Goal: Information Seeking & Learning: Learn about a topic

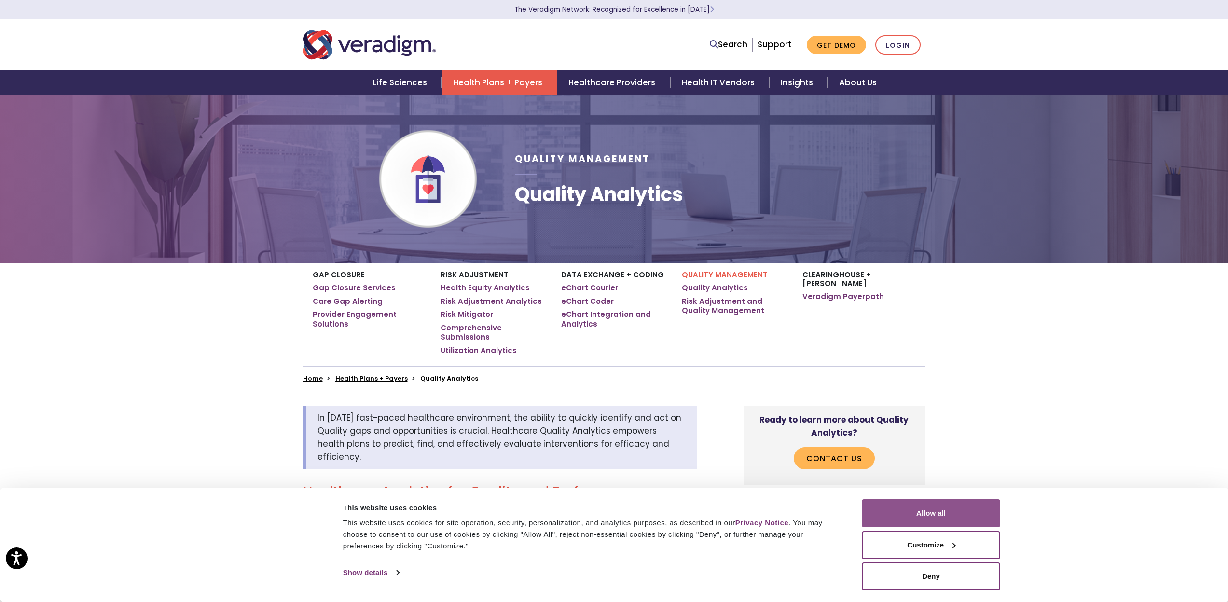
click at [892, 502] on button "Allow all" at bounding box center [931, 513] width 138 height 28
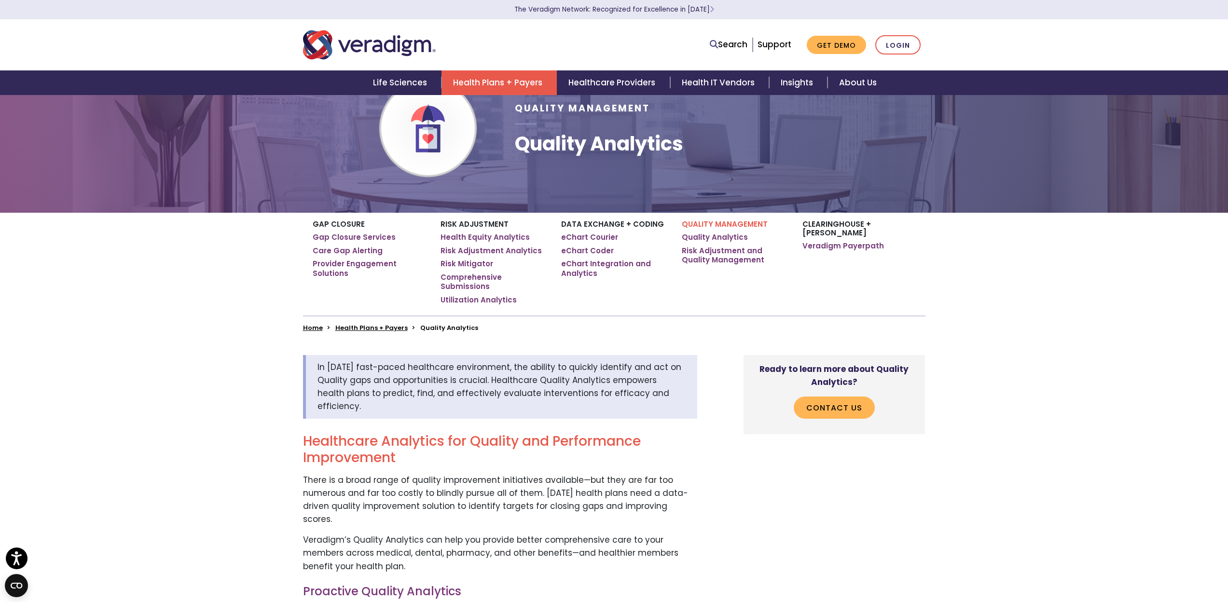
scroll to position [73, 0]
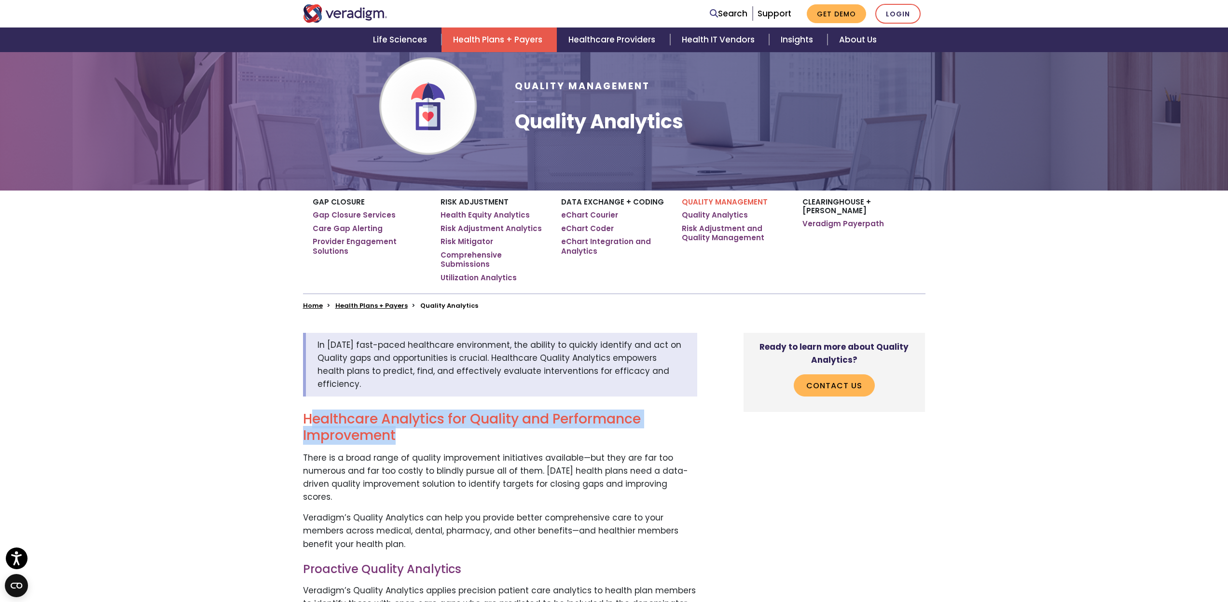
drag, startPoint x: 310, startPoint y: 403, endPoint x: 428, endPoint y: 426, distance: 120.5
click at [425, 425] on h2 "Healthcare Analytics for Quality and Performance Improvement" at bounding box center [500, 427] width 394 height 32
click at [428, 426] on h2 "Healthcare Analytics for Quality and Performance Improvement" at bounding box center [500, 427] width 394 height 32
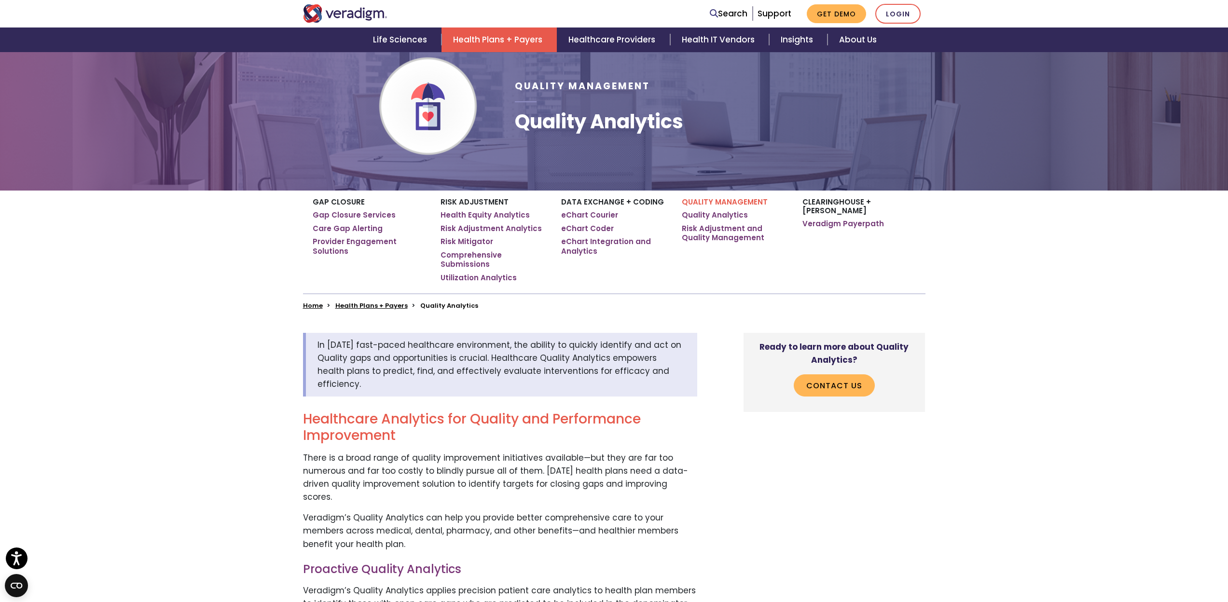
click at [428, 426] on h2 "Healthcare Analytics for Quality and Performance Improvement" at bounding box center [500, 427] width 394 height 32
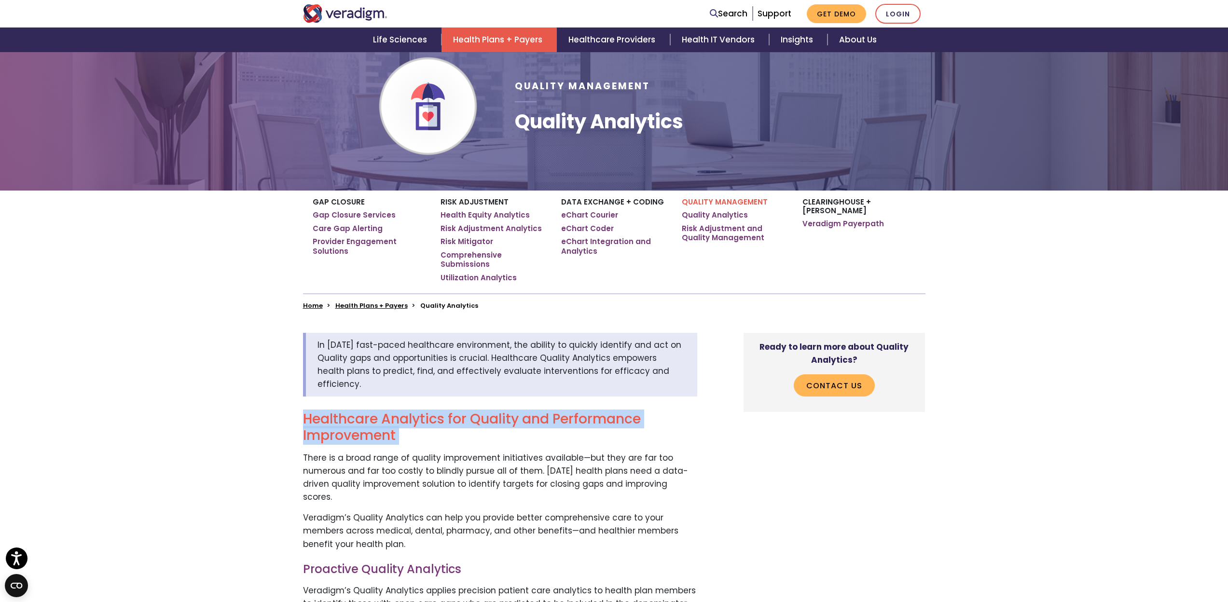
click at [428, 426] on h2 "Healthcare Analytics for Quality and Performance Improvement" at bounding box center [500, 427] width 394 height 32
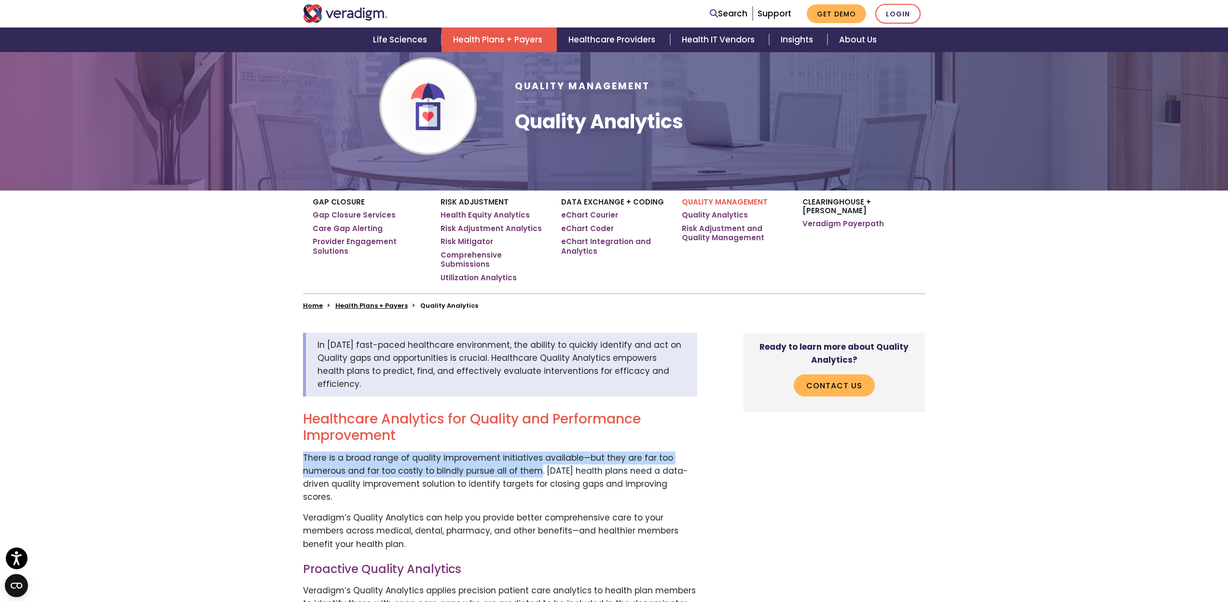
drag, startPoint x: 332, startPoint y: 435, endPoint x: 532, endPoint y: 457, distance: 200.5
click at [532, 457] on p "There is a broad range of quality improvement initiatives available—but they ar…" at bounding box center [500, 478] width 394 height 53
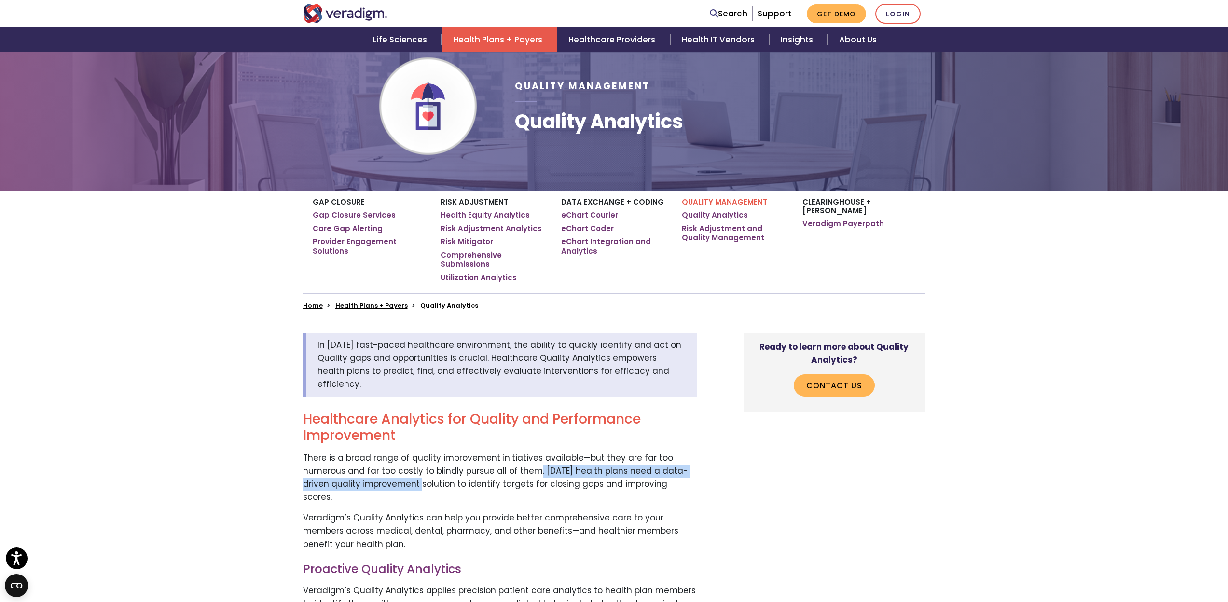
drag, startPoint x: 532, startPoint y: 457, endPoint x: 386, endPoint y: 477, distance: 147.5
click at [386, 477] on p "There is a broad range of quality improvement initiatives available—but they ar…" at bounding box center [500, 478] width 394 height 53
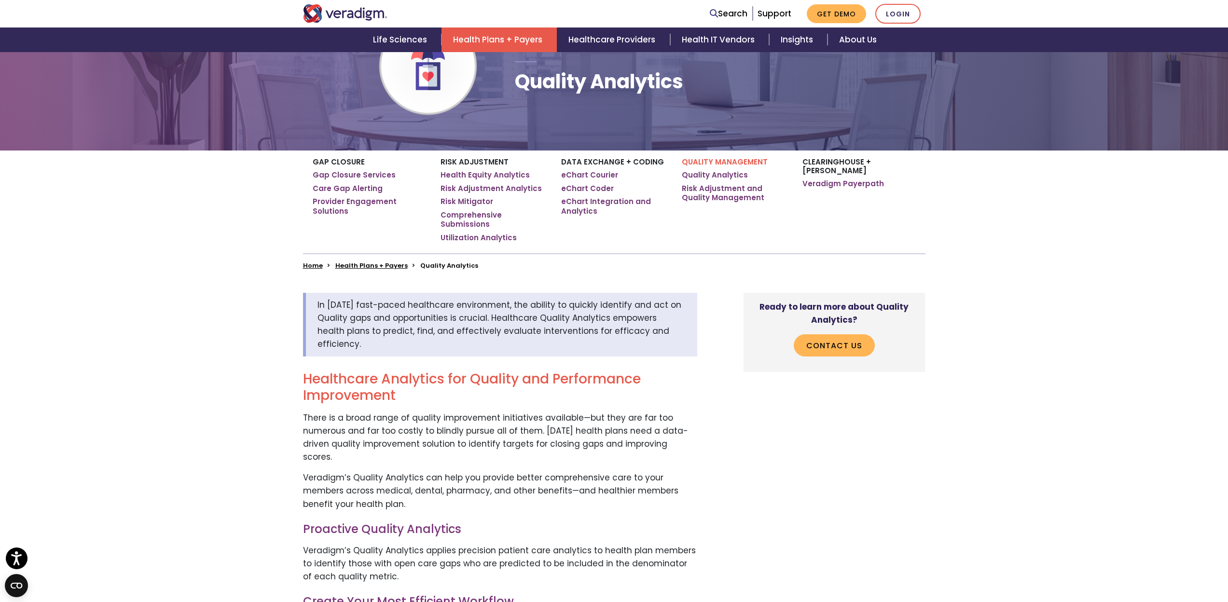
scroll to position [143, 0]
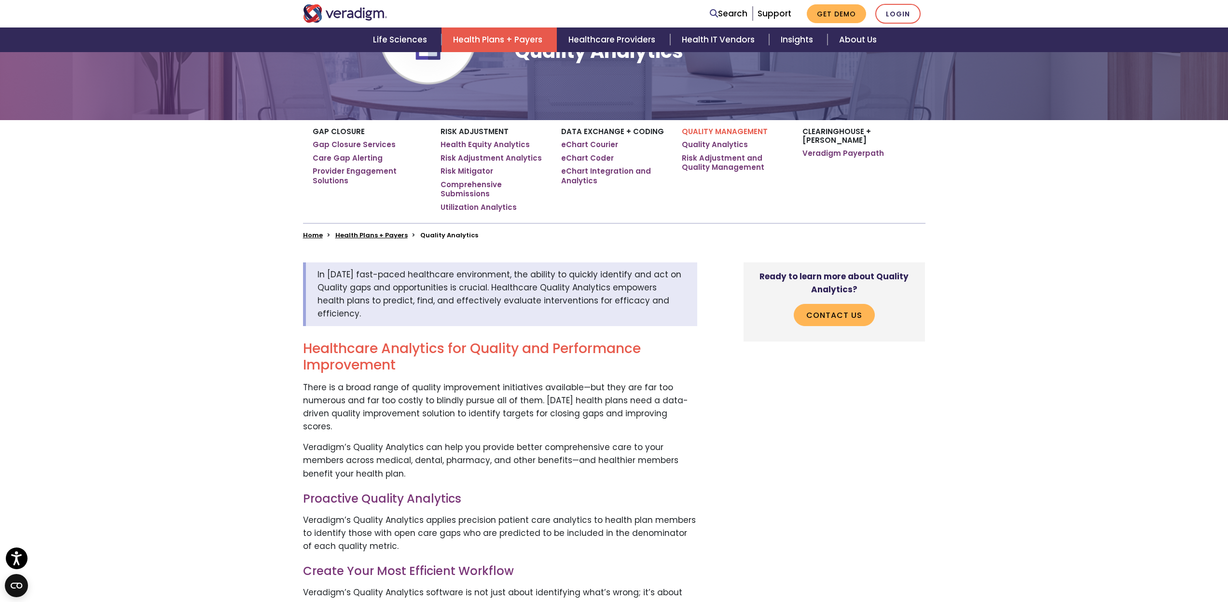
click at [388, 441] on p "Veradigm’s Quality Analytics can help you provide better comprehensive care to …" at bounding box center [500, 461] width 394 height 40
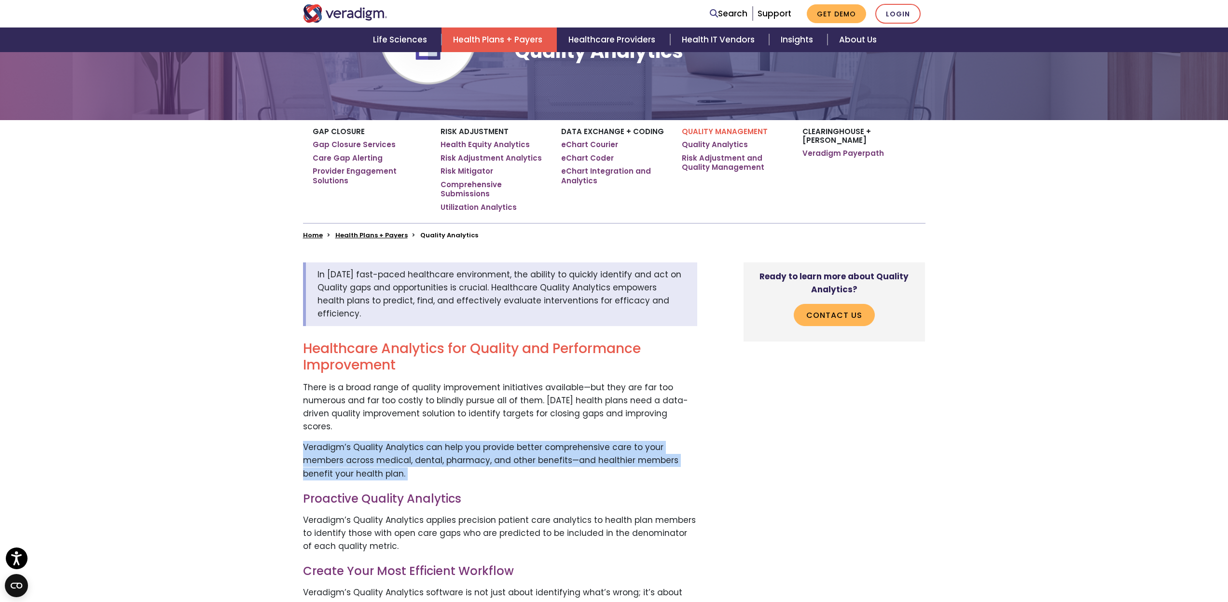
click at [387, 441] on p "Veradigm’s Quality Analytics can help you provide better comprehensive care to …" at bounding box center [500, 461] width 394 height 40
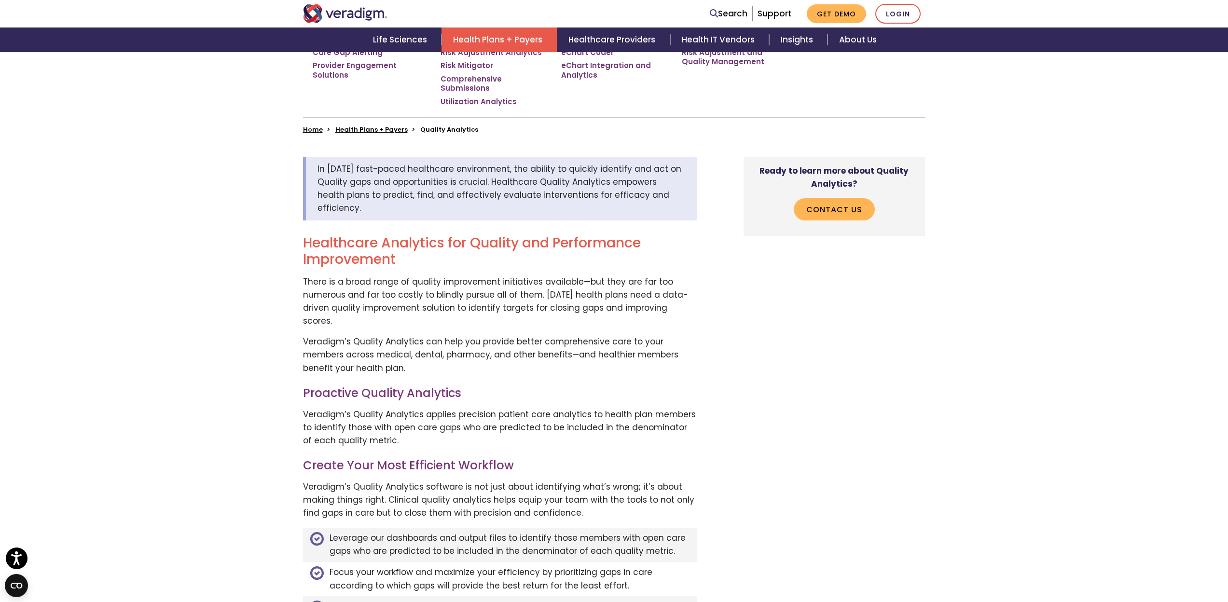
scroll to position [316, 0]
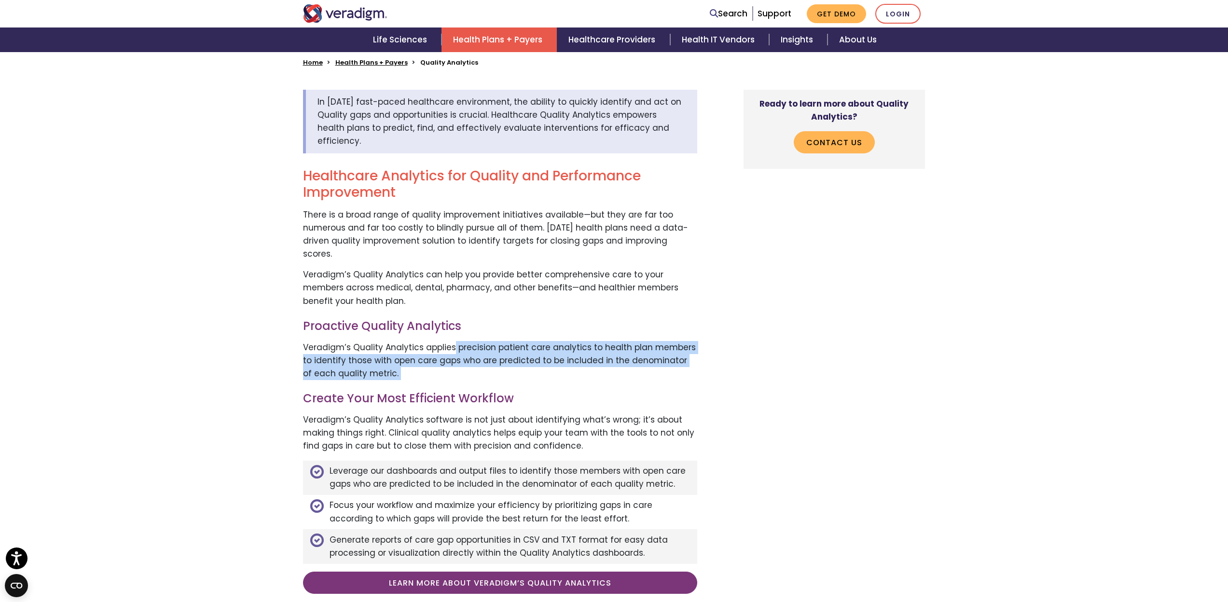
drag, startPoint x: 454, startPoint y: 320, endPoint x: 512, endPoint y: 363, distance: 72.8
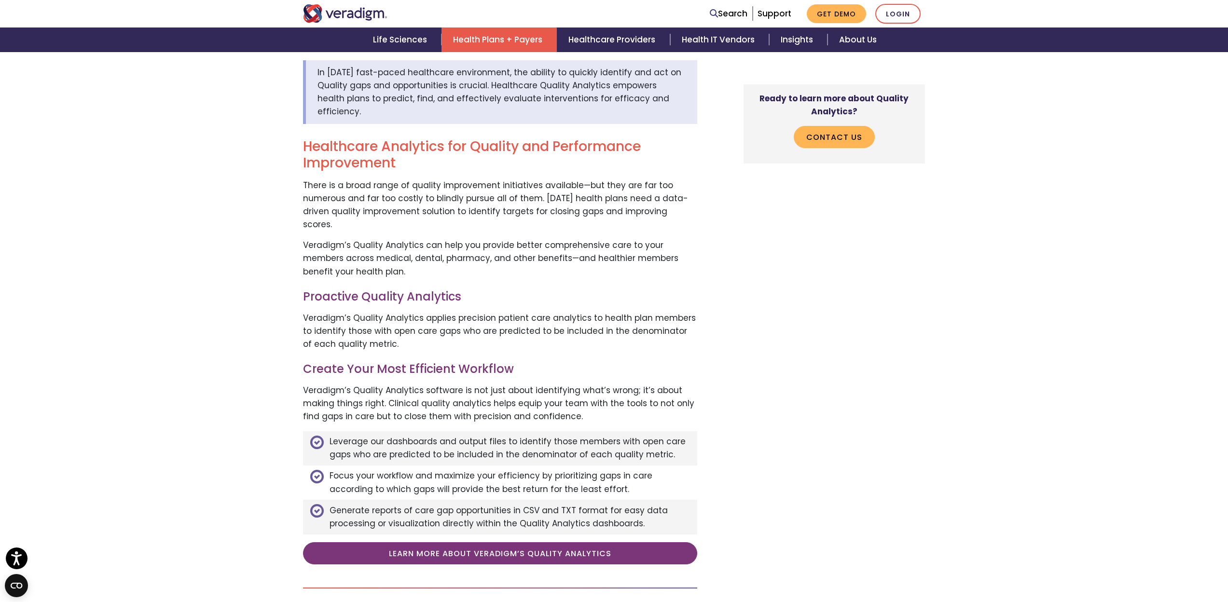
scroll to position [408, 0]
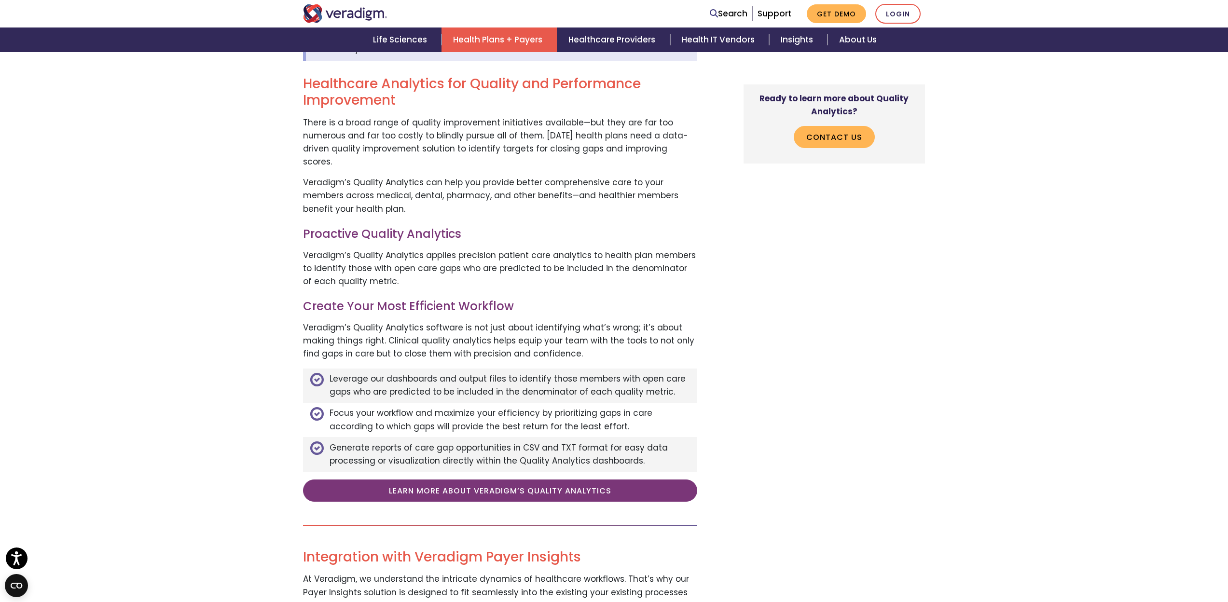
click at [321, 321] on p "Veradigm’s Quality Analytics software is not just about identifying what’s wron…" at bounding box center [500, 341] width 394 height 40
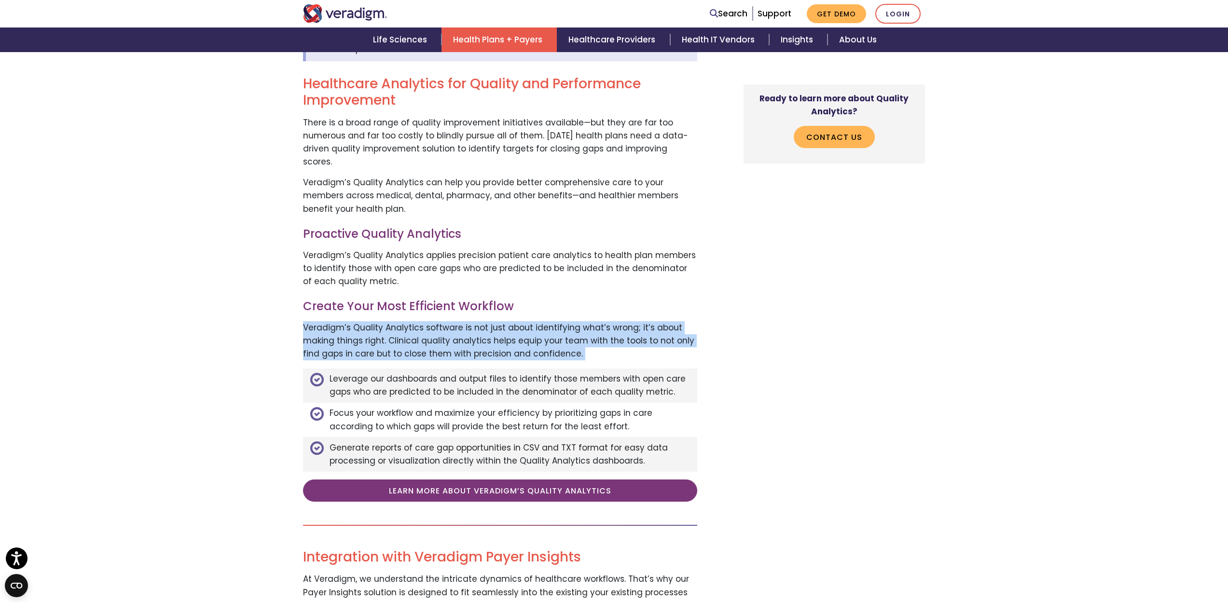
click at [321, 321] on p "Veradigm’s Quality Analytics software is not just about identifying what’s wron…" at bounding box center [500, 341] width 394 height 40
click at [475, 321] on p "Veradigm’s Quality Analytics software is not just about identifying what’s wron…" at bounding box center [500, 341] width 394 height 40
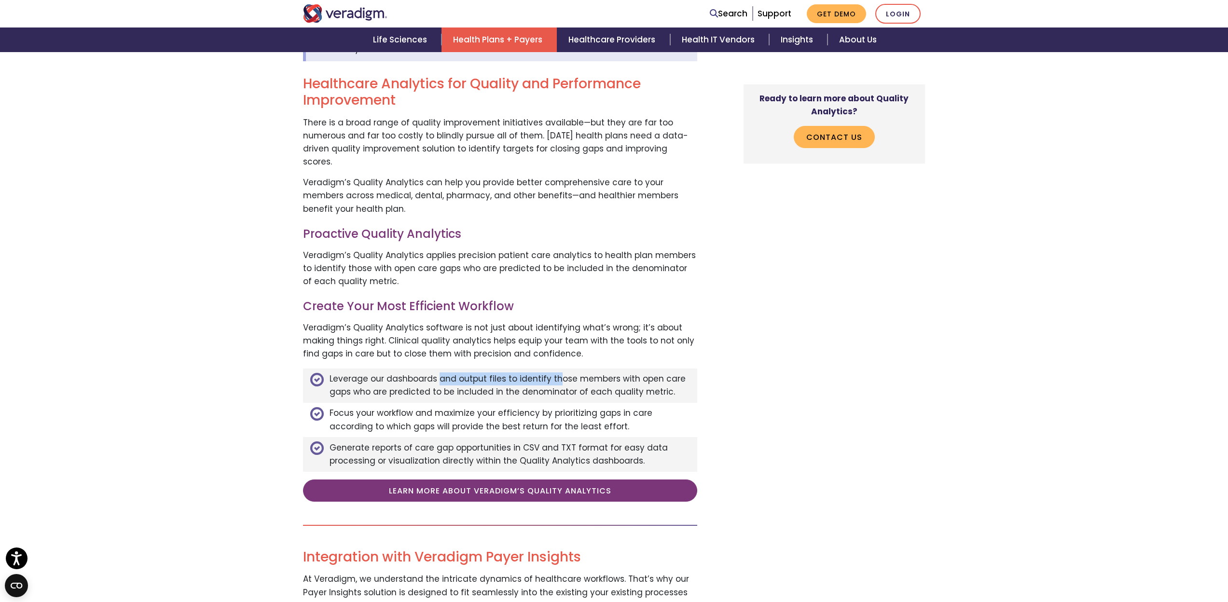
drag, startPoint x: 436, startPoint y: 354, endPoint x: 556, endPoint y: 355, distance: 120.1
click at [553, 369] on li "Leverage our dashboards and output files to identify those members with open ca…" at bounding box center [500, 386] width 394 height 34
click at [560, 369] on li "Leverage our dashboards and output files to identify those members with open ca…" at bounding box center [500, 386] width 394 height 34
drag, startPoint x: 393, startPoint y: 350, endPoint x: 462, endPoint y: 364, distance: 71.0
click at [465, 369] on li "Leverage our dashboards and output files to identify those members with open ca…" at bounding box center [500, 386] width 394 height 34
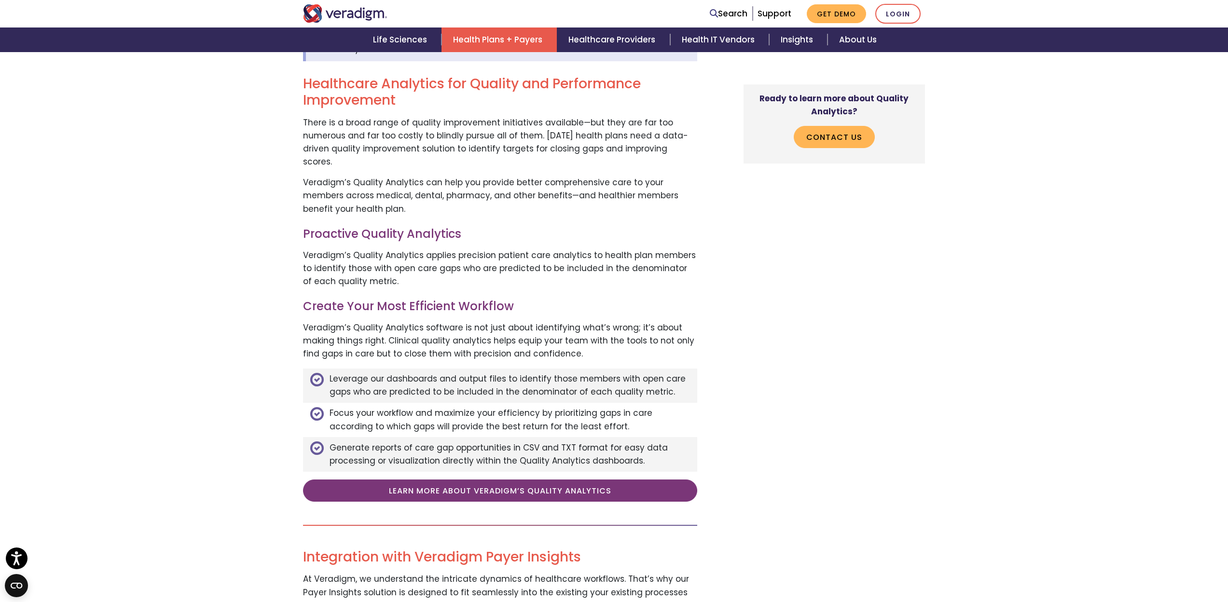
click at [462, 369] on li "Leverage our dashboards and output files to identify those members with open ca…" at bounding box center [500, 386] width 394 height 34
click at [421, 369] on li "Leverage our dashboards and output files to identify those members with open ca…" at bounding box center [500, 386] width 394 height 34
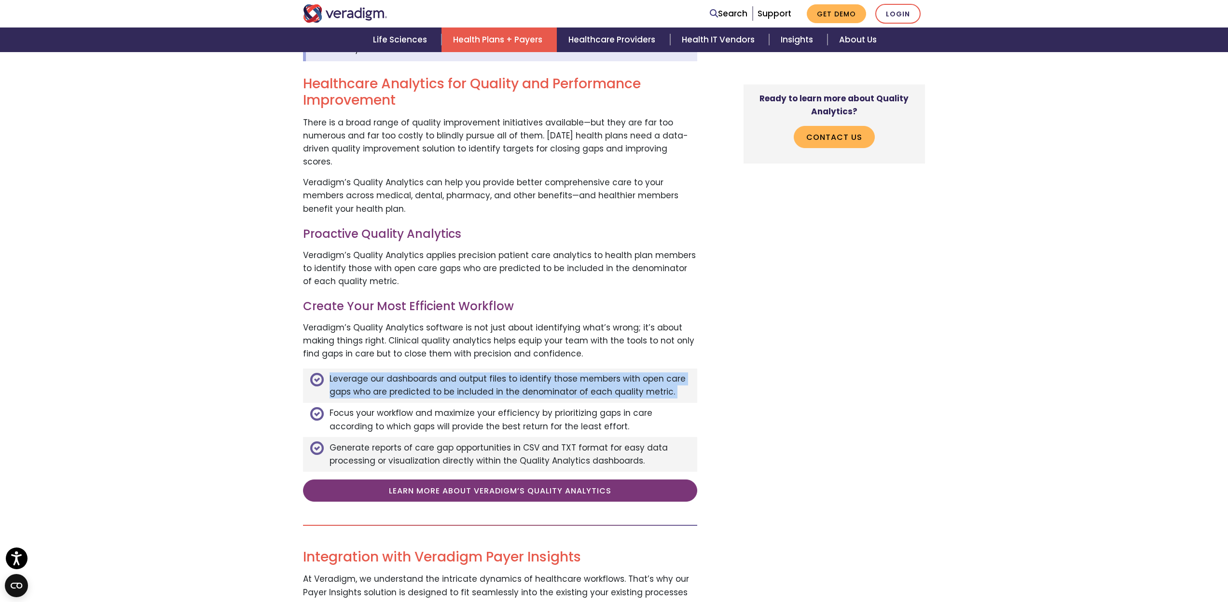
click at [421, 369] on li "Leverage our dashboards and output files to identify those members with open ca…" at bounding box center [500, 386] width 394 height 34
click at [484, 369] on li "Leverage our dashboards and output files to identify those members with open ca…" at bounding box center [500, 386] width 394 height 34
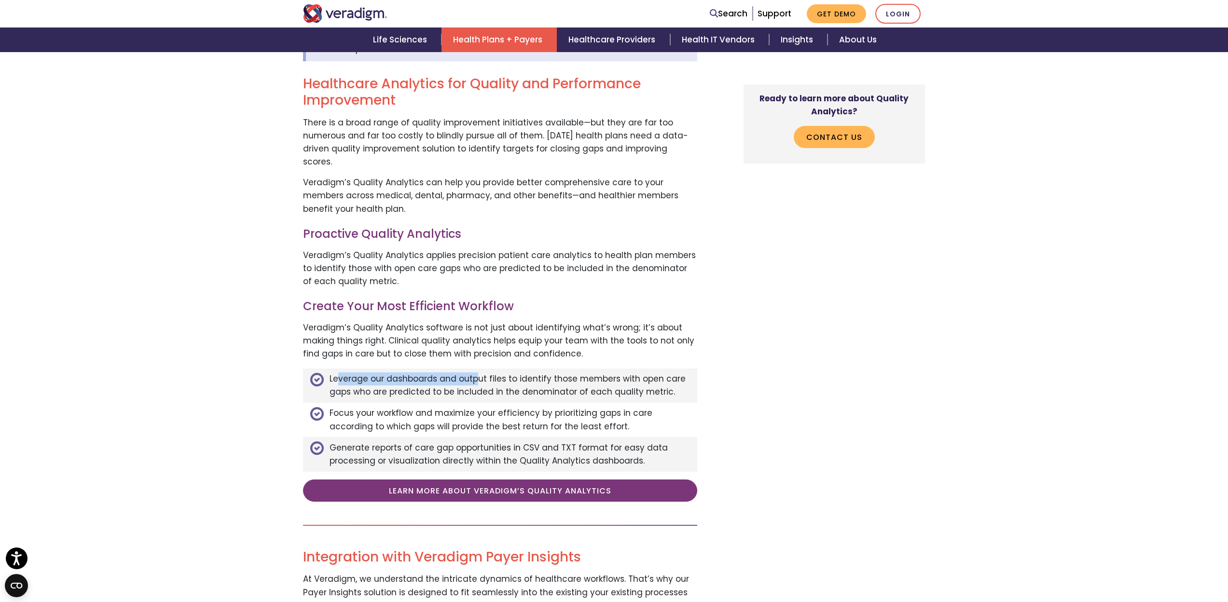
drag, startPoint x: 340, startPoint y: 355, endPoint x: 481, endPoint y: 354, distance: 140.9
click at [478, 369] on li "Leverage our dashboards and output files to identify those members with open ca…" at bounding box center [500, 386] width 394 height 34
click at [503, 369] on li "Leverage our dashboards and output files to identify those members with open ca…" at bounding box center [500, 386] width 394 height 34
drag, startPoint x: 470, startPoint y: 354, endPoint x: 621, endPoint y: 352, distance: 151.5
click at [585, 369] on li "Leverage our dashboards and output files to identify those members with open ca…" at bounding box center [500, 386] width 394 height 34
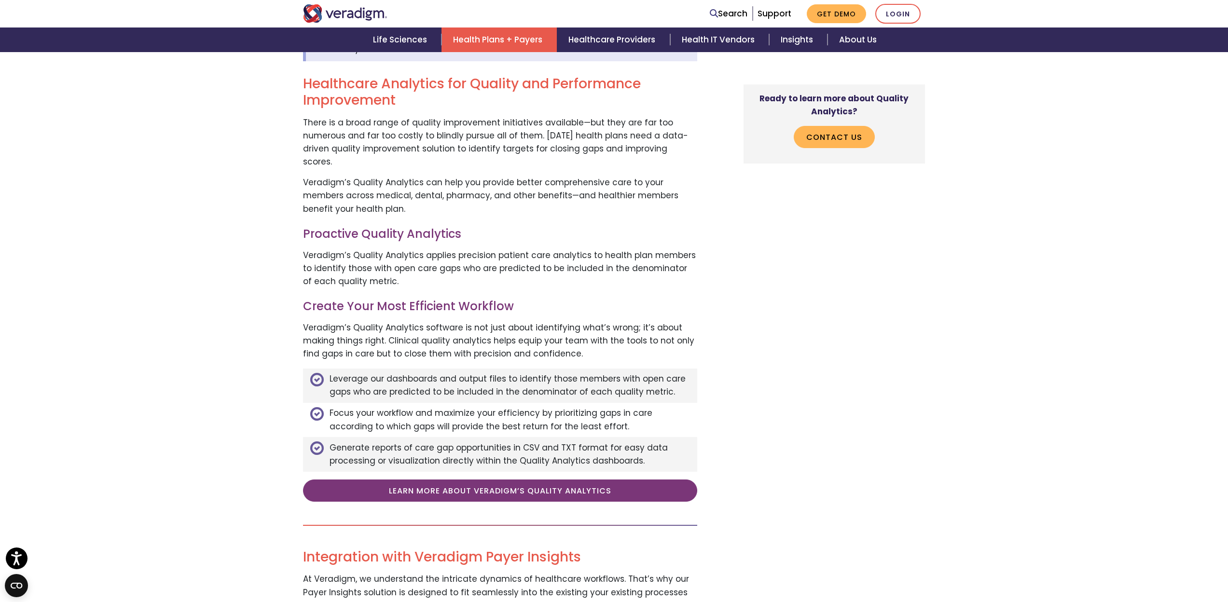
click at [623, 369] on li "Leverage our dashboards and output files to identify those members with open ca…" at bounding box center [500, 386] width 394 height 34
click at [653, 369] on li "Leverage our dashboards and output files to identify those members with open ca…" at bounding box center [500, 386] width 394 height 34
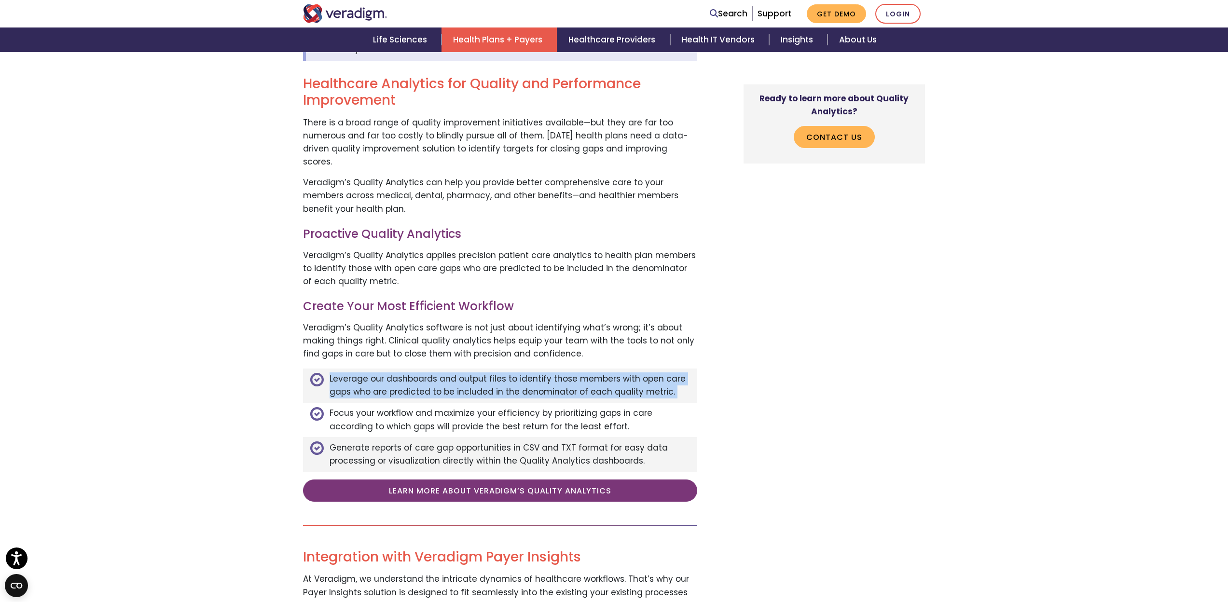
click at [653, 369] on li "Leverage our dashboards and output files to identify those members with open ca…" at bounding box center [500, 386] width 394 height 34
click at [645, 369] on li "Leverage our dashboards and output files to identify those members with open ca…" at bounding box center [500, 386] width 394 height 34
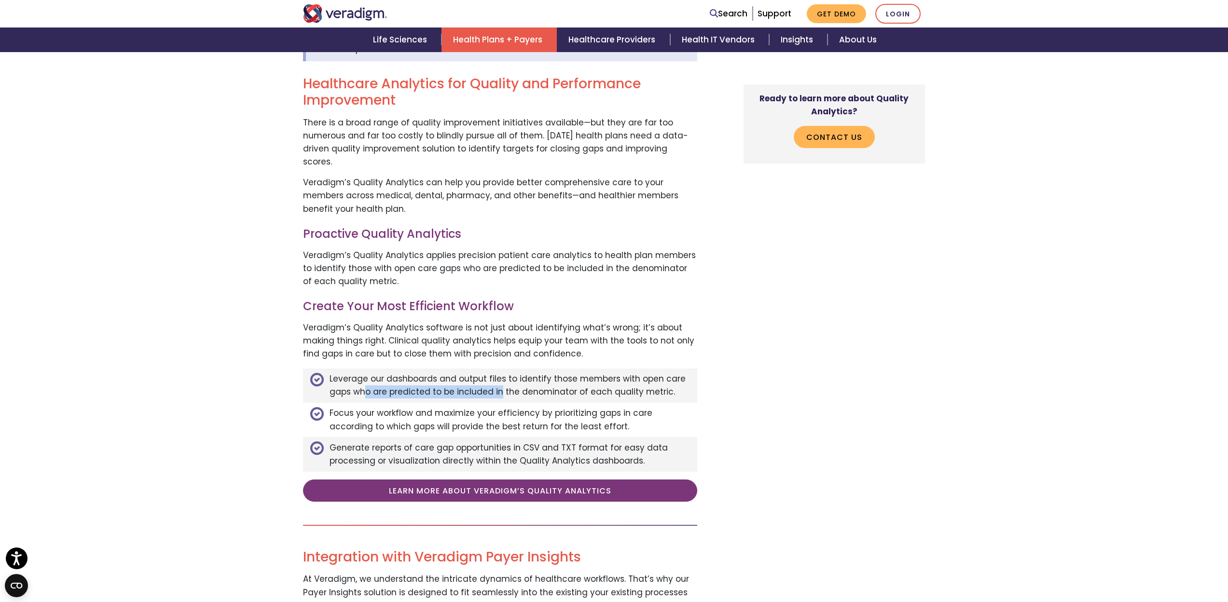
drag, startPoint x: 362, startPoint y: 362, endPoint x: 507, endPoint y: 360, distance: 144.8
click at [504, 369] on li "Leverage our dashboards and output files to identify those members with open ca…" at bounding box center [500, 386] width 394 height 34
click at [511, 369] on li "Leverage our dashboards and output files to identify those members with open ca…" at bounding box center [500, 386] width 394 height 34
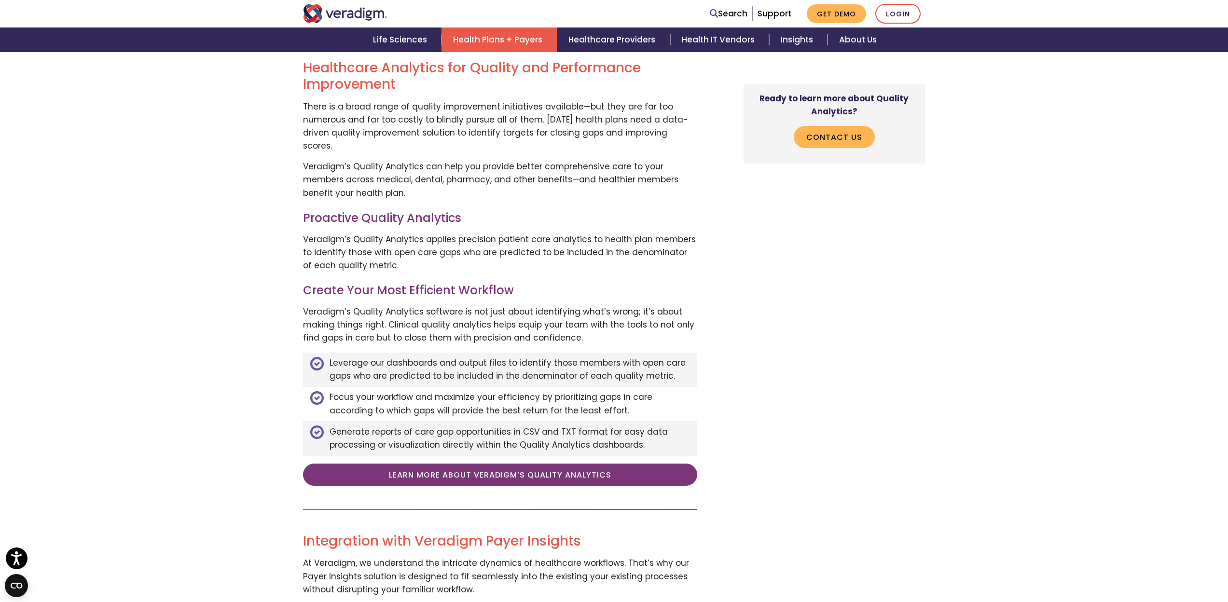
scroll to position [426, 0]
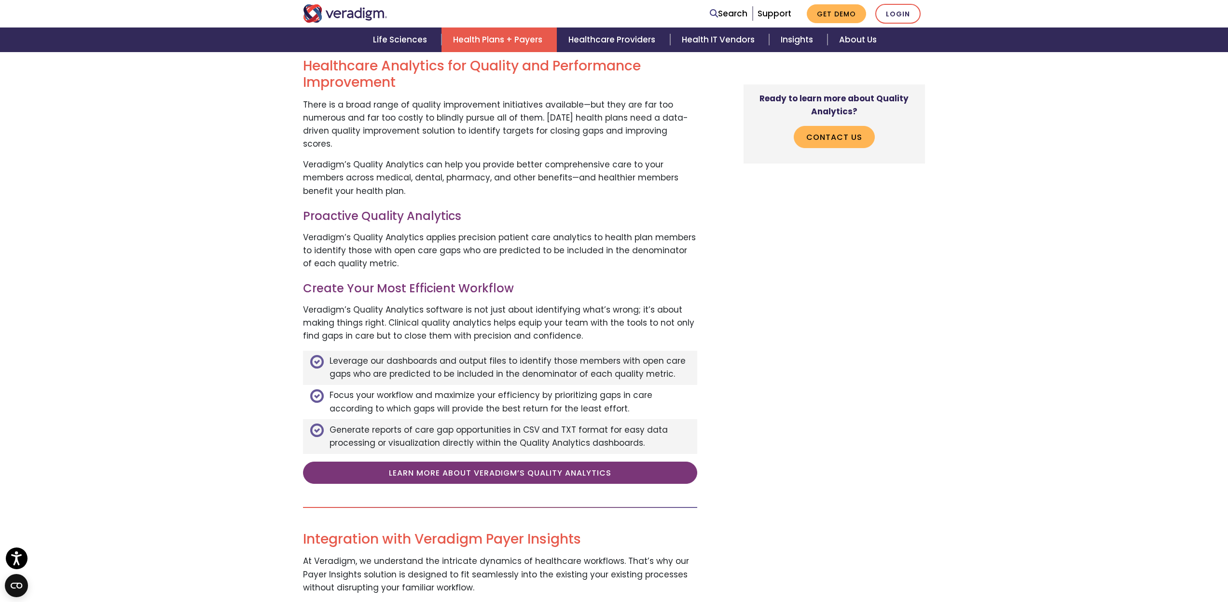
click at [467, 385] on li "Focus your workflow and maximize your efficiency by prioritizing gaps in care a…" at bounding box center [500, 402] width 394 height 34
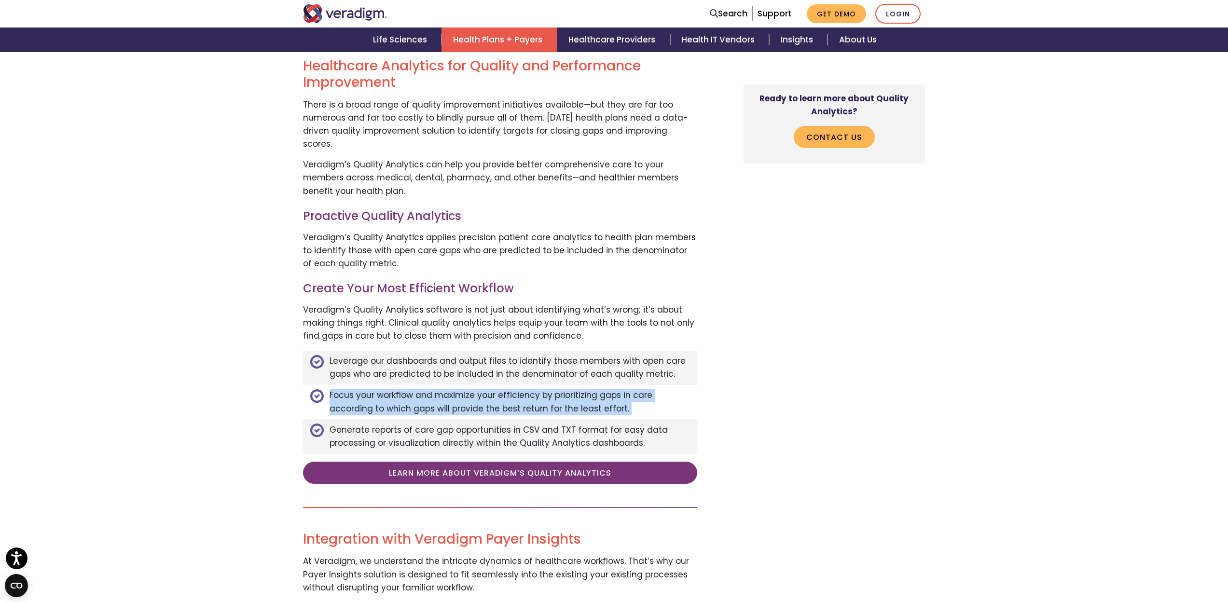
click at [467, 385] on li "Focus your workflow and maximize your efficiency by prioritizing gaps in care a…" at bounding box center [500, 402] width 394 height 34
click at [507, 385] on li "Focus your workflow and maximize your efficiency by prioritizing gaps in care a…" at bounding box center [500, 402] width 394 height 34
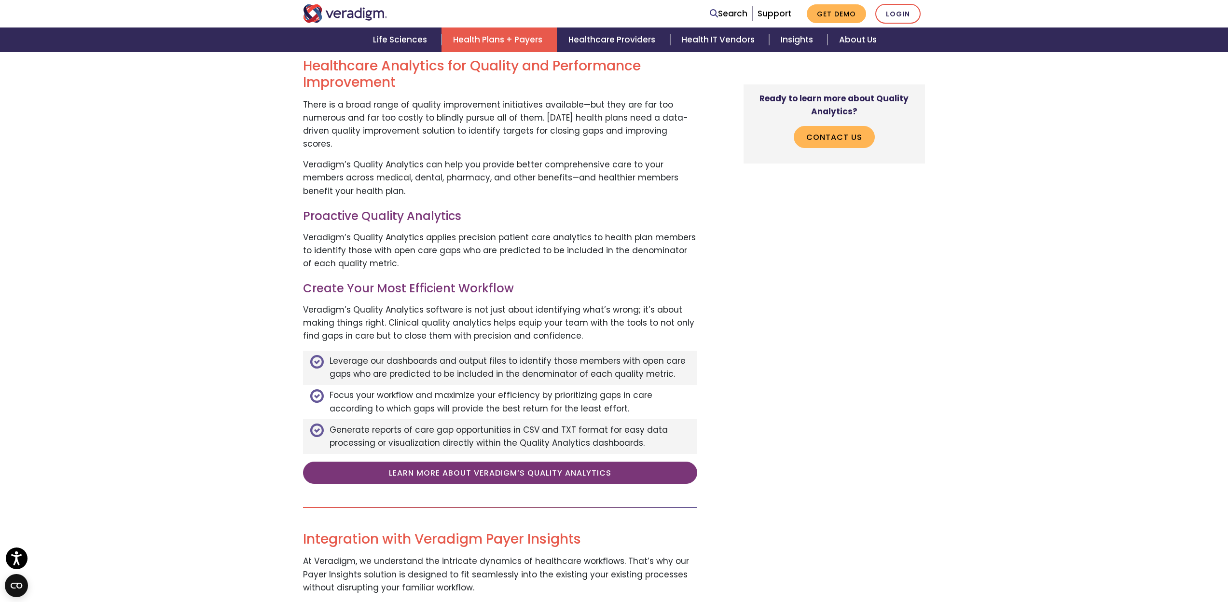
click at [467, 385] on li "Focus your workflow and maximize your efficiency by prioritizing gaps in care a…" at bounding box center [500, 402] width 394 height 34
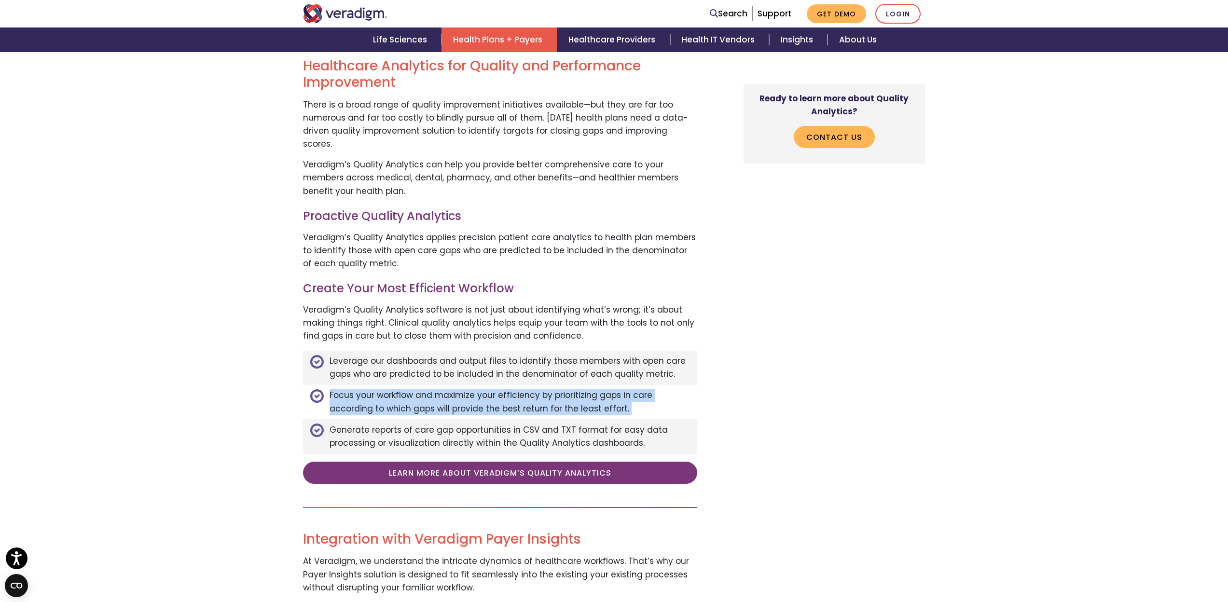
click at [467, 385] on li "Focus your workflow and maximize your efficiency by prioritizing gaps in care a…" at bounding box center [500, 402] width 394 height 34
click at [463, 385] on li "Focus your workflow and maximize your efficiency by prioritizing gaps in care a…" at bounding box center [500, 402] width 394 height 34
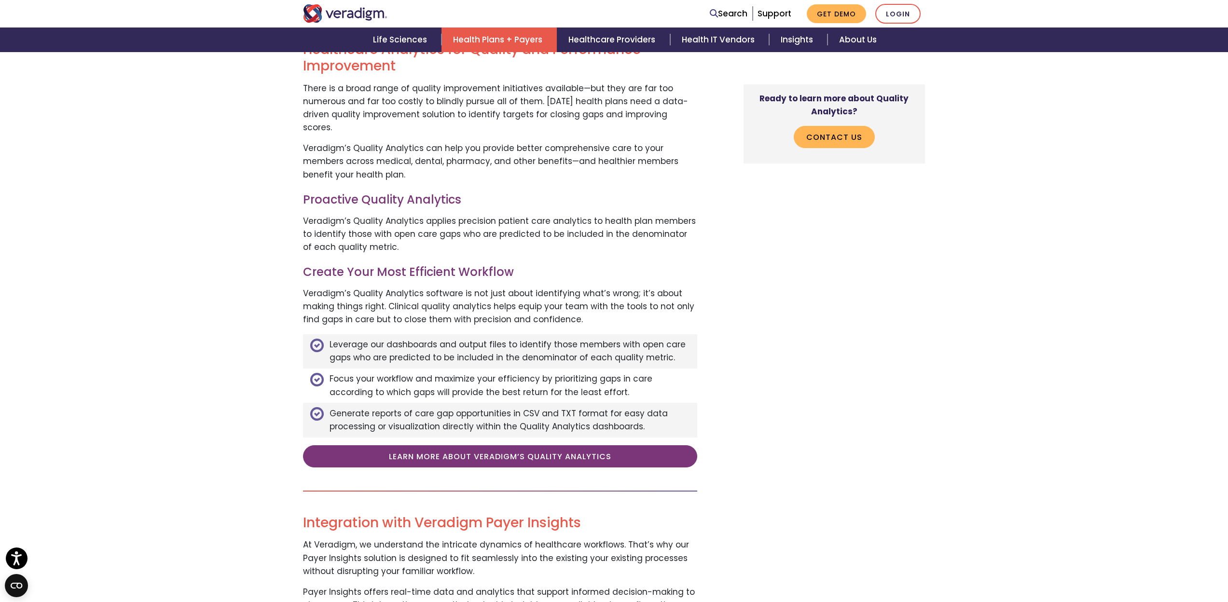
scroll to position [444, 0]
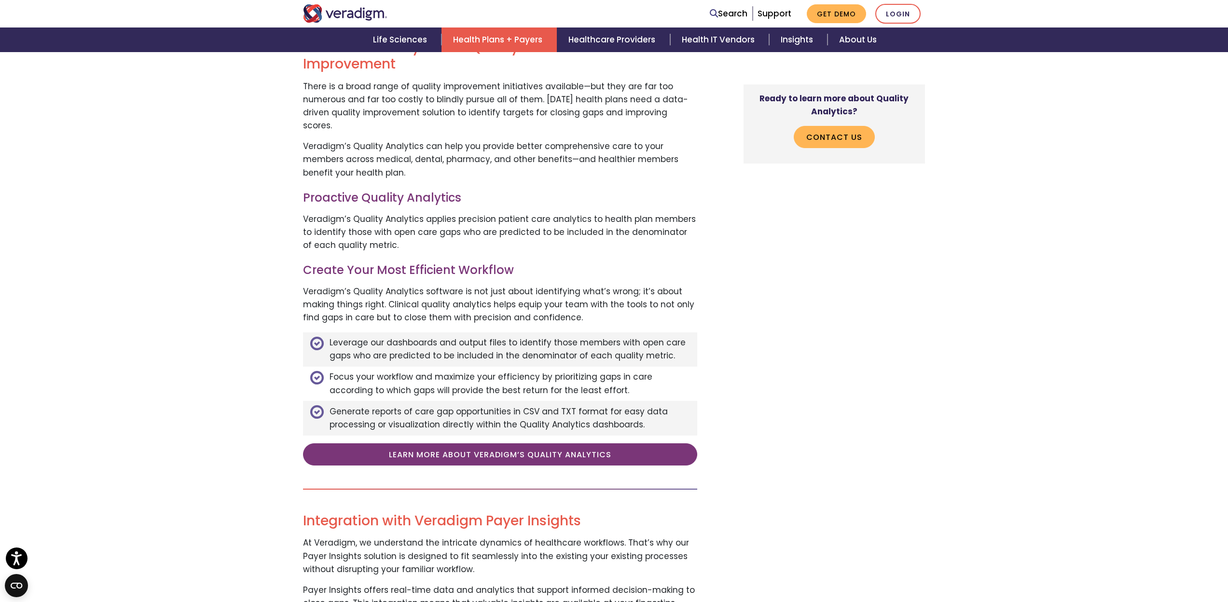
click at [466, 401] on li "Generate reports of care gap opportunities in CSV and TXT format for easy data …" at bounding box center [500, 418] width 394 height 34
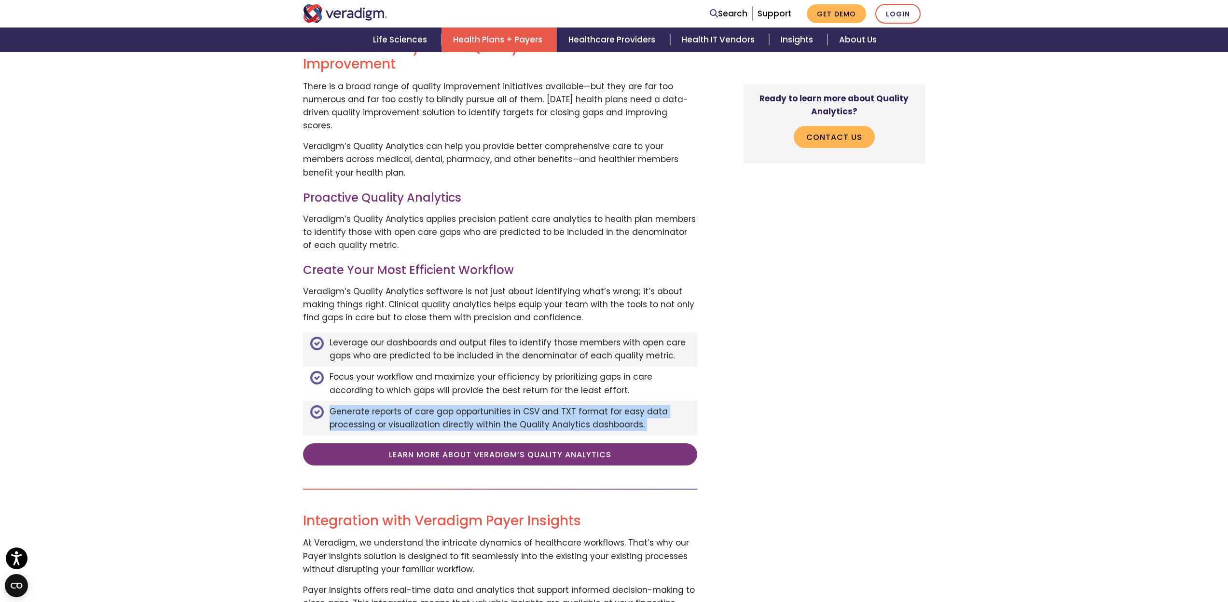
click at [466, 401] on li "Generate reports of care gap opportunities in CSV and TXT format for easy data …" at bounding box center [500, 418] width 394 height 34
click at [481, 401] on li "Generate reports of care gap opportunities in CSV and TXT format for easy data …" at bounding box center [500, 418] width 394 height 34
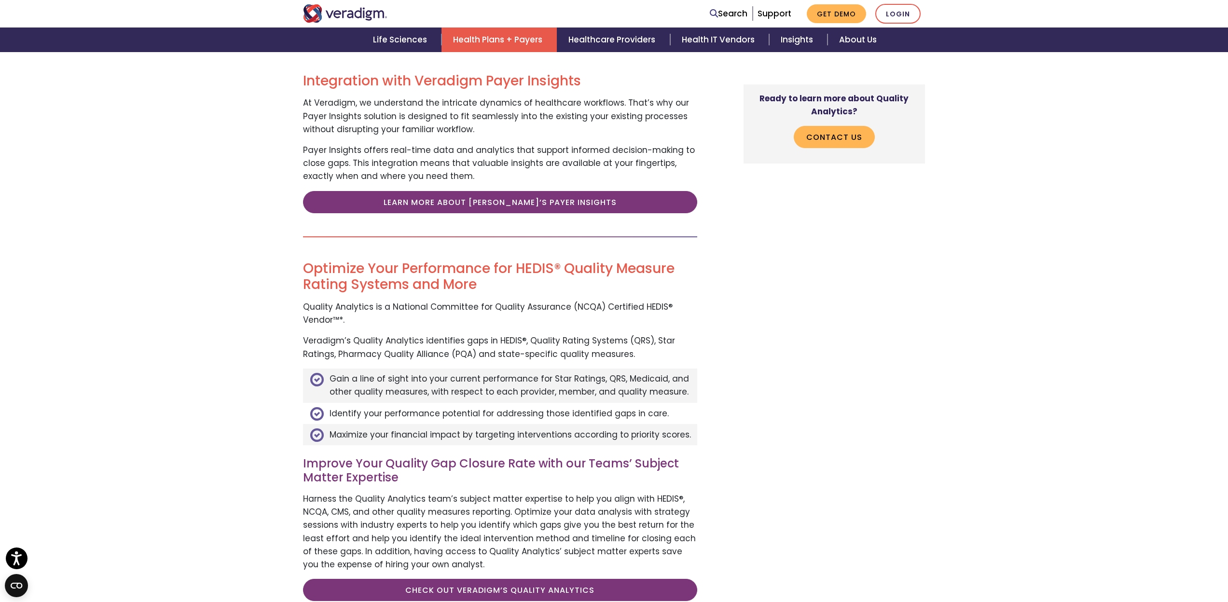
scroll to position [915, 0]
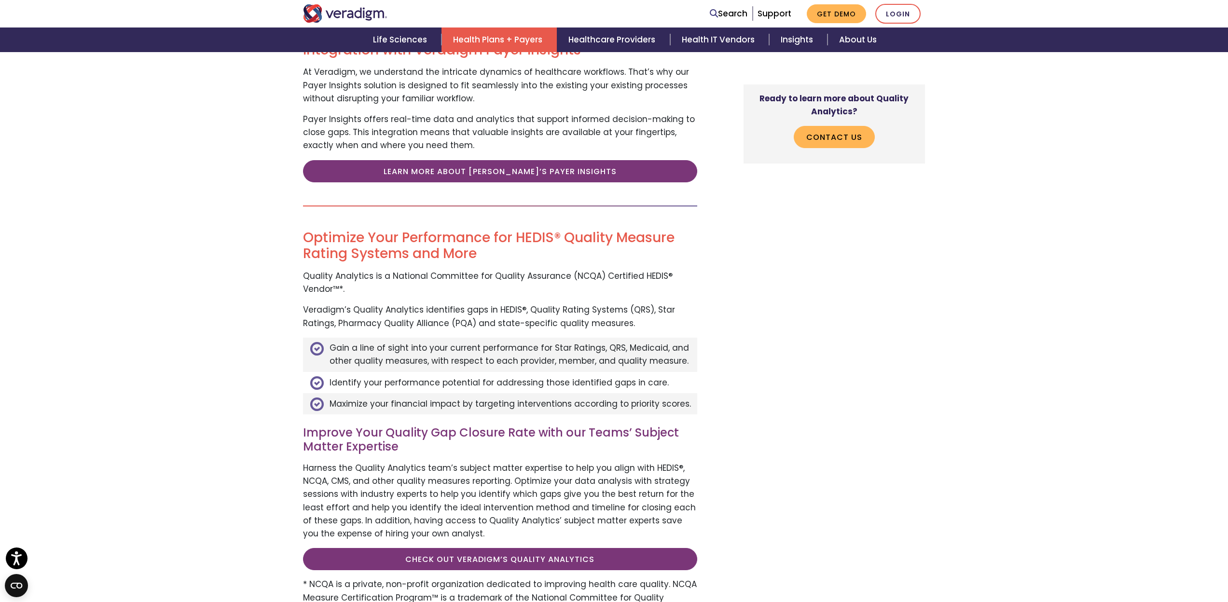
click at [293, 408] on div "In today’s fast-paced healthcare environment, the ability to quickly identify a…" at bounding box center [614, 72] width 1228 height 1210
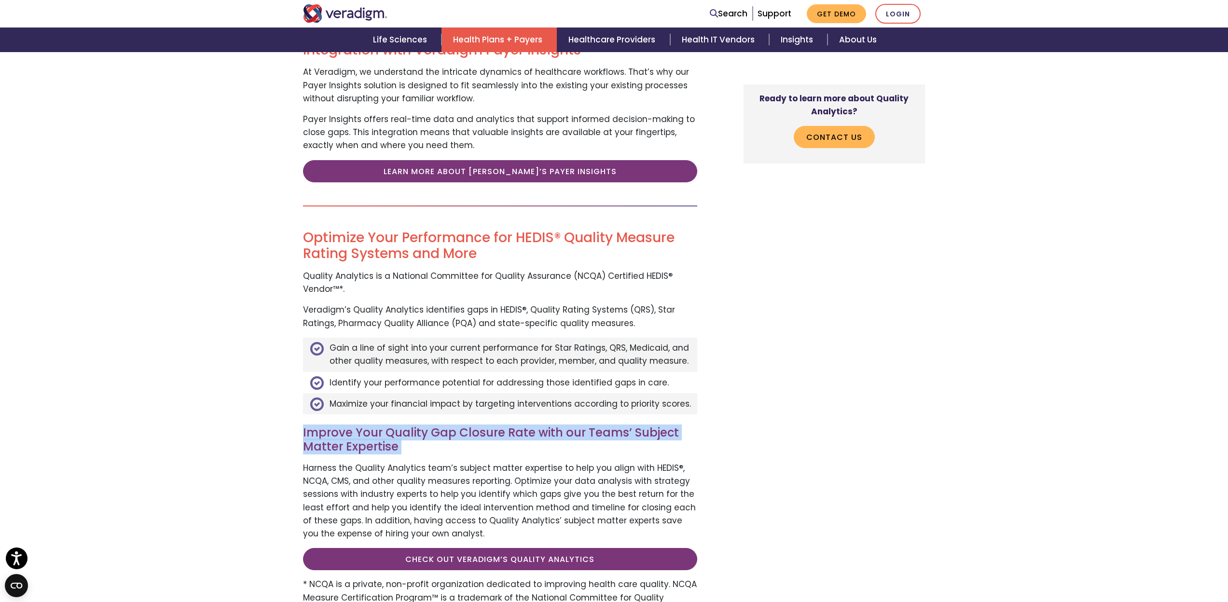
click at [293, 408] on div "In today’s fast-paced healthcare environment, the ability to quickly identify a…" at bounding box center [614, 72] width 1228 height 1210
click at [347, 426] on h3 "Improve Your Quality Gap Closure Rate with our Teams’ Subject Matter Expertise" at bounding box center [500, 440] width 394 height 28
click at [268, 436] on div "In today’s fast-paced healthcare environment, the ability to quickly identify a…" at bounding box center [614, 72] width 1228 height 1210
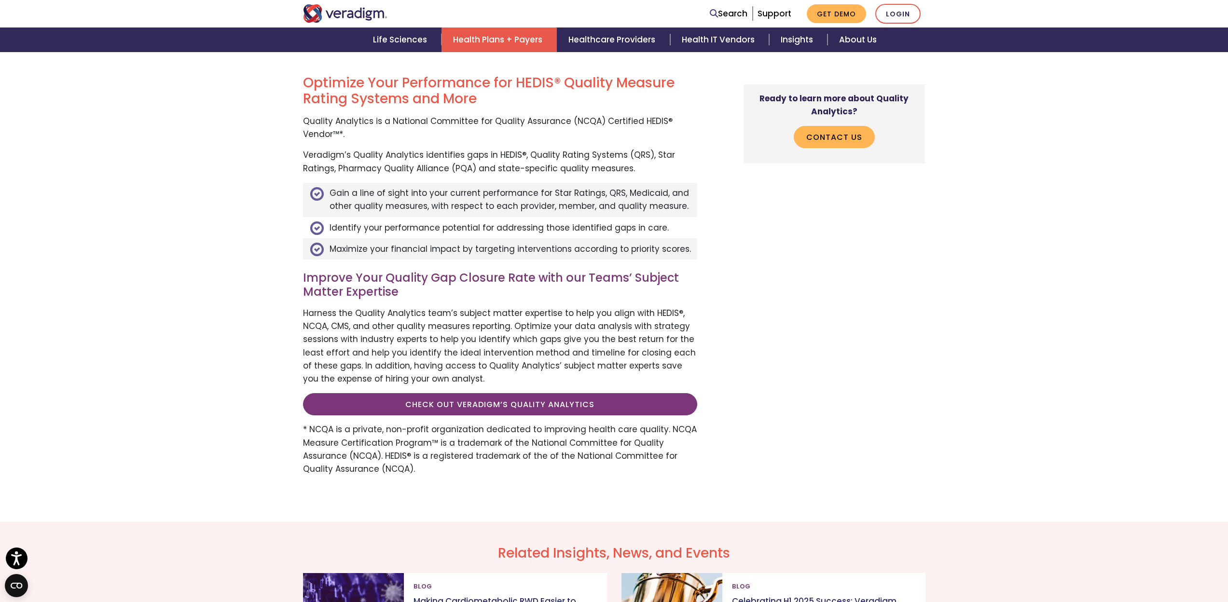
scroll to position [1100, 0]
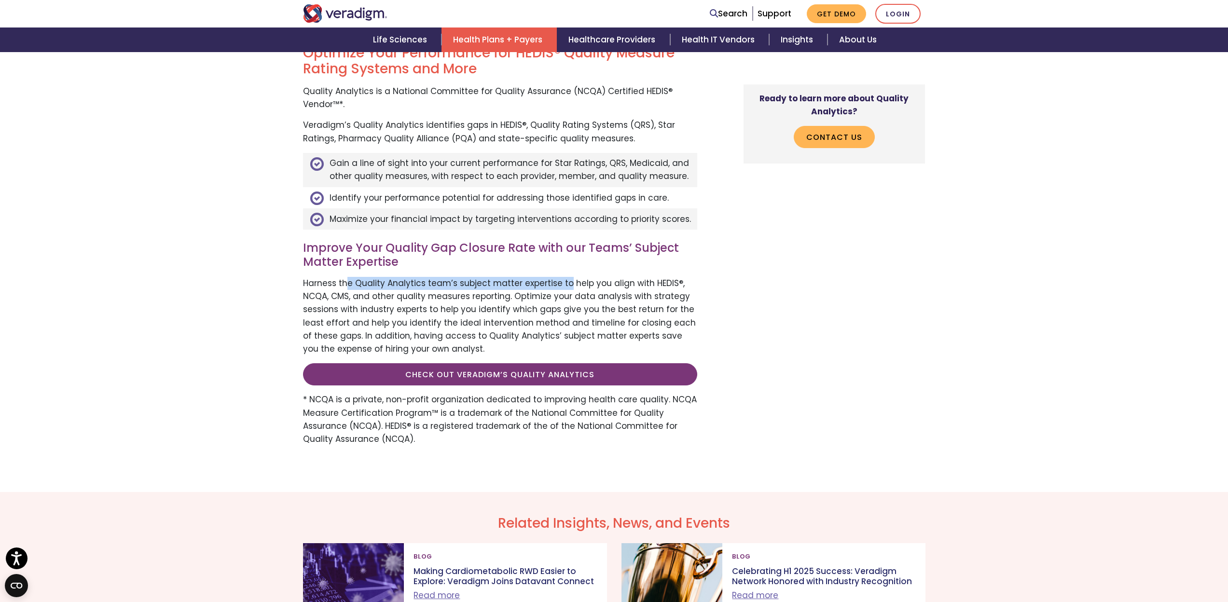
drag, startPoint x: 347, startPoint y: 254, endPoint x: 630, endPoint y: 254, distance: 282.7
click at [576, 277] on p "Harness the Quality Analytics team’s subject matter expertise to help you align…" at bounding box center [500, 316] width 394 height 79
click at [638, 277] on p "Harness the Quality Analytics team’s subject matter expertise to help you align…" at bounding box center [500, 316] width 394 height 79
drag, startPoint x: 308, startPoint y: 275, endPoint x: 433, endPoint y: 275, distance: 124.5
click at [428, 277] on p "Harness the Quality Analytics team’s subject matter expertise to help you align…" at bounding box center [500, 316] width 394 height 79
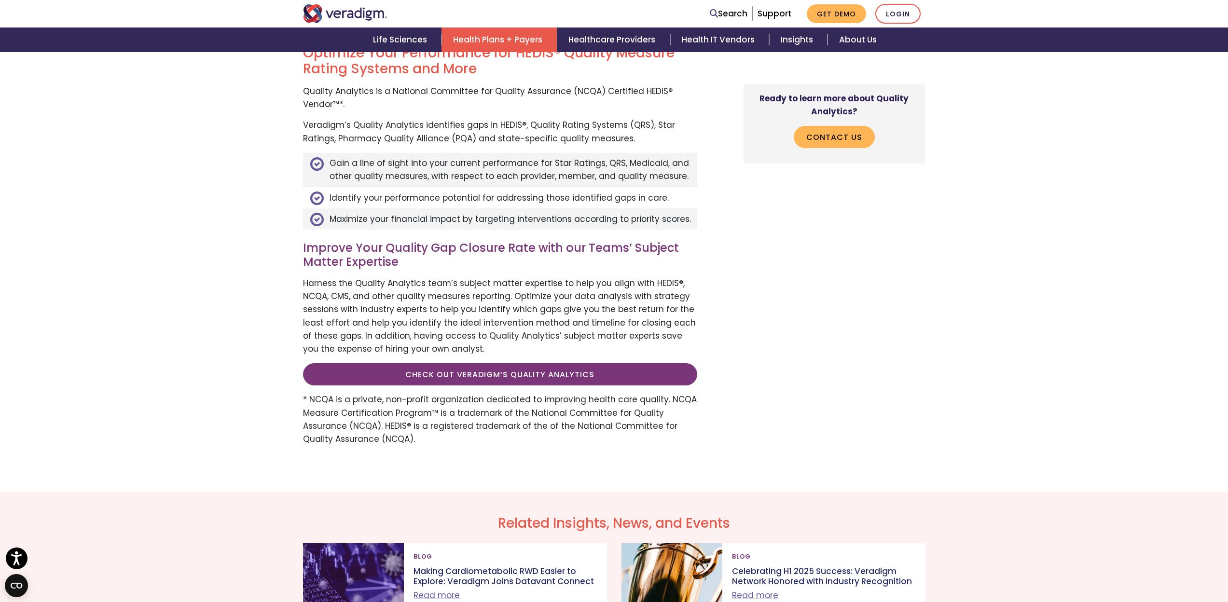
click at [500, 281] on p "Harness the Quality Analytics team’s subject matter expertise to help you align…" at bounding box center [500, 316] width 394 height 79
click at [660, 277] on p "Harness the Quality Analytics team’s subject matter expertise to help you align…" at bounding box center [500, 316] width 394 height 79
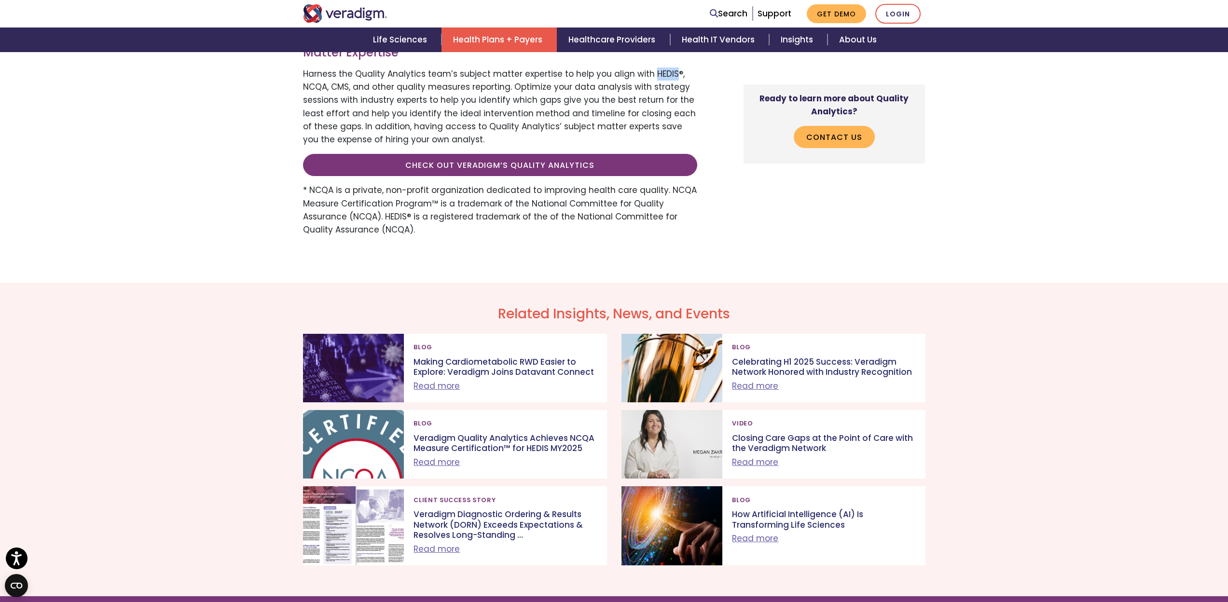
scroll to position [1285, 0]
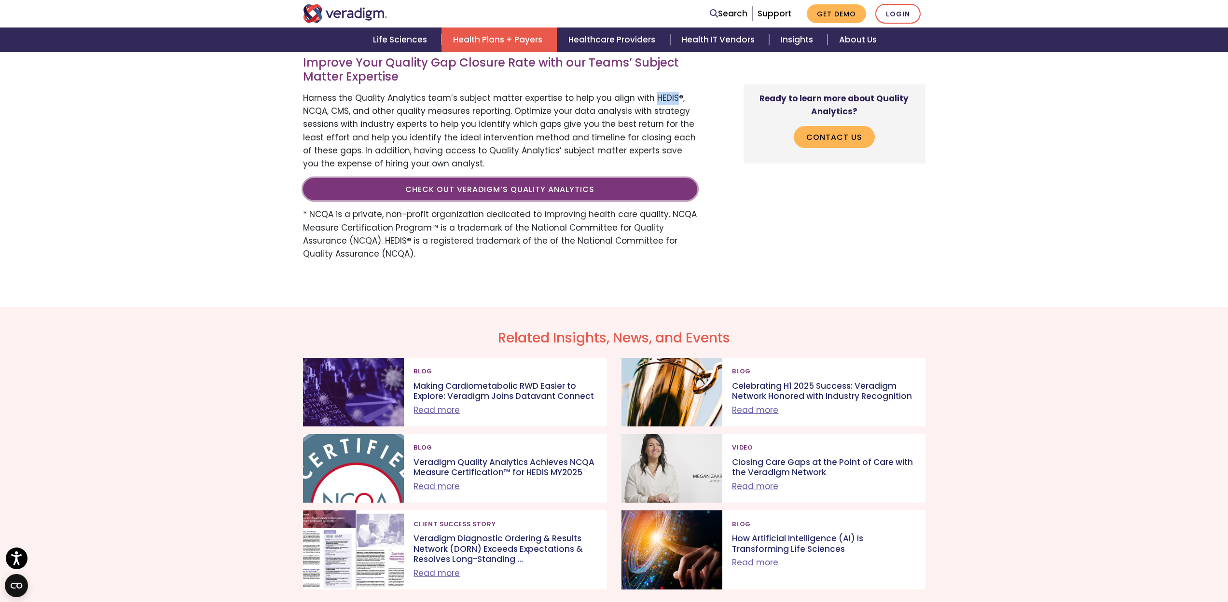
click at [590, 178] on link "Check Out Veradigm’s Quality Analytics" at bounding box center [500, 189] width 394 height 22
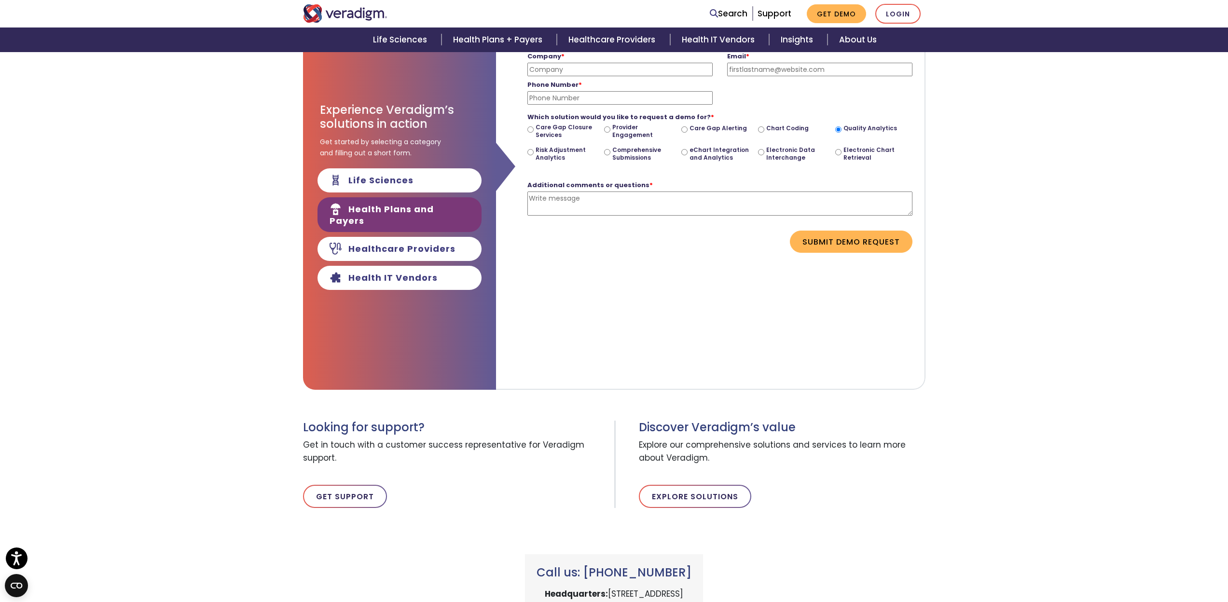
scroll to position [426, 0]
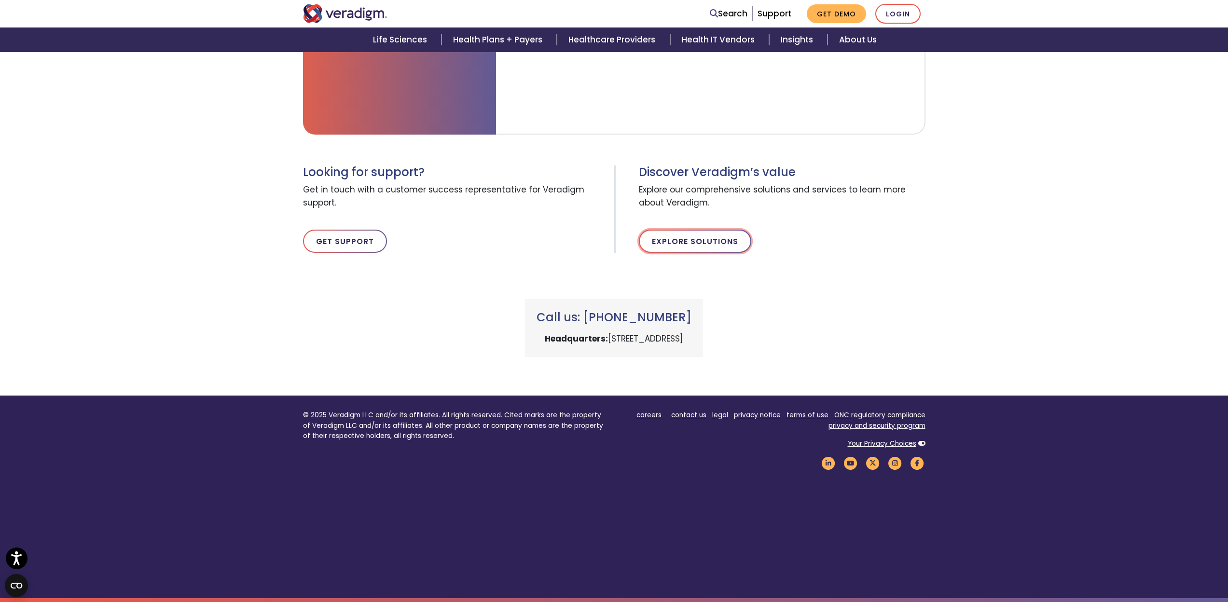
click at [693, 248] on link "Explore Solutions" at bounding box center [695, 241] width 112 height 23
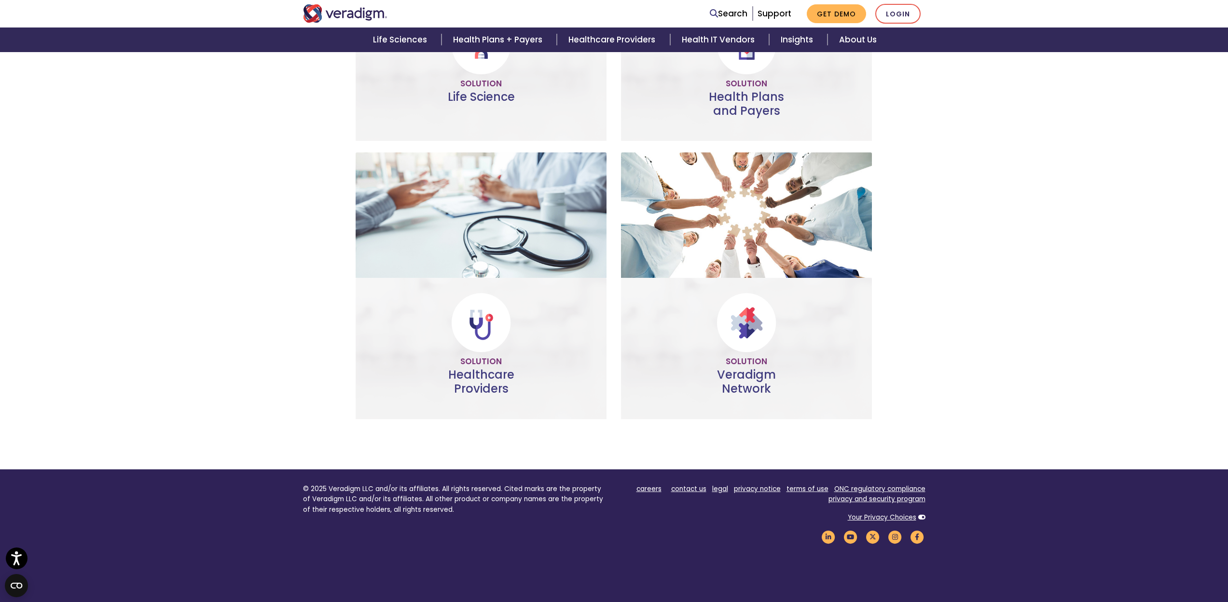
scroll to position [416, 0]
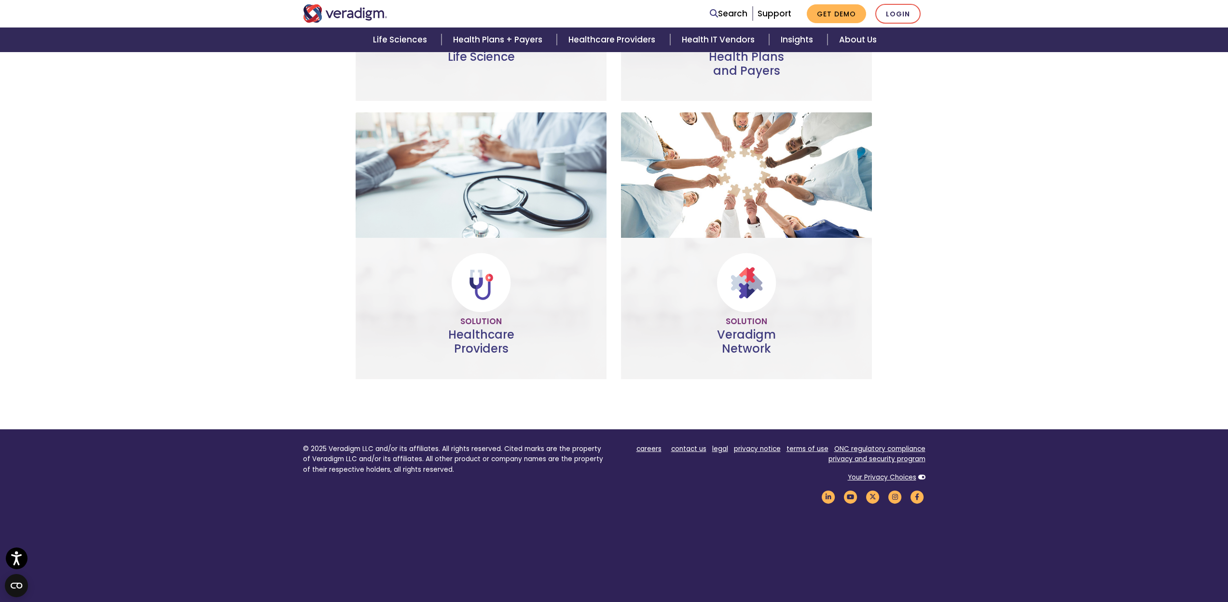
click at [734, 326] on link "Build more" at bounding box center [746, 327] width 74 height 22
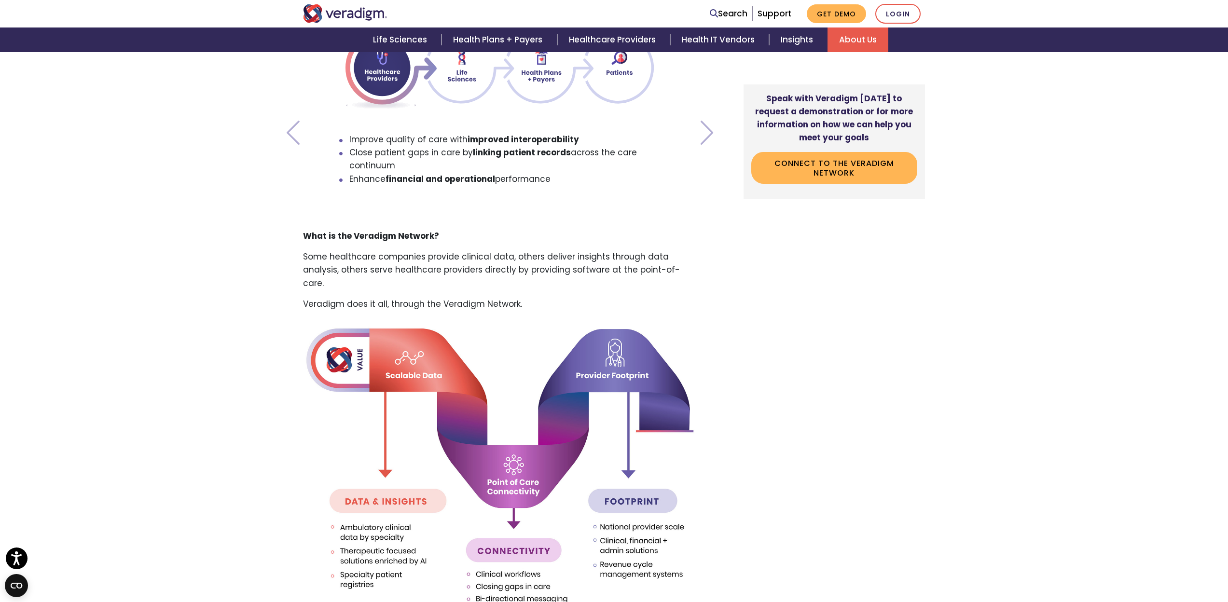
scroll to position [888, 0]
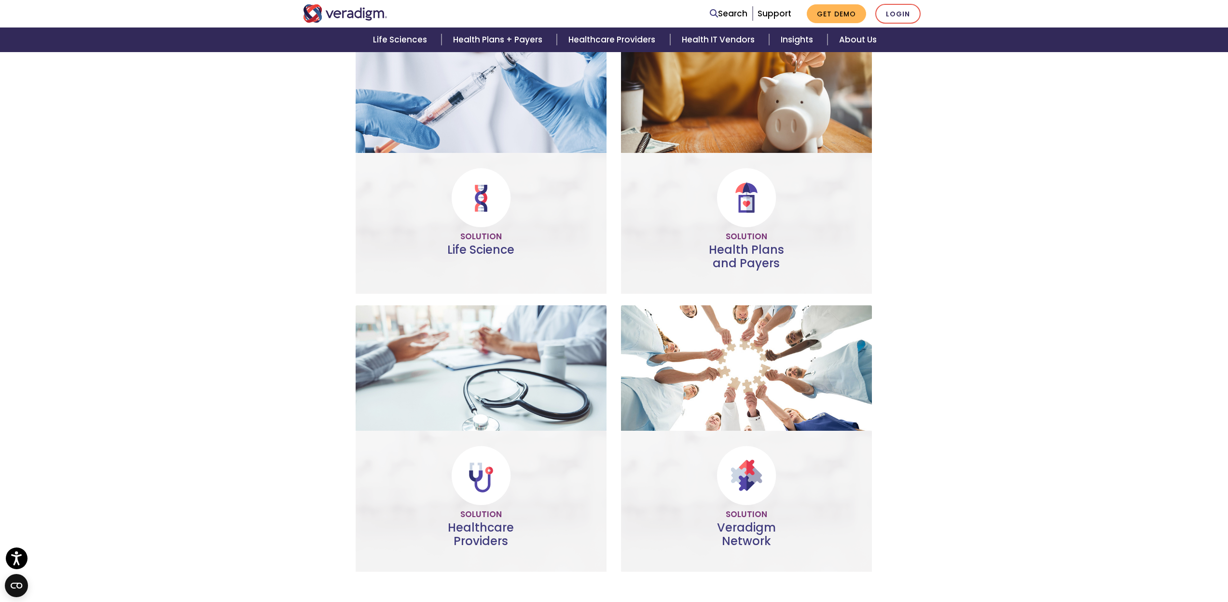
scroll to position [214, 0]
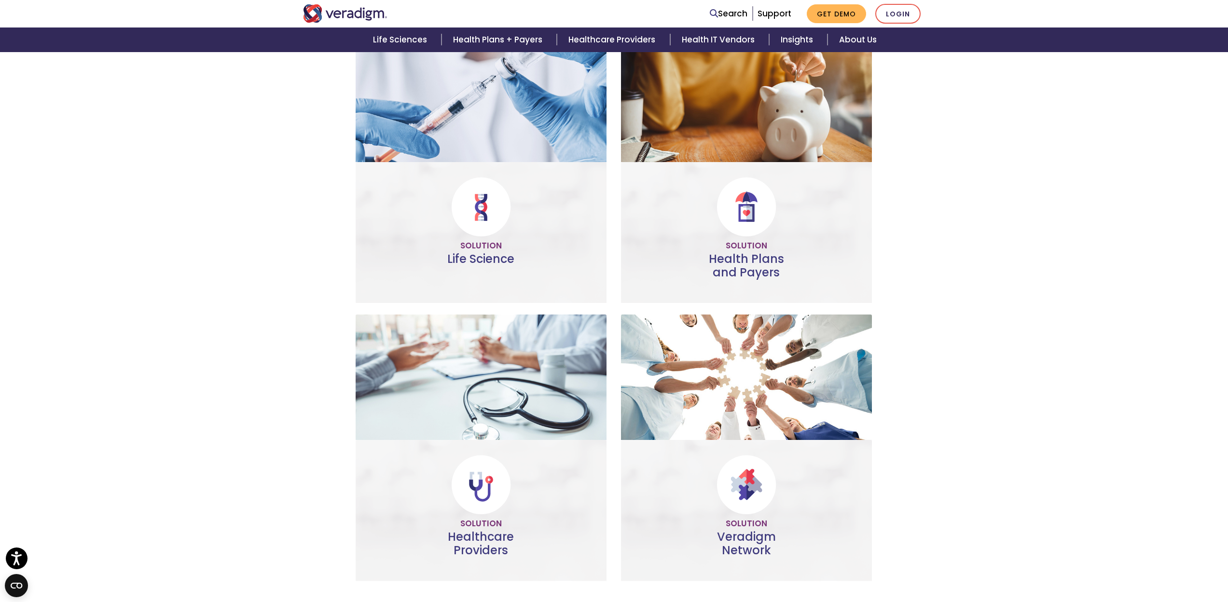
click at [499, 253] on link "Do more" at bounding box center [481, 251] width 64 height 22
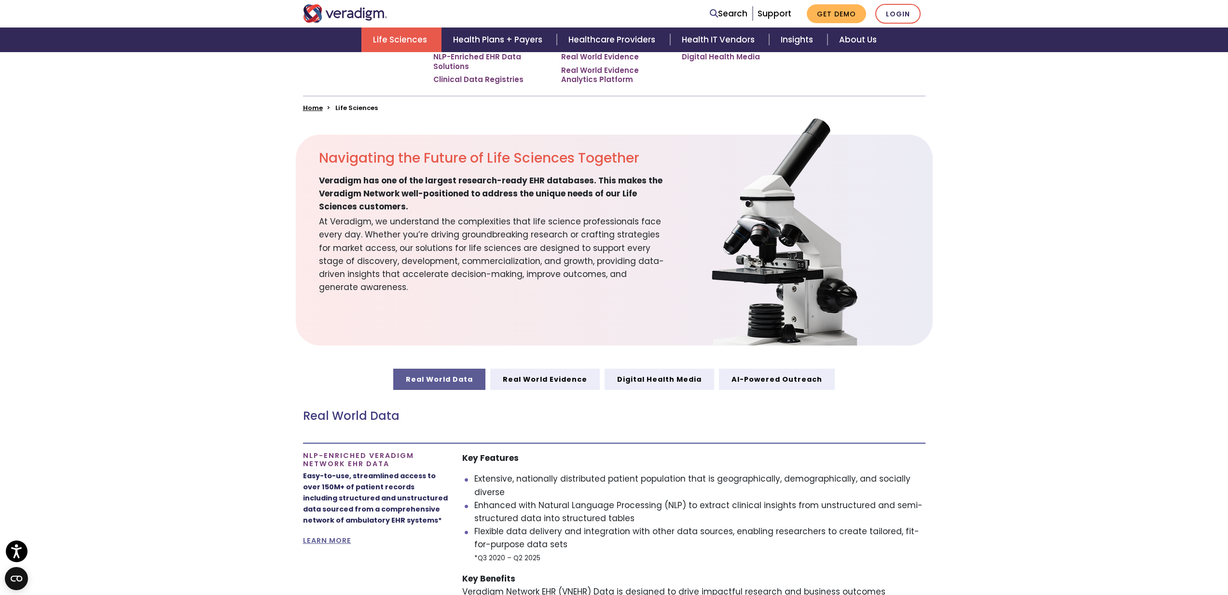
scroll to position [380, 0]
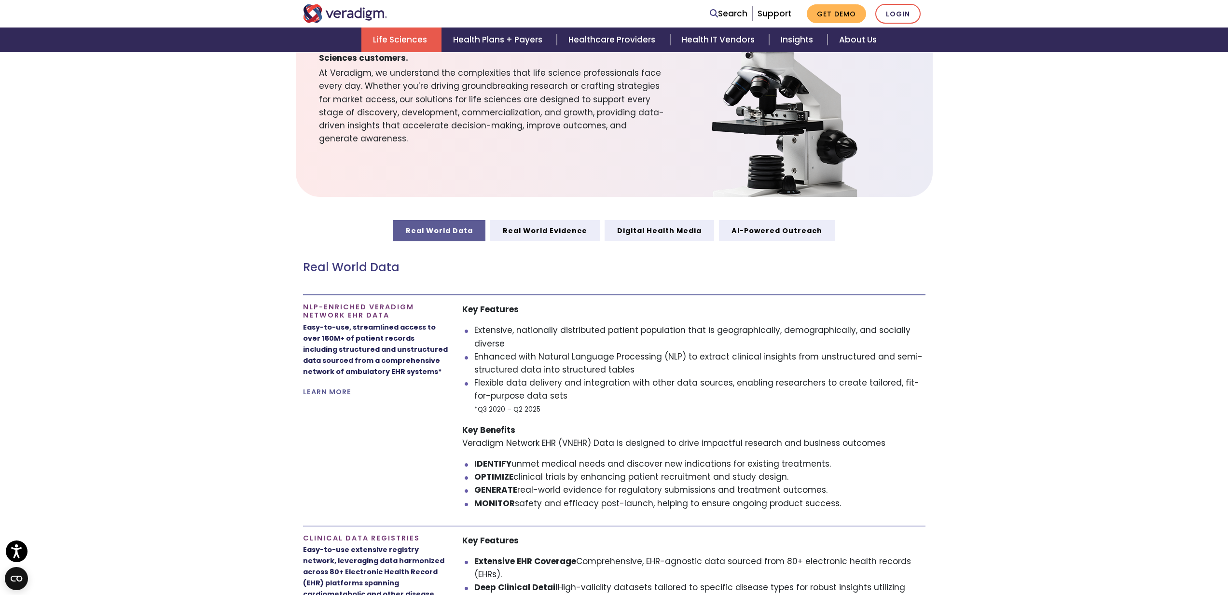
click at [495, 321] on div "Key Features Extensive, nationally distributed patient population that is geogr…" at bounding box center [693, 406] width 463 height 207
click at [495, 323] on div "Key Features Extensive, nationally distributed patient population that is geogr…" at bounding box center [693, 406] width 463 height 207
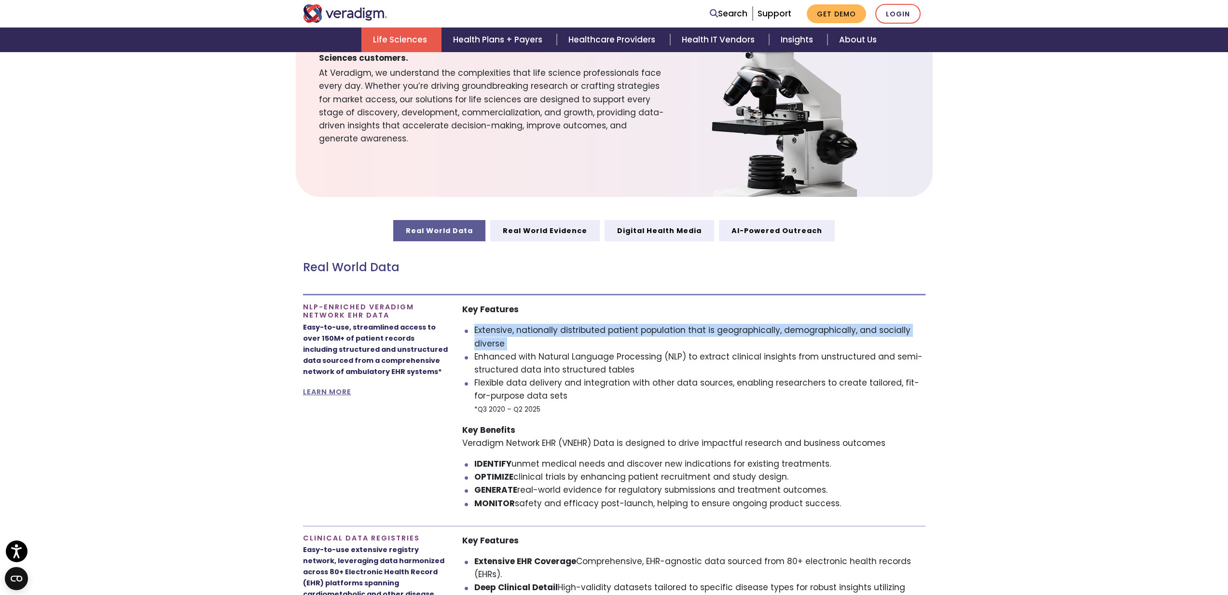
click at [495, 323] on div "Key Features Extensive, nationally distributed patient population that is geogr…" at bounding box center [693, 406] width 463 height 207
click at [553, 345] on li "Extensive, nationally distributed patient population that is geographically, de…" at bounding box center [699, 337] width 451 height 26
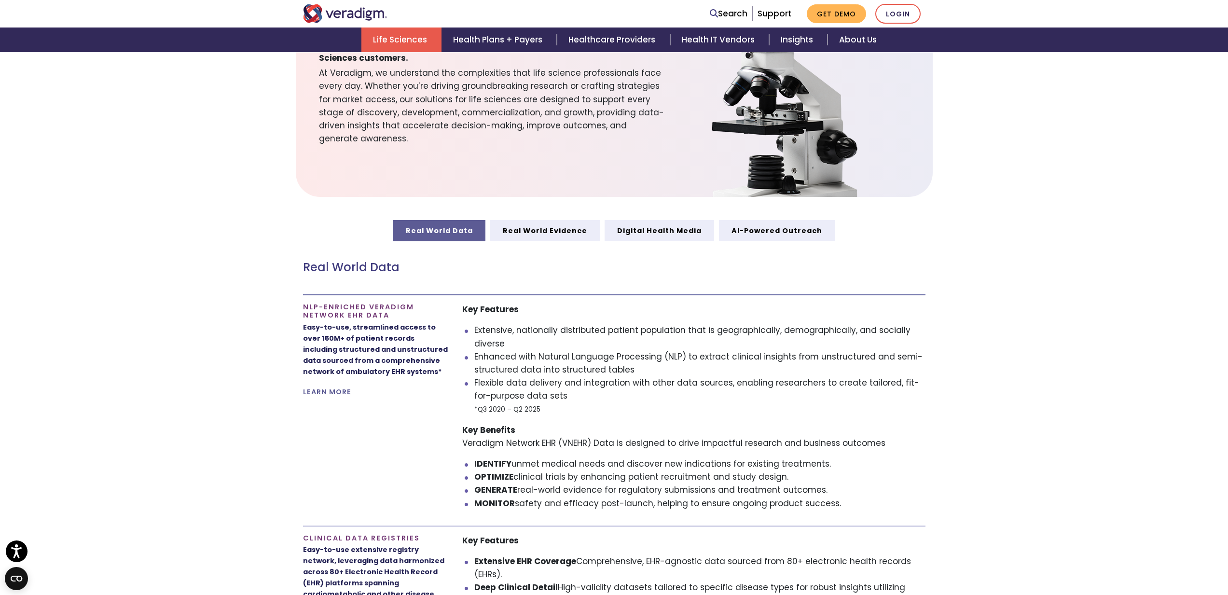
click at [553, 345] on li "Extensive, nationally distributed patient population that is geographically, de…" at bounding box center [699, 337] width 451 height 26
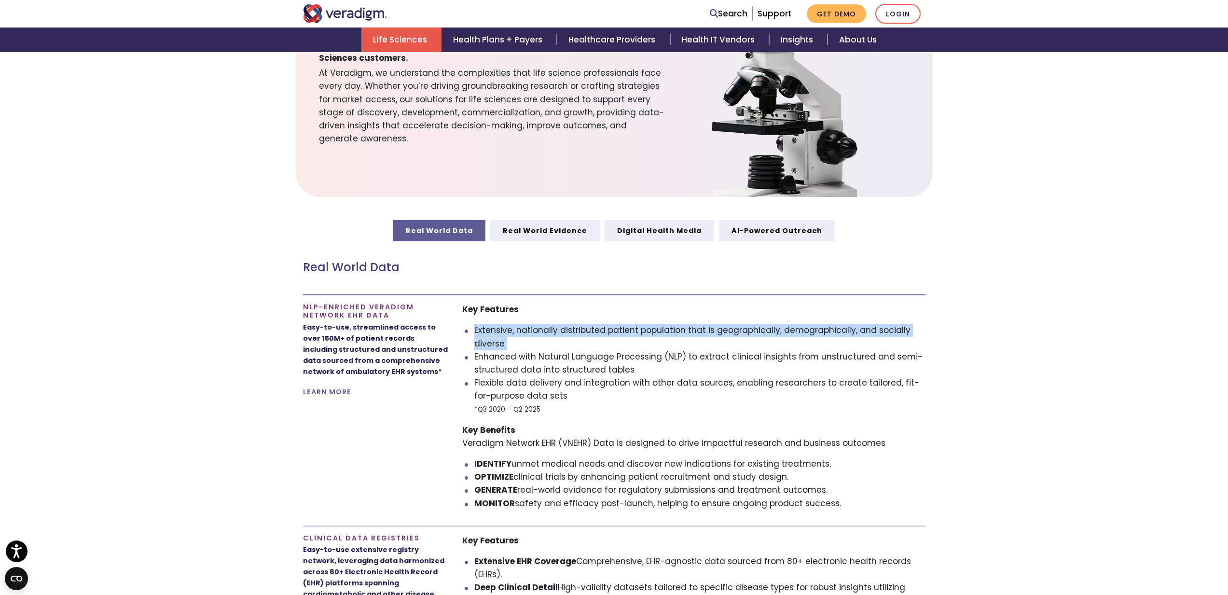
click at [554, 345] on li "Extensive, nationally distributed patient population that is geographically, de…" at bounding box center [699, 337] width 451 height 26
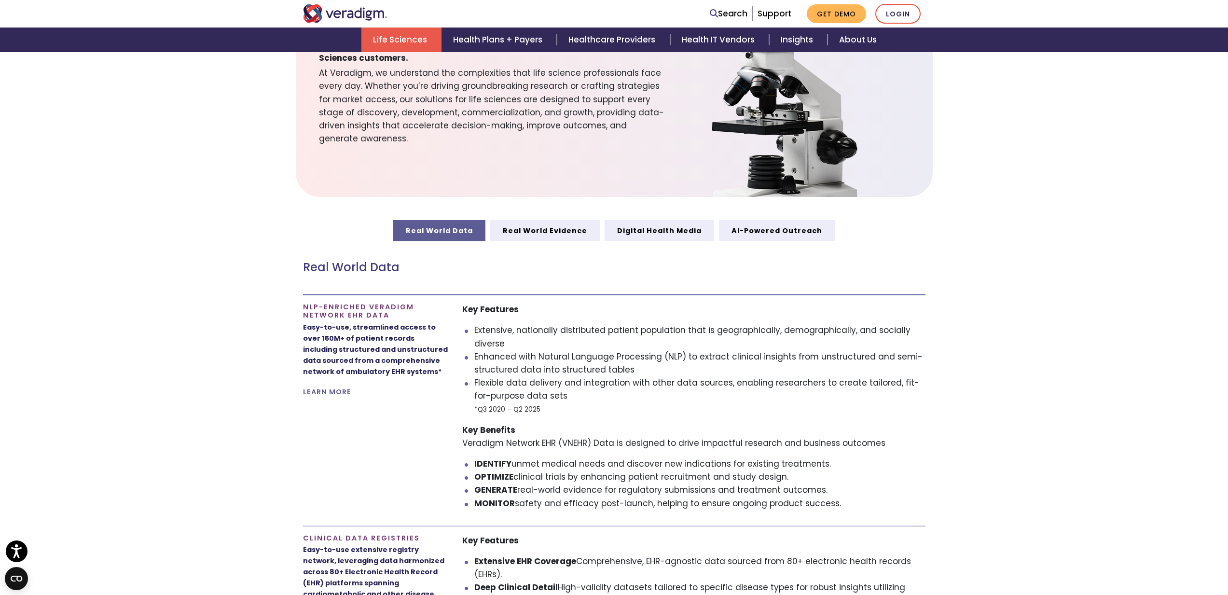
click at [560, 361] on li "Enhanced with Natural Language Processing (NLP) to extract clinical insights fr…" at bounding box center [699, 363] width 451 height 26
click at [553, 371] on li "Enhanced with Natural Language Processing (NLP) to extract clinical insights fr…" at bounding box center [699, 363] width 451 height 26
click at [551, 371] on li "Enhanced with Natural Language Processing (NLP) to extract clinical insights fr…" at bounding box center [699, 363] width 451 height 26
click at [595, 368] on li "Enhanced with Natural Language Processing (NLP) to extract clinical insights fr…" at bounding box center [699, 363] width 451 height 26
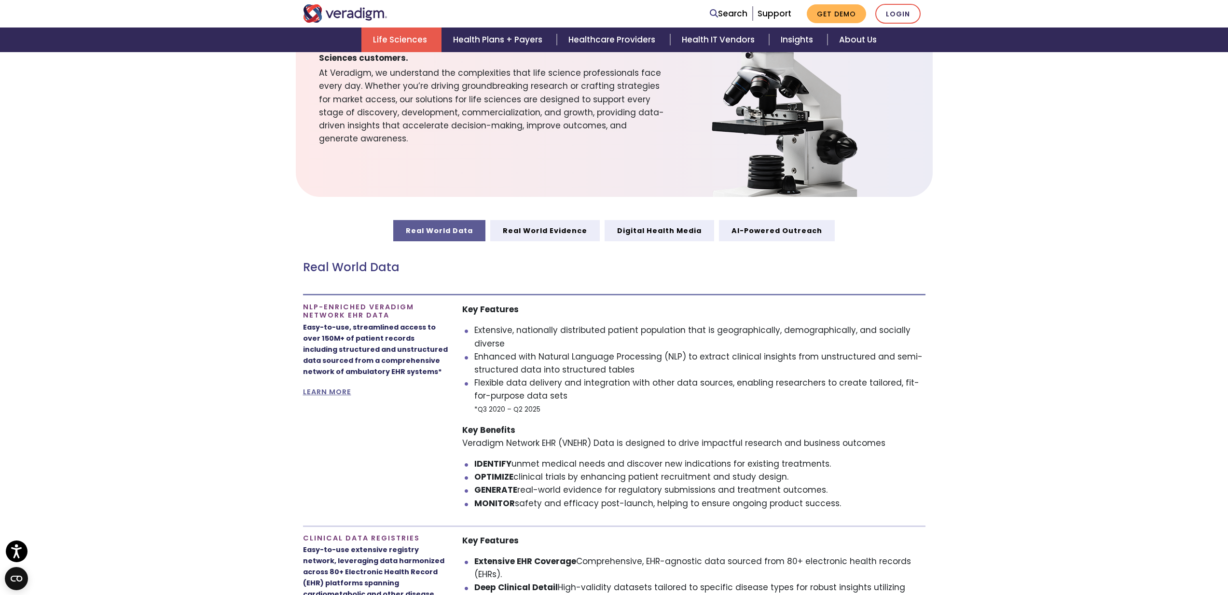
click at [658, 366] on li "Enhanced with Natural Language Processing (NLP) to extract clinical insights fr…" at bounding box center [699, 363] width 451 height 26
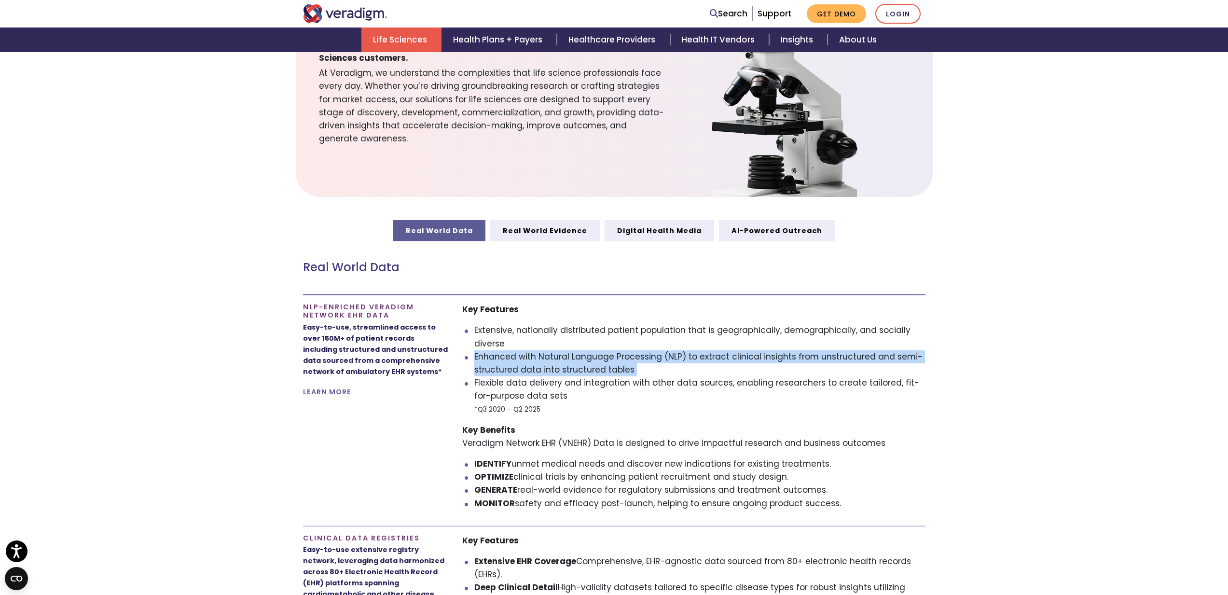
click at [658, 366] on li "Enhanced with Natural Language Processing (NLP) to extract clinical insights fr…" at bounding box center [699, 363] width 451 height 26
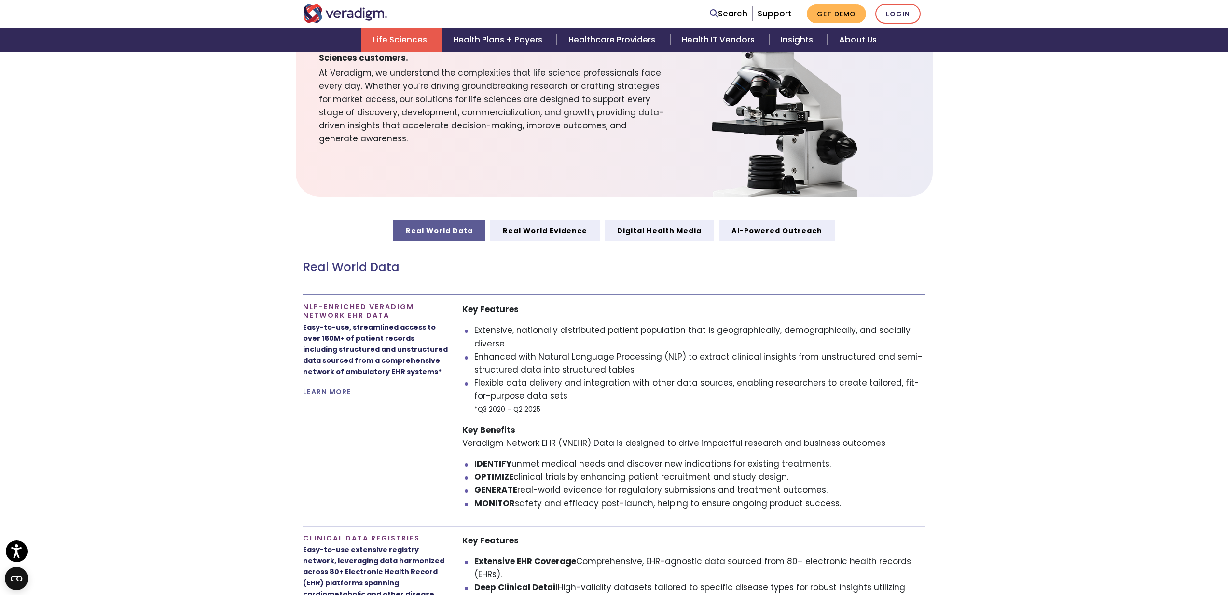
click at [662, 378] on li "Flexible data delivery and integration with other data sources, enabling resear…" at bounding box center [699, 396] width 451 height 40
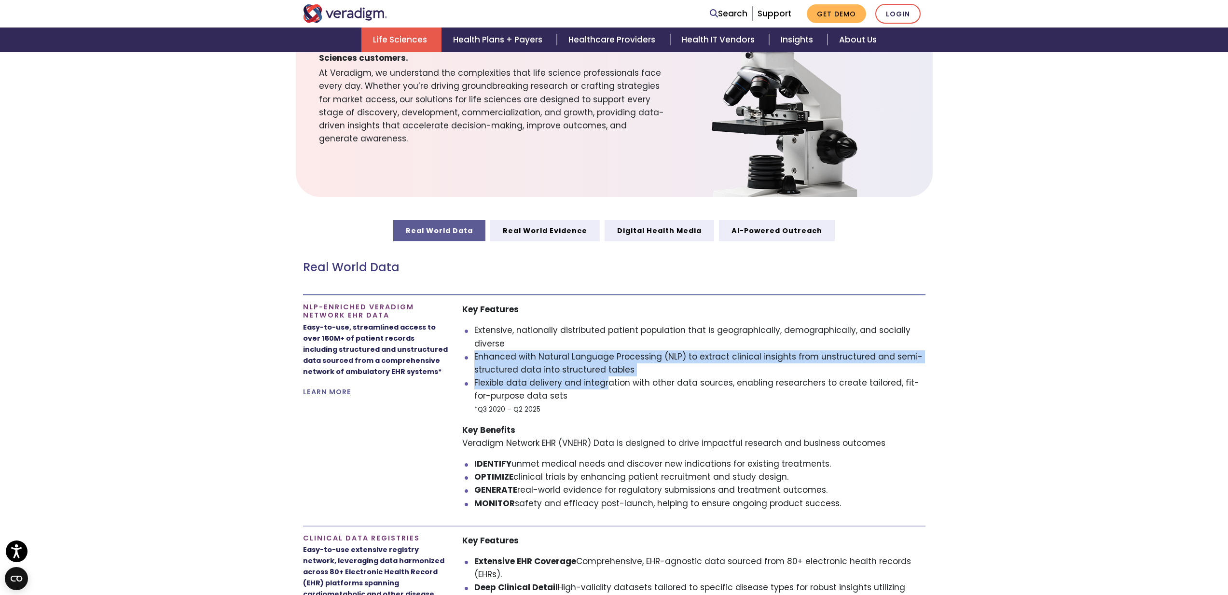
drag, startPoint x: 463, startPoint y: 362, endPoint x: 607, endPoint y: 379, distance: 144.8
click at [607, 379] on ul "Extensive, nationally distributed patient population that is geographically, de…" at bounding box center [693, 370] width 463 height 92
click at [607, 379] on li "Flexible data delivery and integration with other data sources, enabling resear…" at bounding box center [699, 396] width 451 height 40
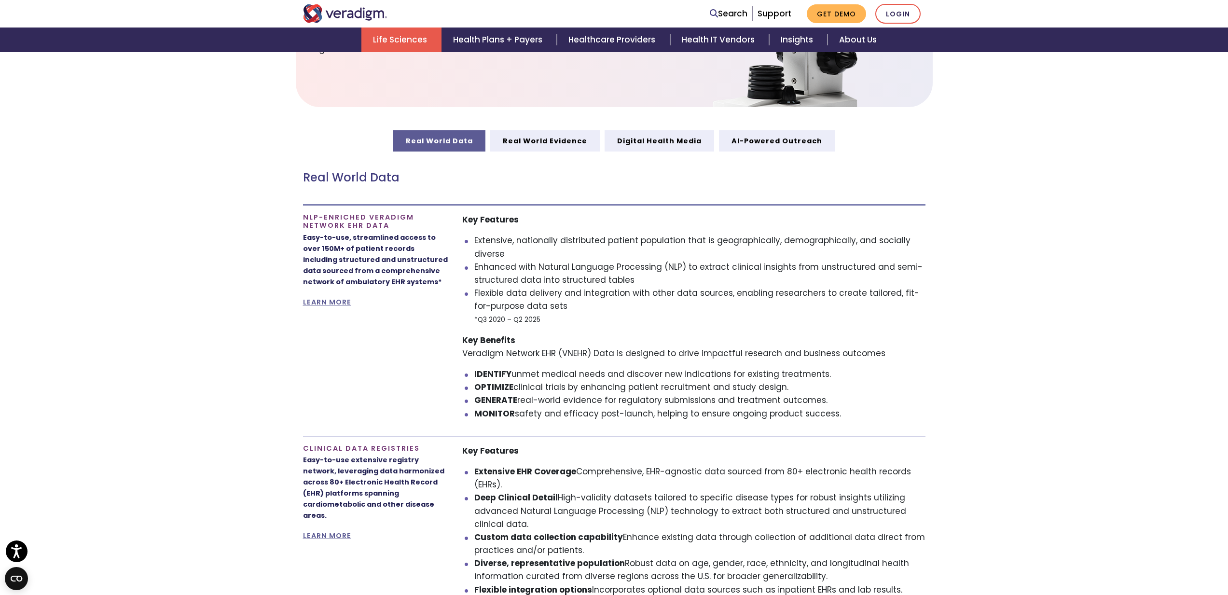
scroll to position [470, 0]
click at [571, 373] on li "IDENTIFY unmet medical needs and discover new indications for existing treatmen…" at bounding box center [699, 373] width 451 height 13
click at [571, 380] on li "OPTIMIZE clinical trials by enhancing patient recruitment and study design." at bounding box center [699, 386] width 451 height 13
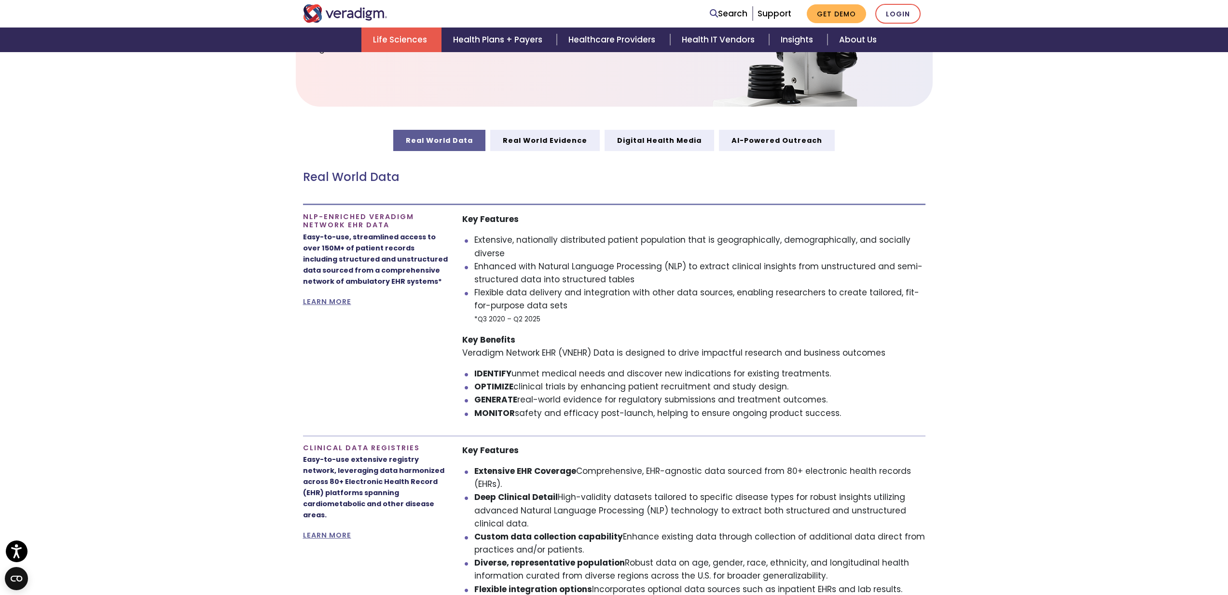
scroll to position [675, 0]
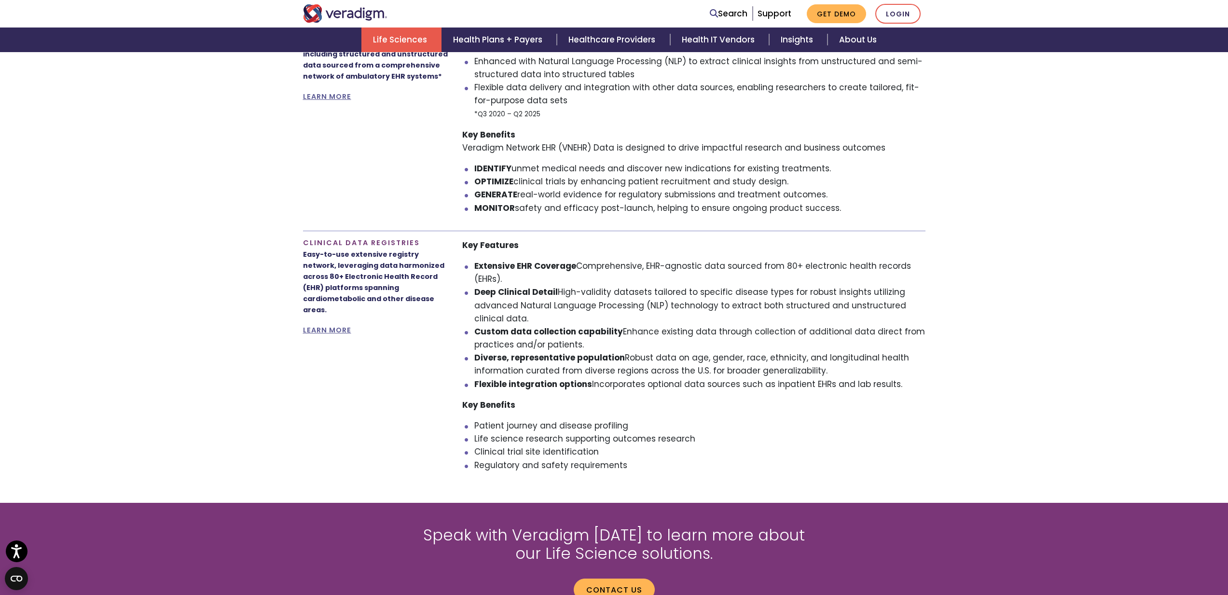
click at [525, 308] on li "Deep Clinical Detail High-validity datasets tailored to specific disease types …" at bounding box center [699, 306] width 451 height 40
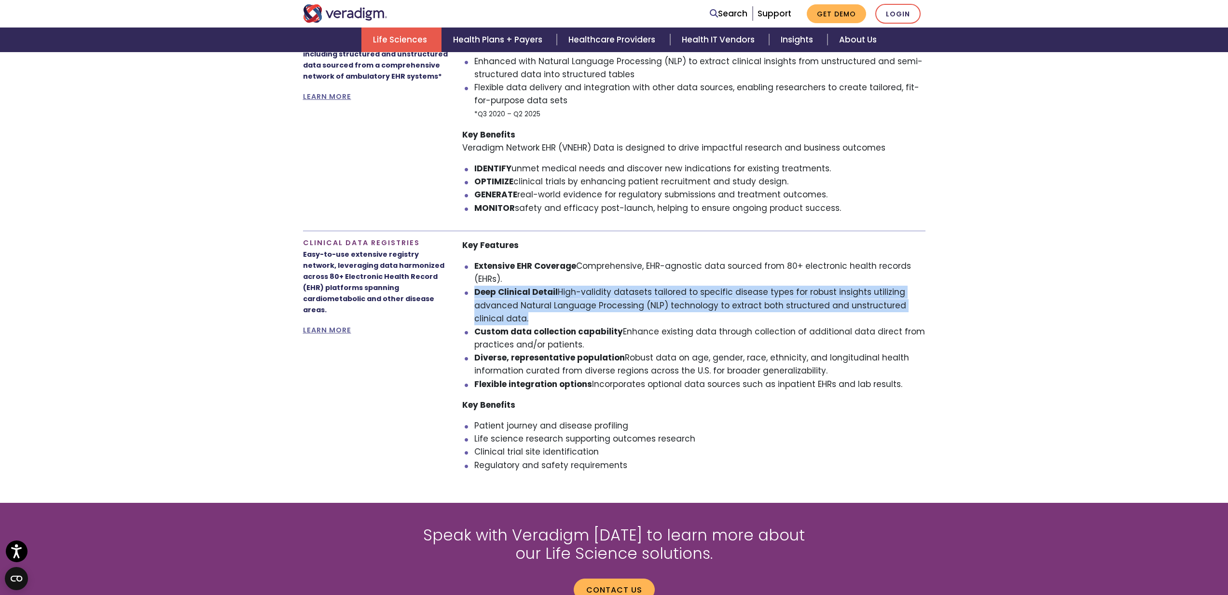
click at [525, 308] on li "Deep Clinical Detail High-validity datasets tailored to specific disease types …" at bounding box center [699, 306] width 451 height 40
click at [549, 318] on li "Deep Clinical Detail High-validity datasets tailored to specific disease types …" at bounding box center [699, 306] width 451 height 40
drag, startPoint x: 549, startPoint y: 318, endPoint x: 633, endPoint y: 361, distance: 94.5
click at [633, 361] on ul "Extensive EHR Coverage Comprehensive, EHR-agnostic data sourced from 80+ electr…" at bounding box center [693, 325] width 463 height 131
click at [633, 361] on li "Diverse, representative population Robust data on age, gender, race, ethnicity,…" at bounding box center [699, 364] width 451 height 26
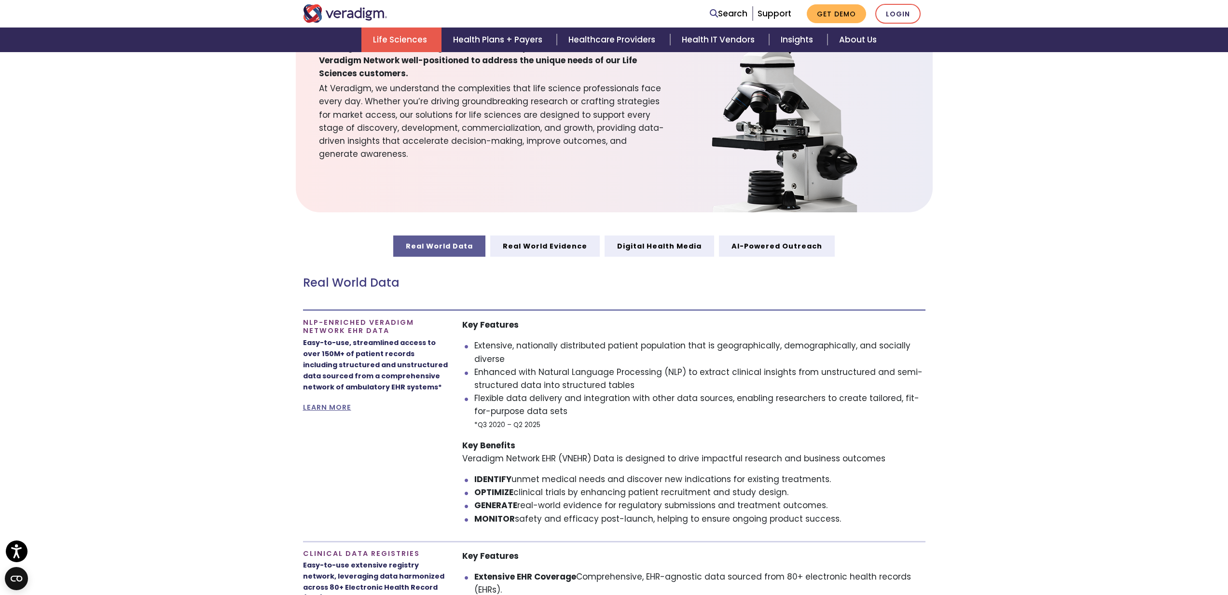
scroll to position [355, 0]
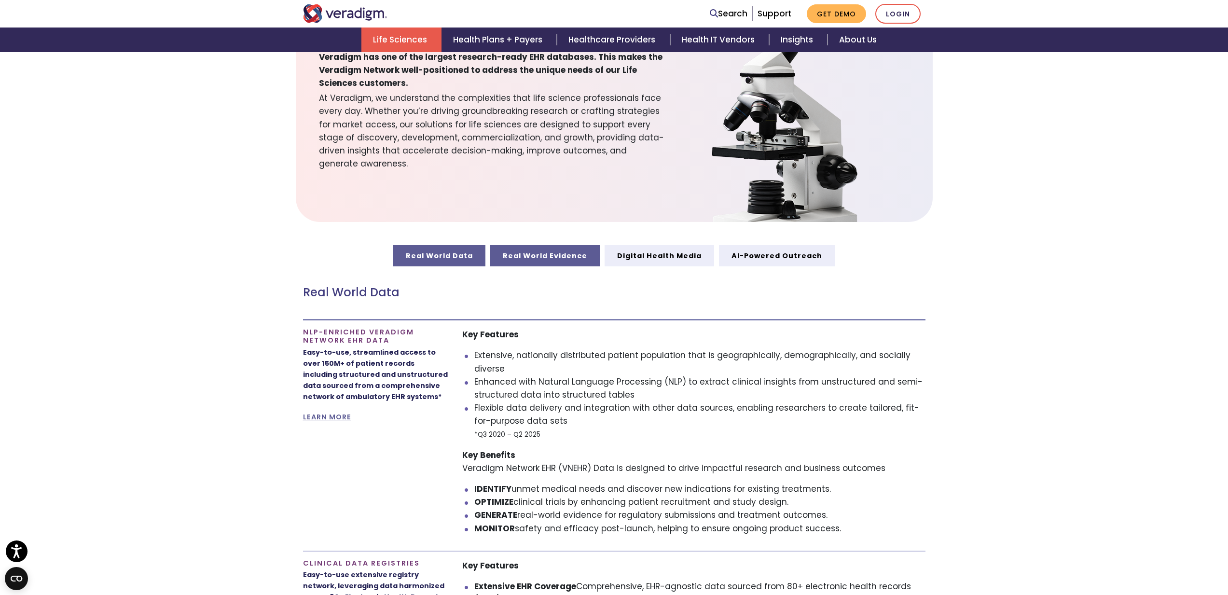
click at [560, 259] on link "Real World Evidence" at bounding box center [545, 255] width 110 height 21
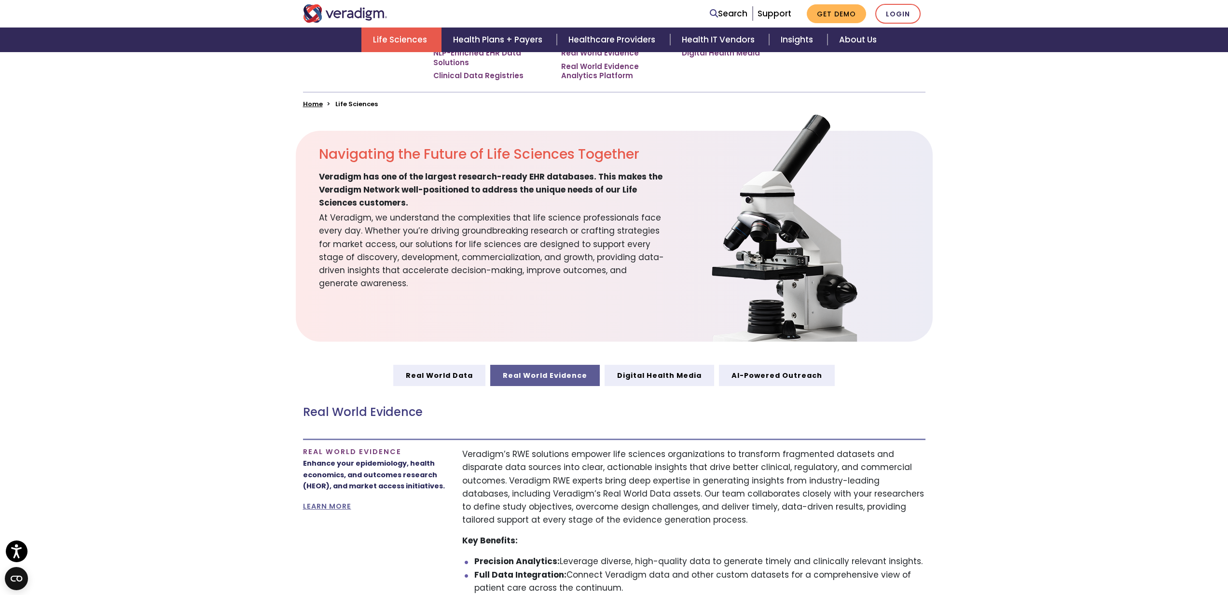
scroll to position [218, 0]
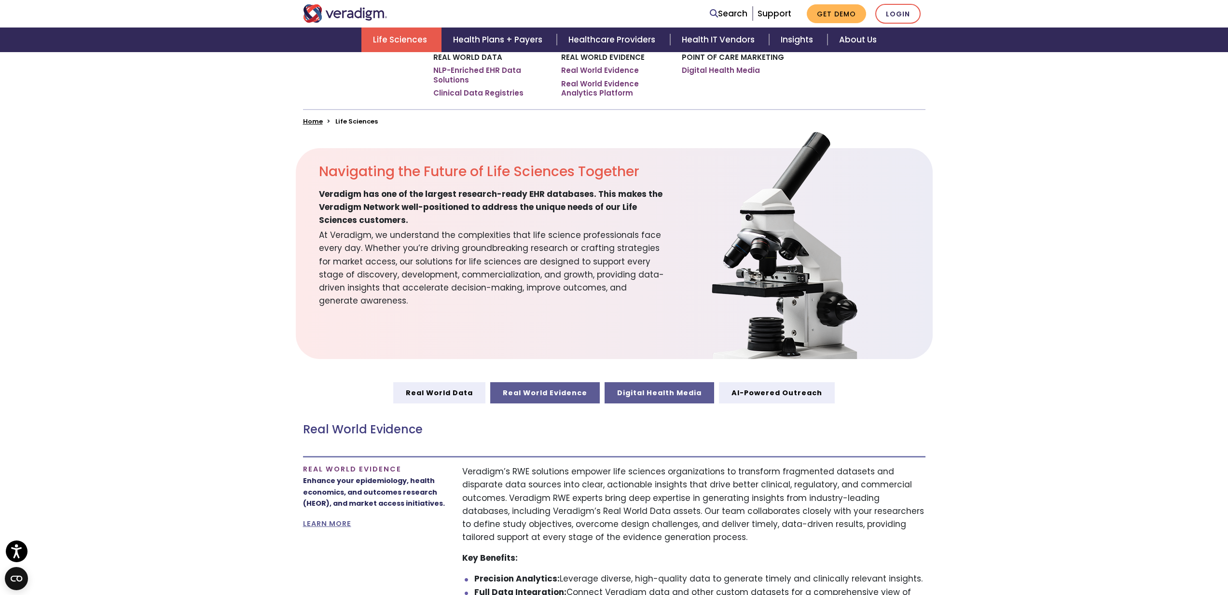
click at [647, 400] on link "Digital Health Media" at bounding box center [660, 392] width 110 height 21
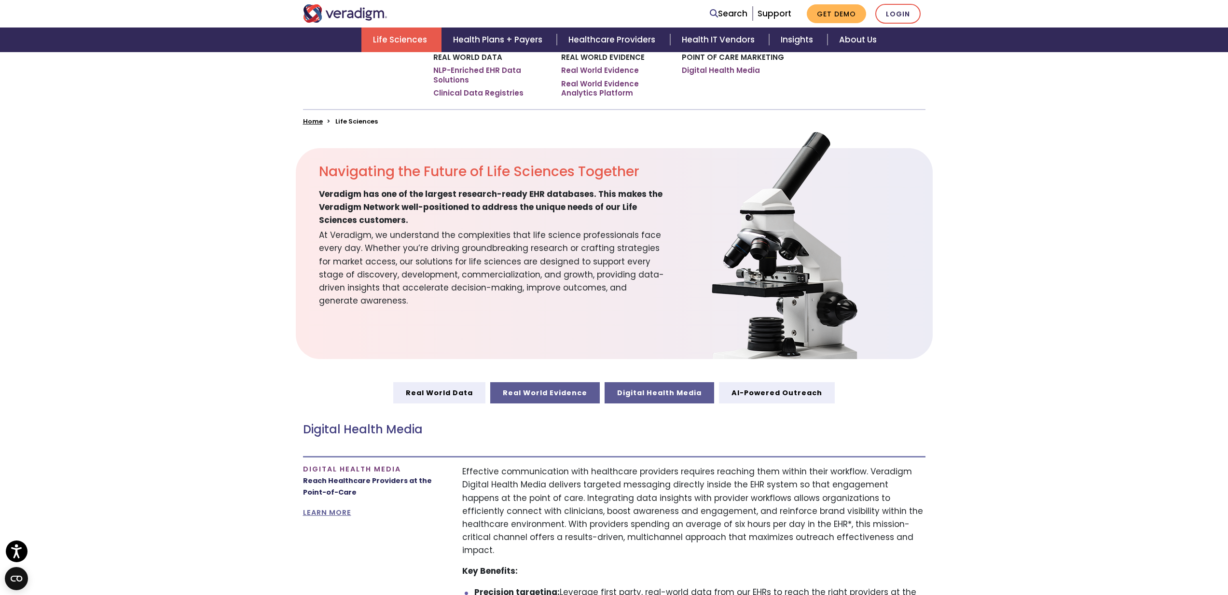
click at [560, 386] on link "Real World Evidence" at bounding box center [545, 392] width 110 height 21
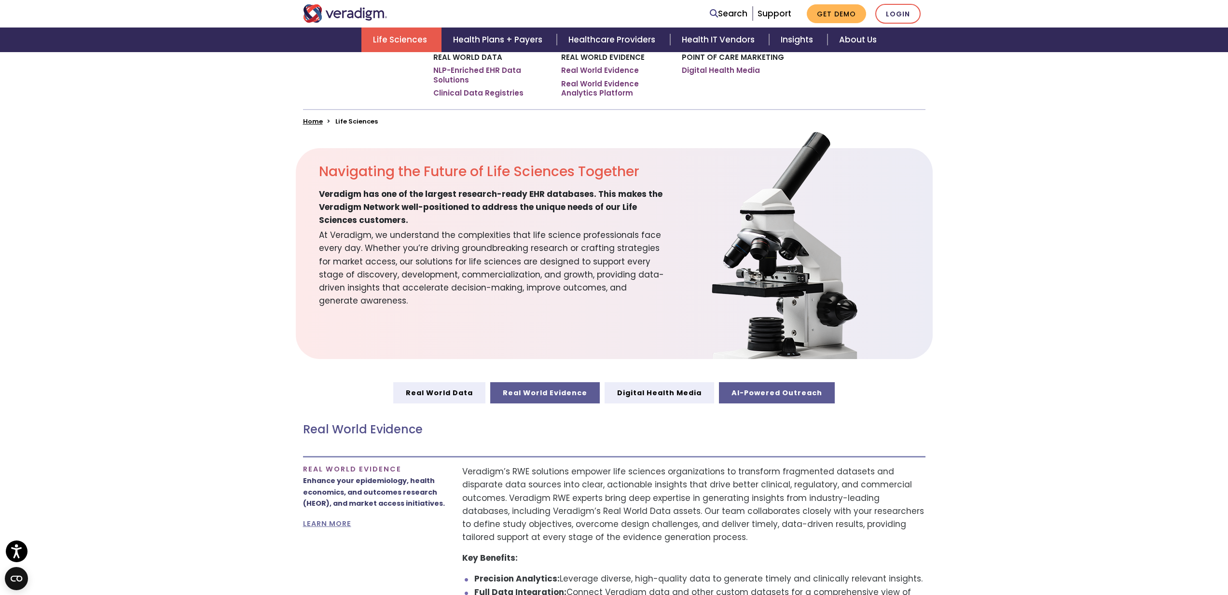
click at [783, 386] on link "AI-Powered Outreach" at bounding box center [777, 392] width 116 height 21
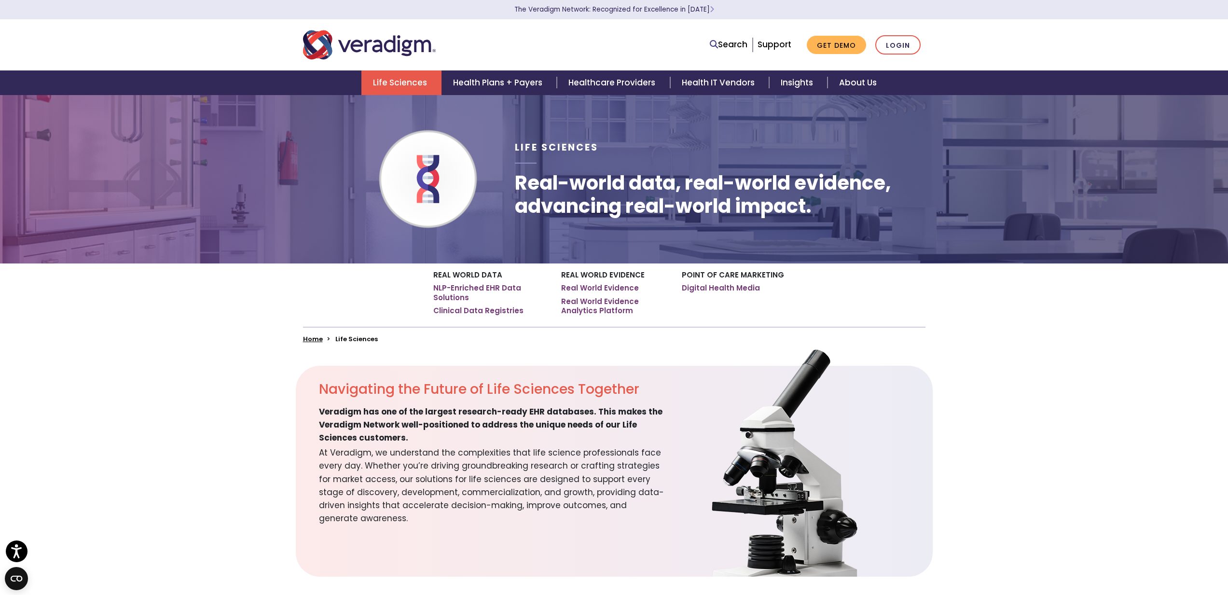
click at [314, 337] on link "Home" at bounding box center [313, 338] width 20 height 9
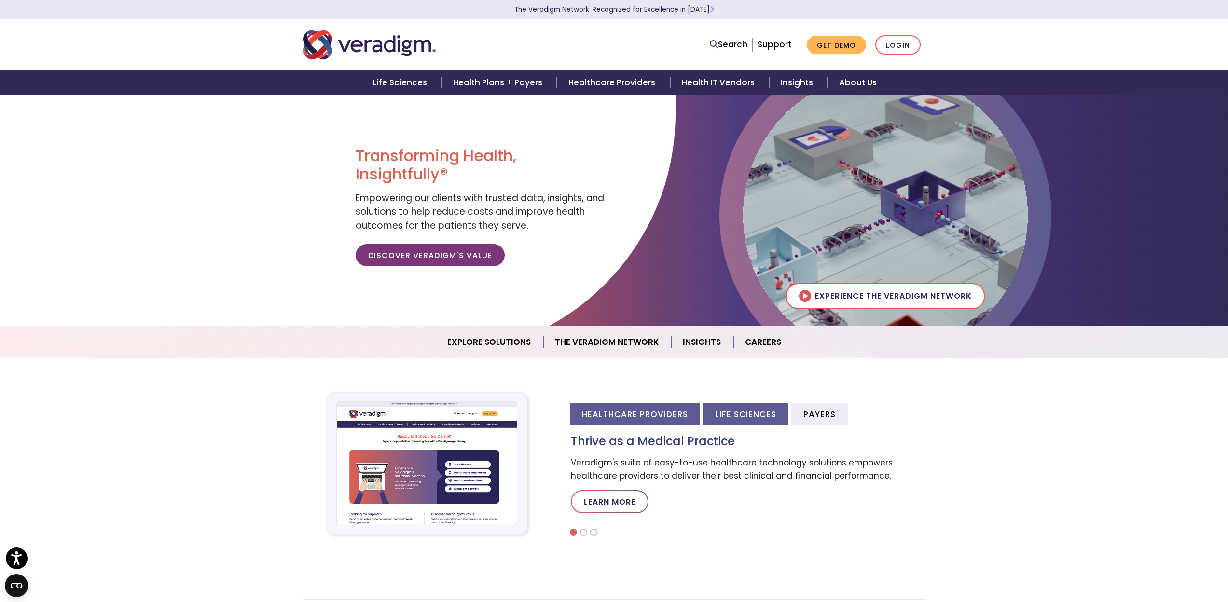
click at [726, 408] on li "Life Sciences" at bounding box center [745, 414] width 85 height 22
click at [844, 413] on li "Payers" at bounding box center [819, 414] width 56 height 22
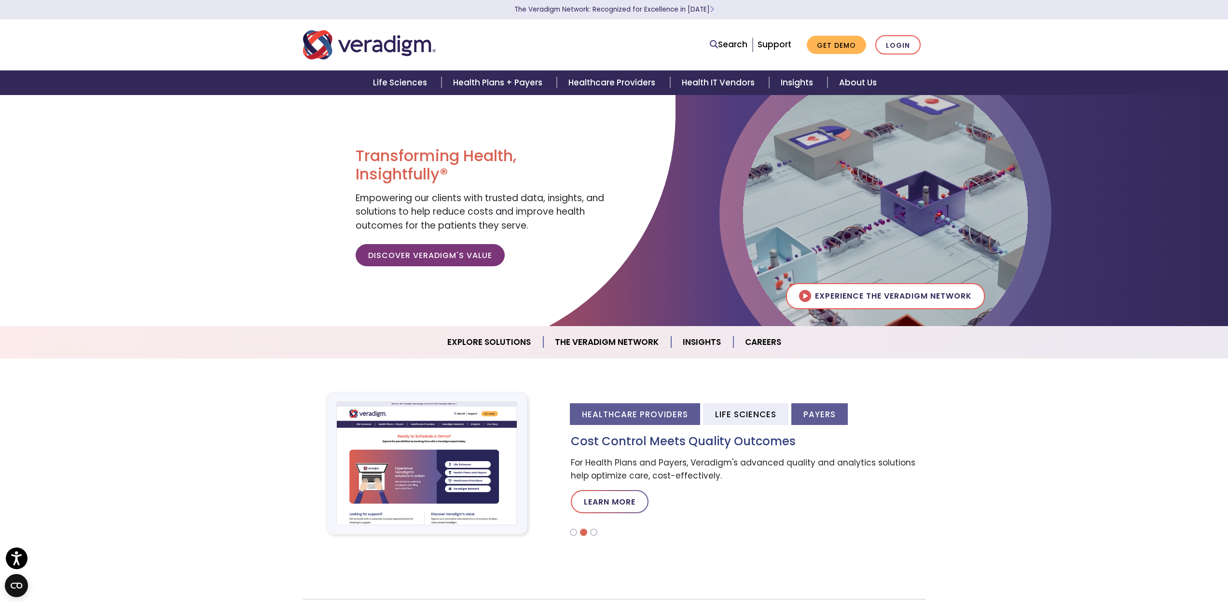
click at [646, 410] on li "Healthcare Providers" at bounding box center [635, 414] width 130 height 22
click at [358, 41] on img "Veradigm logo" at bounding box center [369, 45] width 133 height 32
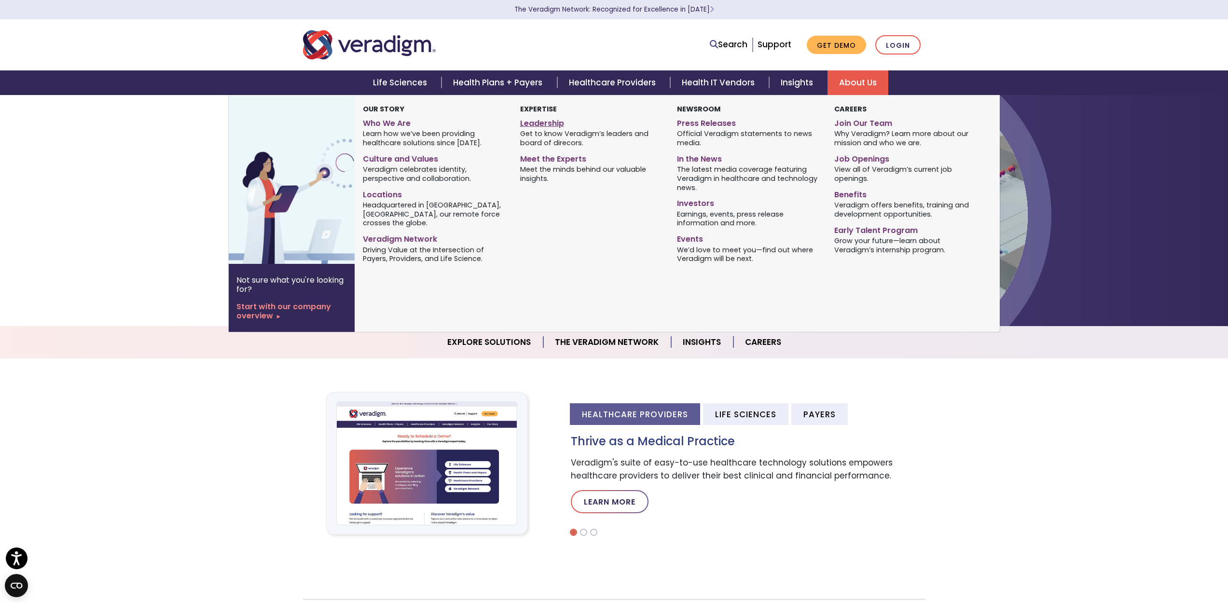
click at [544, 124] on link "Leadership" at bounding box center [591, 122] width 142 height 14
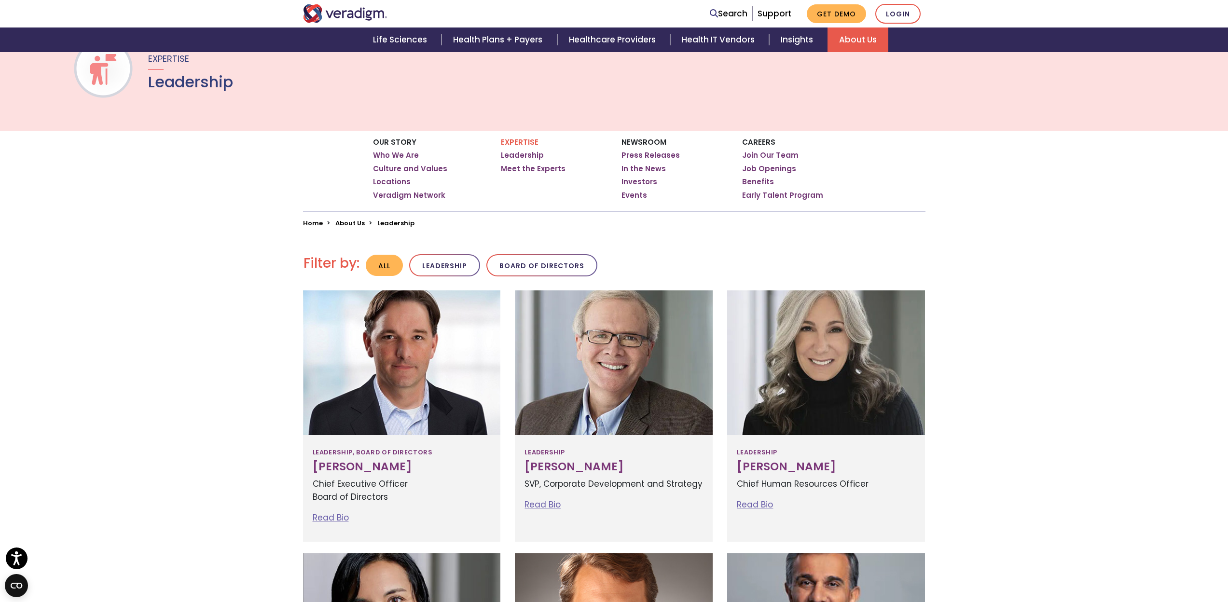
scroll to position [63, 0]
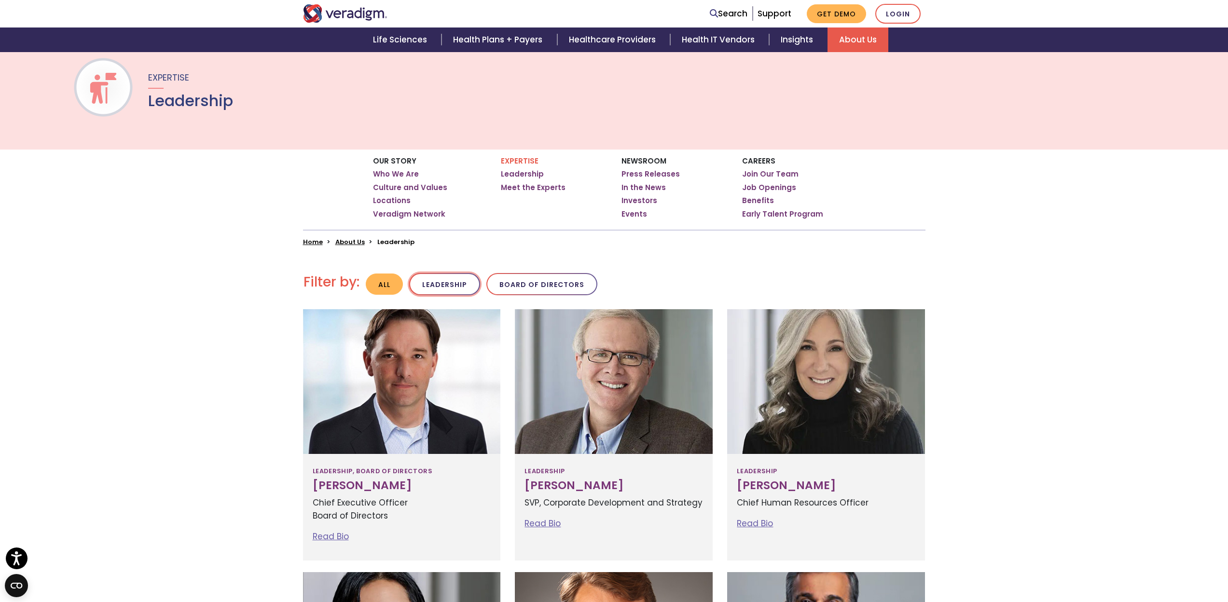
click at [447, 289] on button "Leadership" at bounding box center [444, 284] width 71 height 23
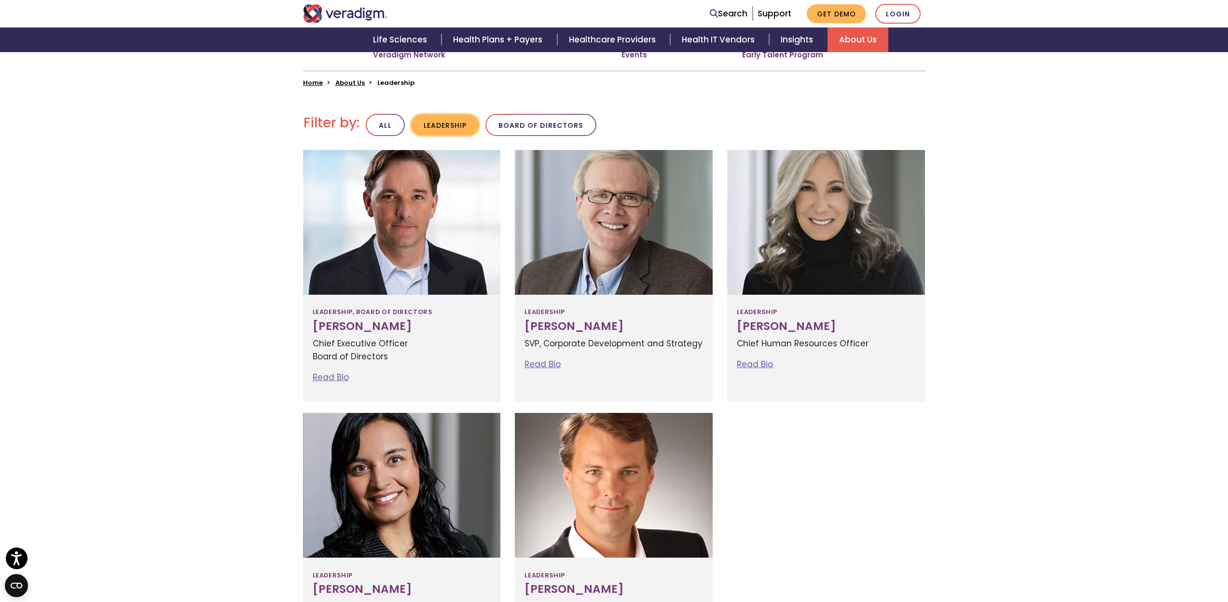
scroll to position [223, 0]
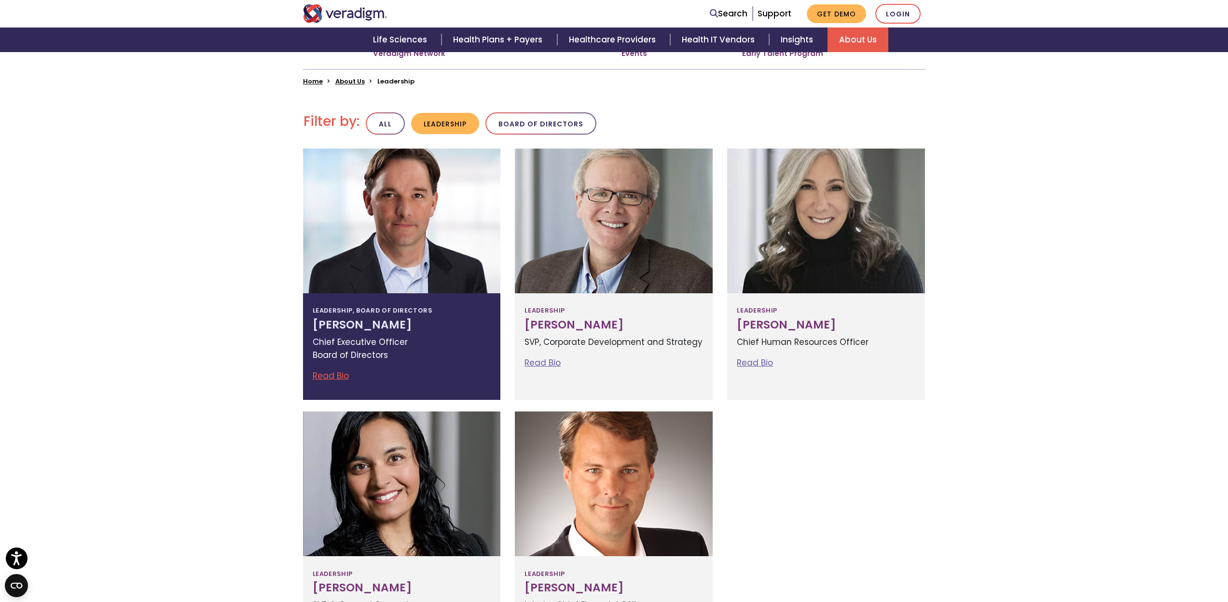
click at [348, 327] on h3 "[PERSON_NAME]" at bounding box center [402, 325] width 179 height 14
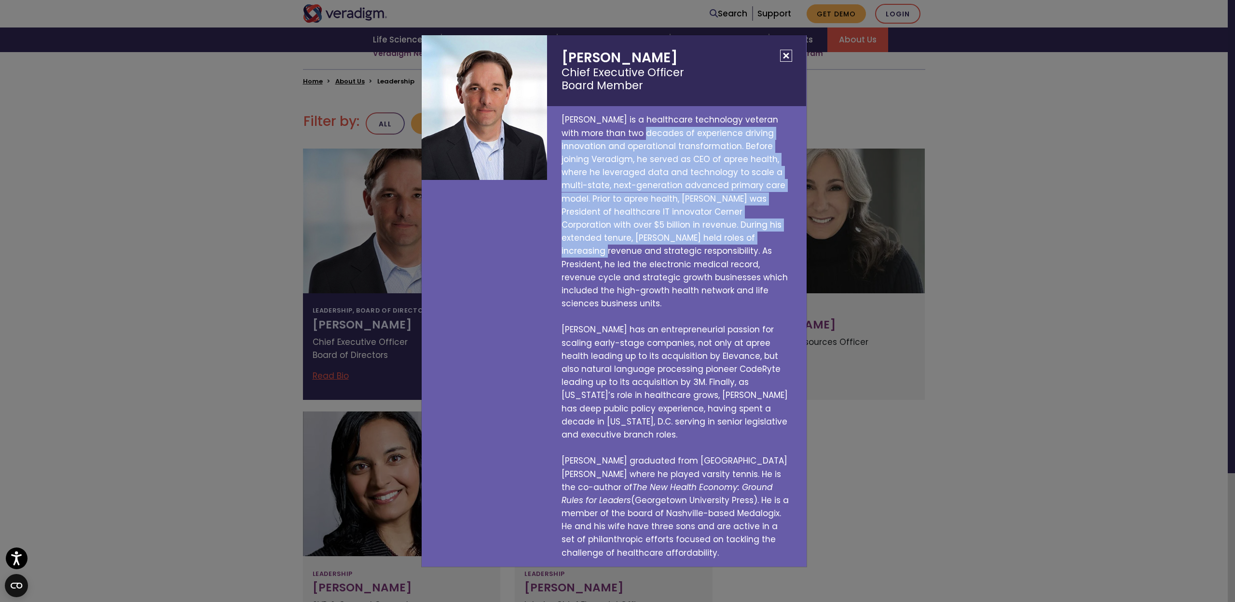
drag, startPoint x: 622, startPoint y: 144, endPoint x: 702, endPoint y: 250, distance: 132.7
click at [700, 250] on p "[PERSON_NAME] is a healthcare technology veteran with more than two decades of …" at bounding box center [676, 336] width 259 height 460
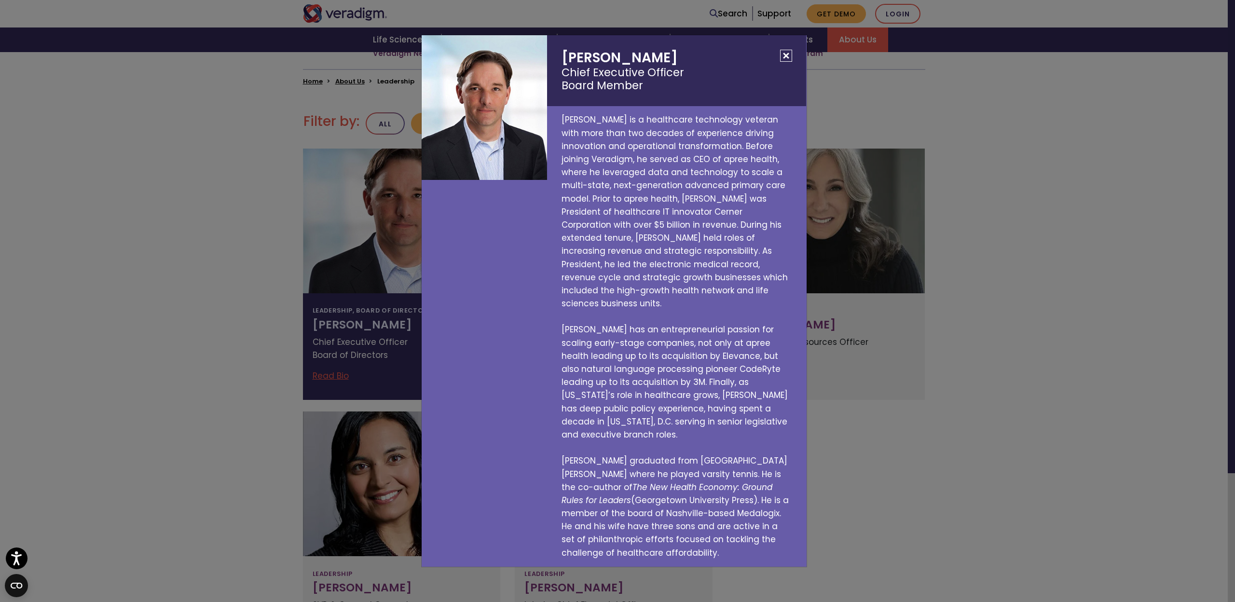
click at [715, 251] on p "[PERSON_NAME] is a healthcare technology veteran with more than two decades of …" at bounding box center [676, 336] width 259 height 460
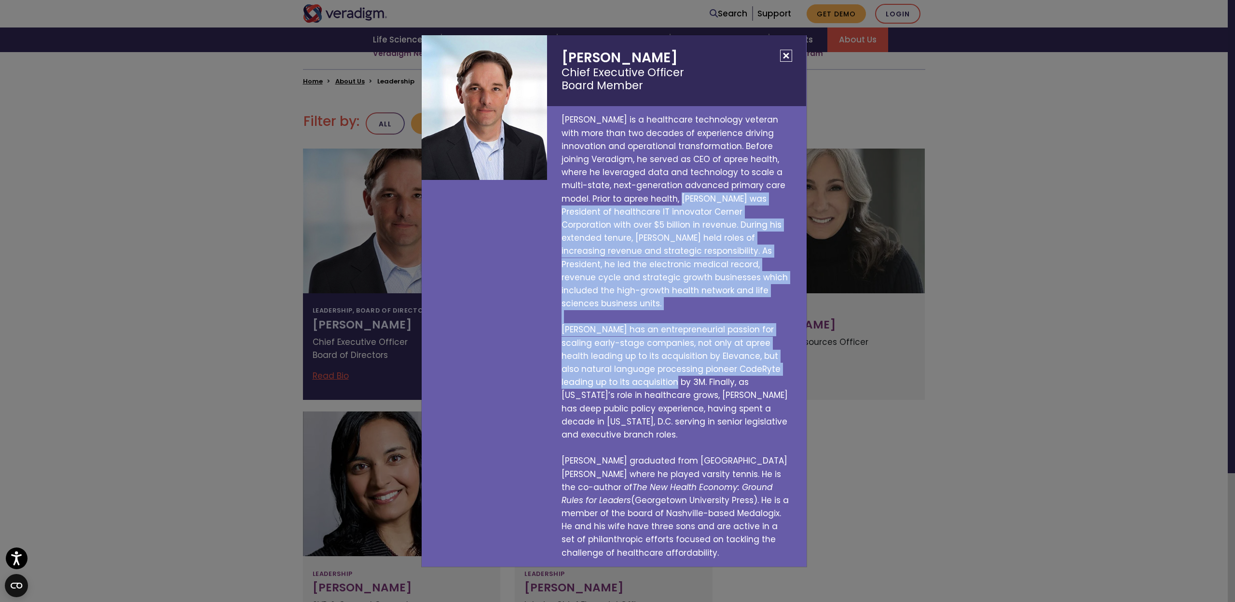
drag, startPoint x: 642, startPoint y: 212, endPoint x: 635, endPoint y: 381, distance: 169.0
click at [635, 381] on p "[PERSON_NAME] is a healthcare technology veteran with more than two decades of …" at bounding box center [676, 336] width 259 height 460
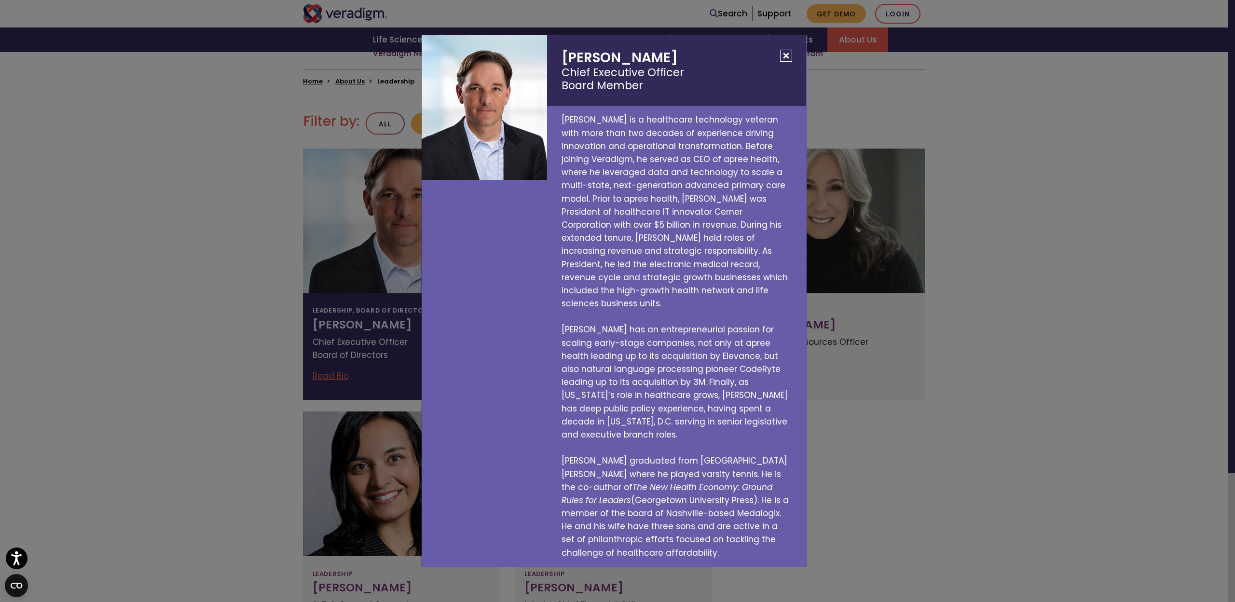
drag, startPoint x: 644, startPoint y: 392, endPoint x: 742, endPoint y: 538, distance: 175.6
click at [742, 538] on p "[PERSON_NAME] is a healthcare technology veteran with more than two decades of …" at bounding box center [676, 336] width 259 height 460
click at [940, 509] on div "[PERSON_NAME] Chief Executive Officer Board Member [PERSON_NAME] is a healthcar…" at bounding box center [617, 301] width 1235 height 602
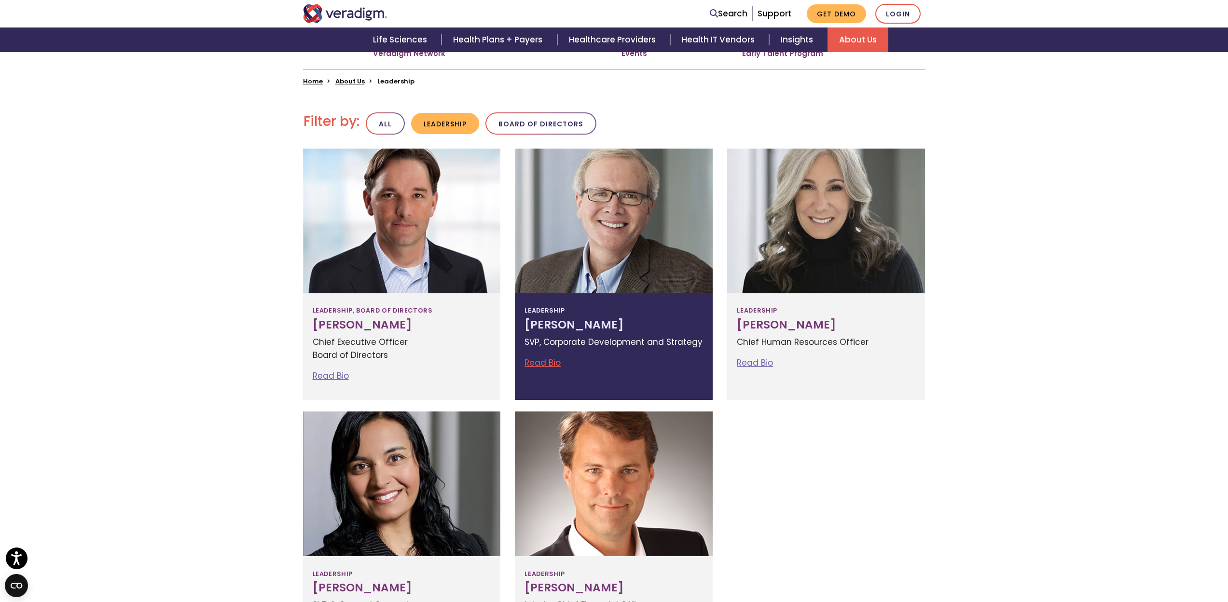
click at [620, 272] on div at bounding box center [614, 221] width 198 height 145
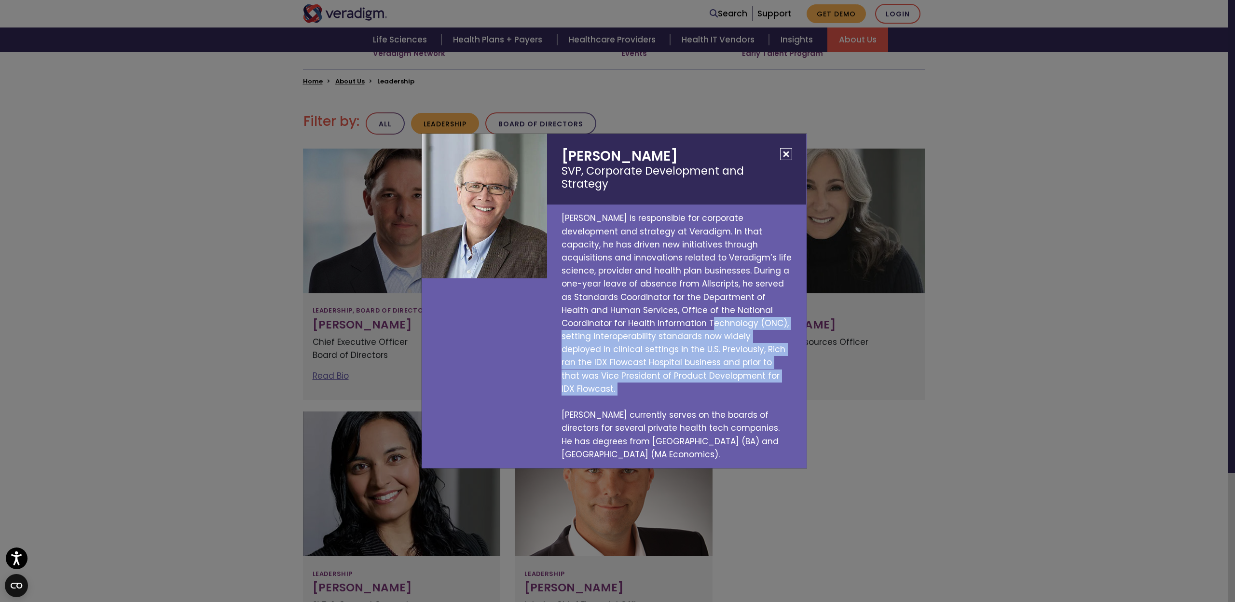
drag, startPoint x: 626, startPoint y: 326, endPoint x: 677, endPoint y: 384, distance: 76.6
click at [673, 384] on p "[PERSON_NAME] is responsible for corporate development and strategy at Veradigm…" at bounding box center [676, 337] width 259 height 264
click at [713, 387] on p "[PERSON_NAME] is responsible for corporate development and strategy at Veradigm…" at bounding box center [676, 337] width 259 height 264
drag, startPoint x: 700, startPoint y: 380, endPoint x: 644, endPoint y: 343, distance: 67.2
click at [645, 343] on p "[PERSON_NAME] is responsible for corporate development and strategy at Veradigm…" at bounding box center [676, 337] width 259 height 264
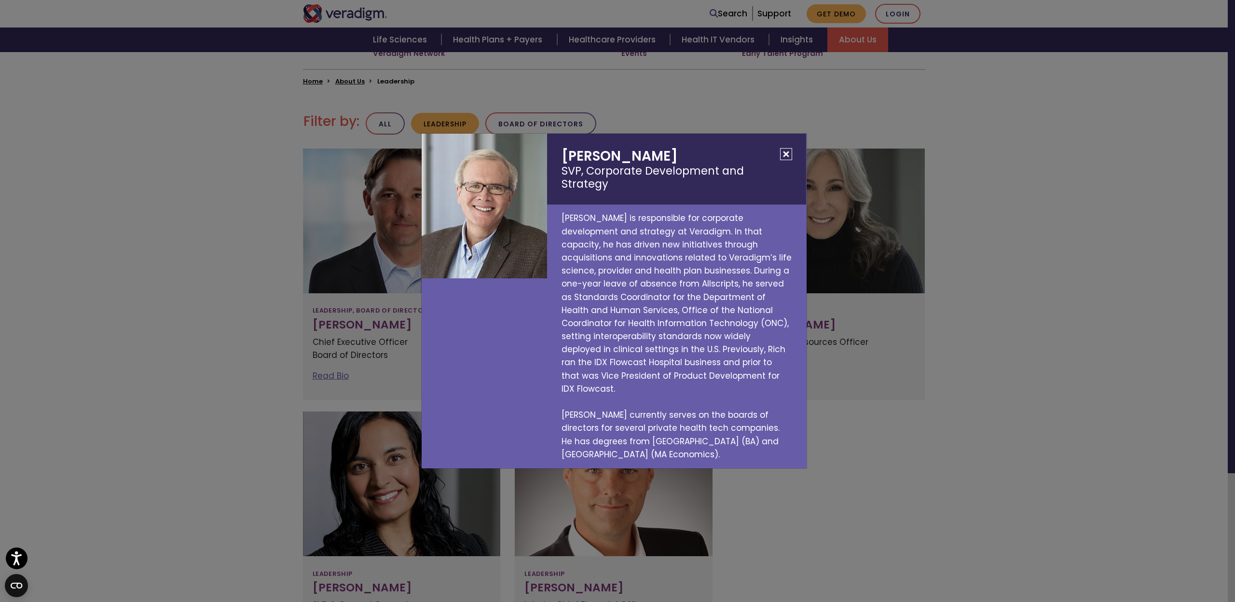
click at [642, 342] on p "[PERSON_NAME] is responsible for corporate development and strategy at Veradigm…" at bounding box center [676, 337] width 259 height 264
click at [963, 426] on div "[PERSON_NAME] SVP, Corporate Development and Strategy [PERSON_NAME] is responsi…" at bounding box center [617, 301] width 1235 height 602
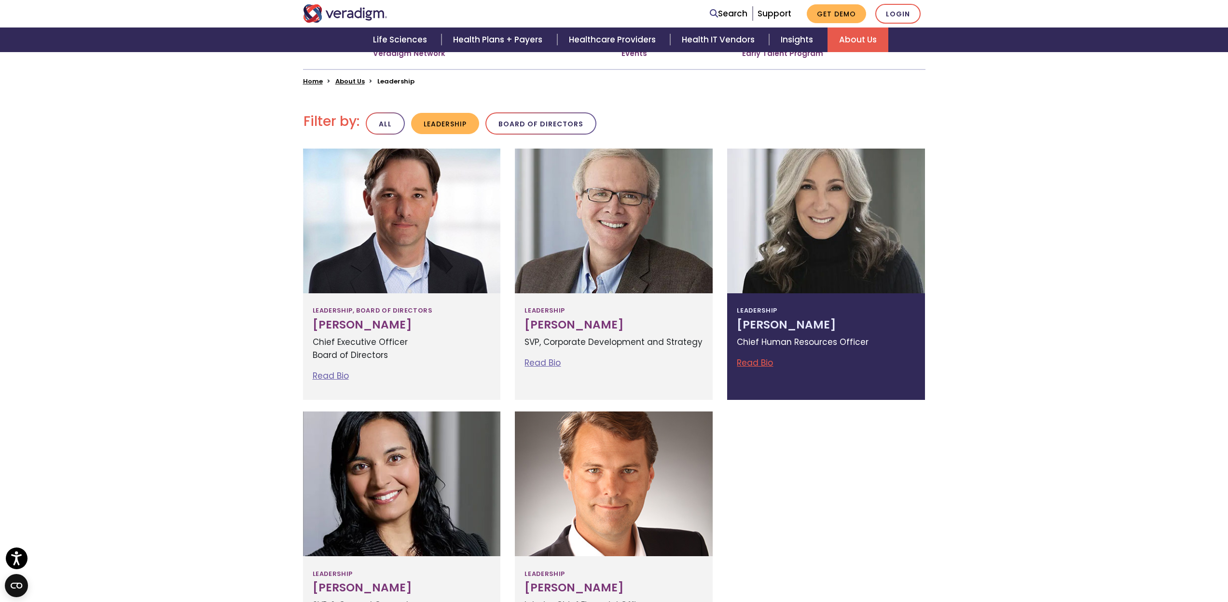
click at [818, 277] on div at bounding box center [826, 221] width 198 height 145
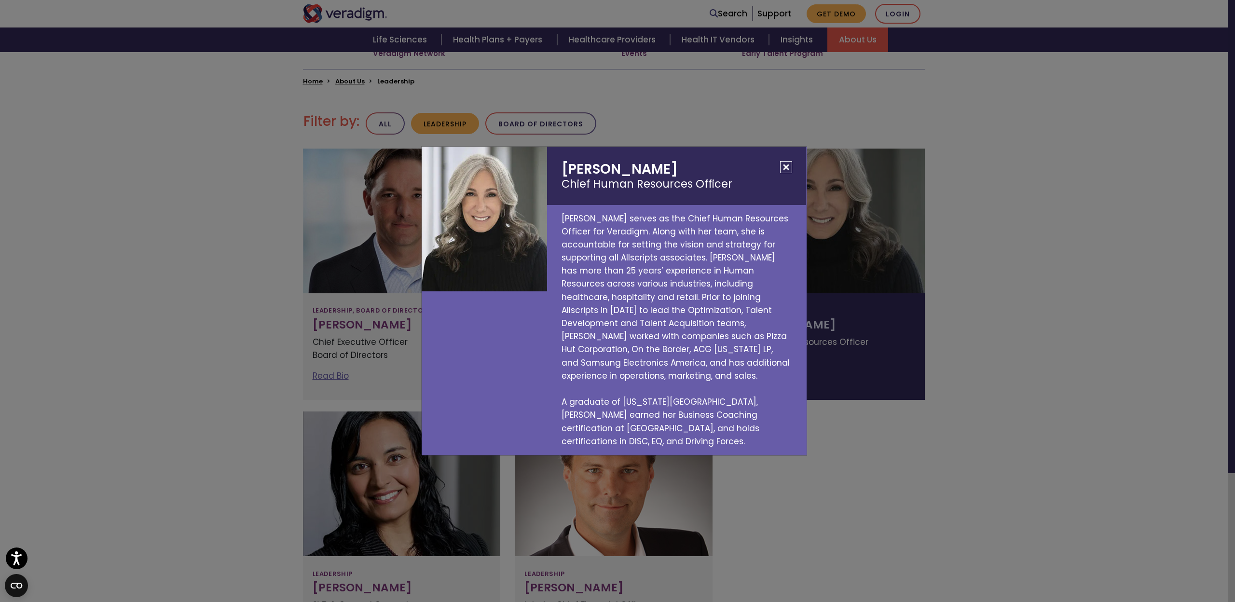
click at [914, 470] on div "[PERSON_NAME] Chief Human Resources Officer [PERSON_NAME] serves as the Chief H…" at bounding box center [617, 301] width 1235 height 602
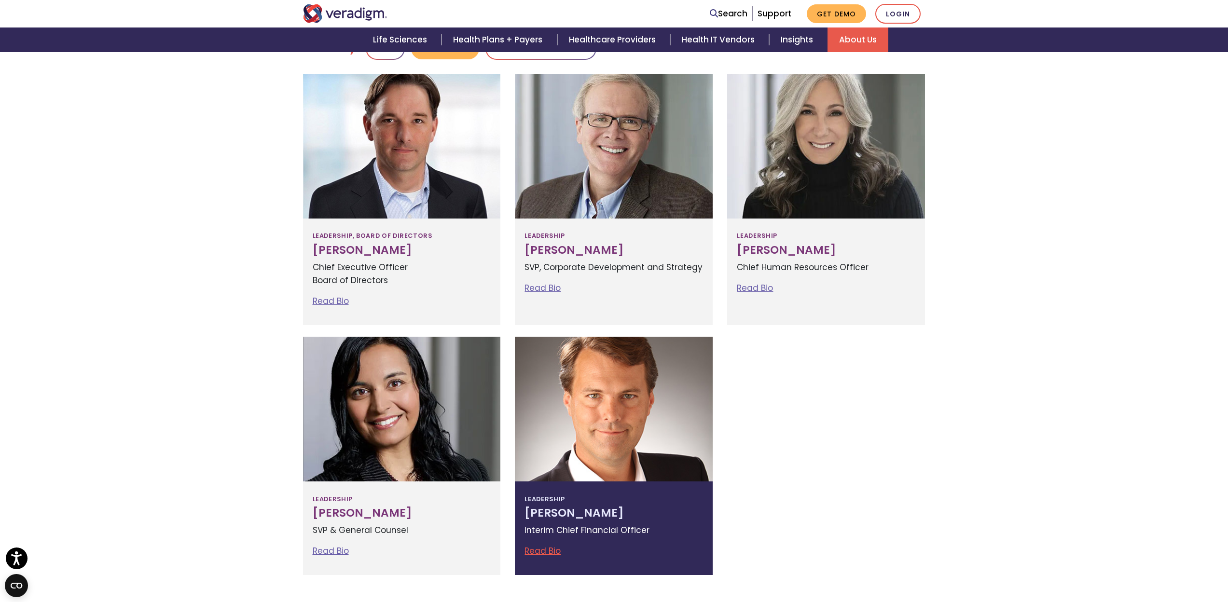
scroll to position [313, 0]
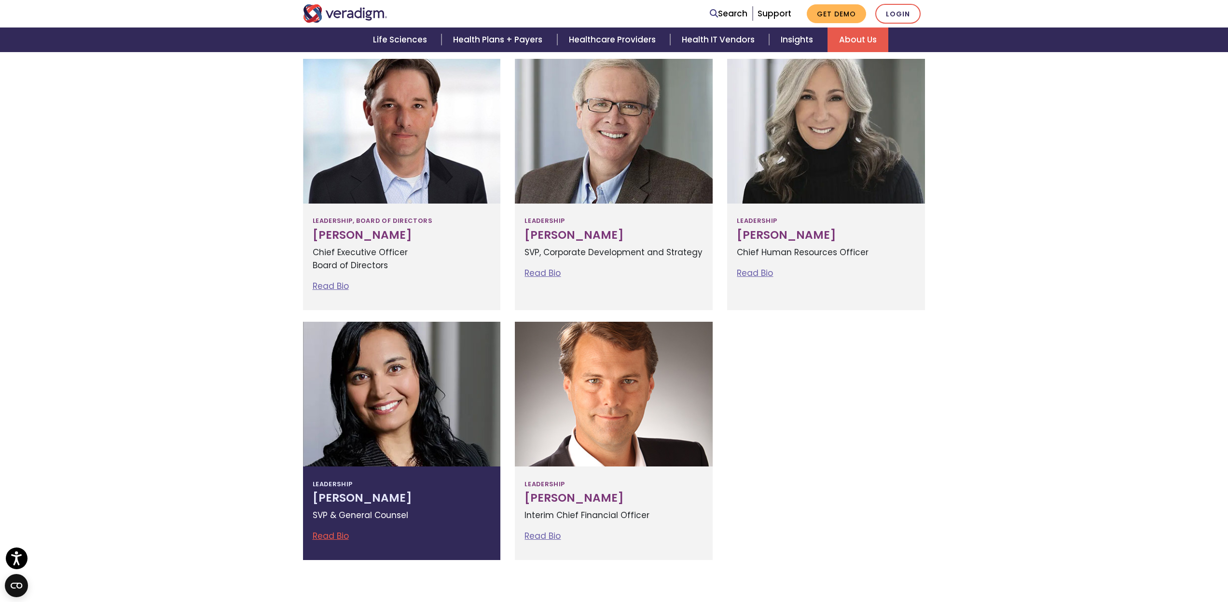
click at [434, 389] on div at bounding box center [402, 394] width 198 height 145
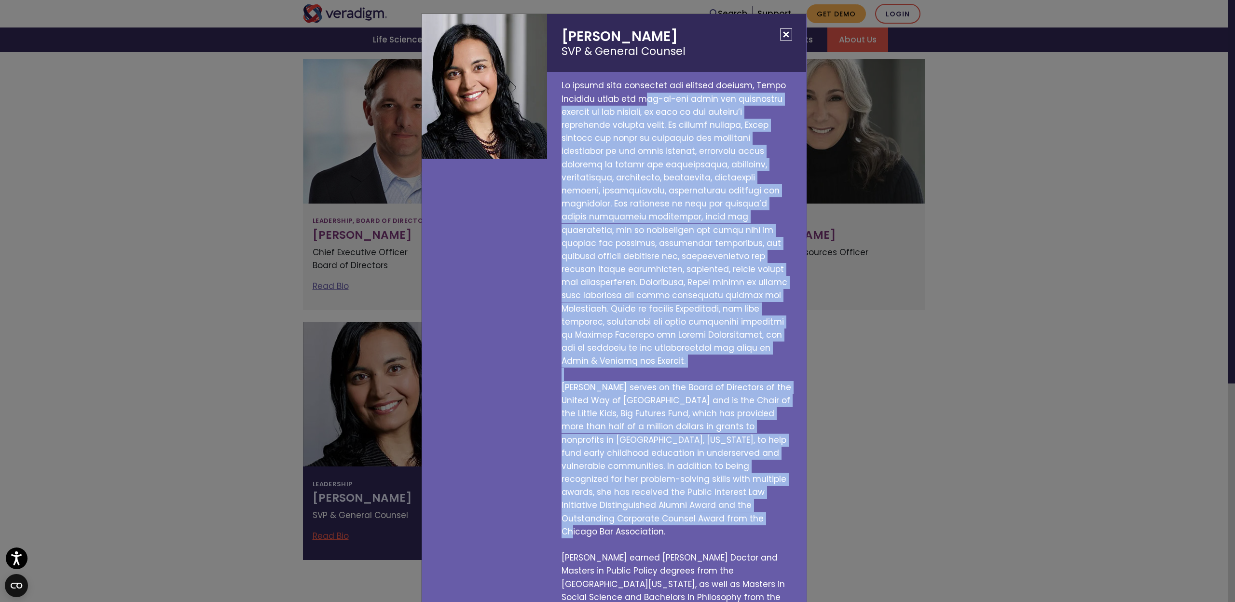
drag, startPoint x: 645, startPoint y: 101, endPoint x: 677, endPoint y: 503, distance: 403.2
click at [677, 503] on p "[PERSON_NAME] serves on the Board of Directors of the United Way of [GEOGRAPHIC…" at bounding box center [676, 348] width 259 height 552
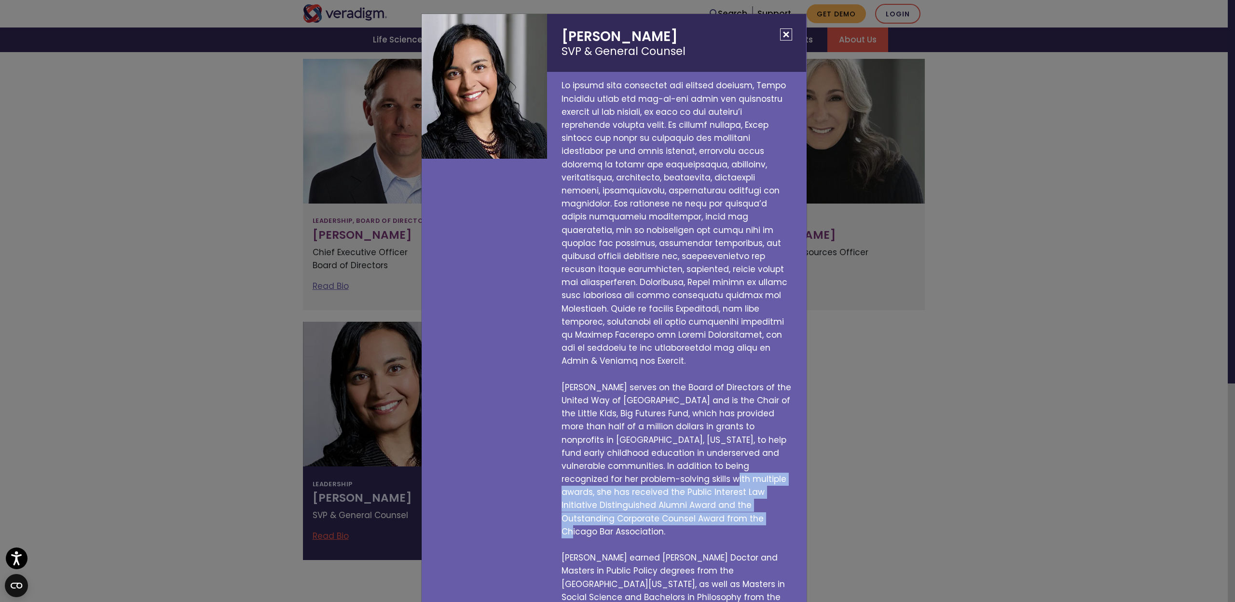
drag, startPoint x: 680, startPoint y: 506, endPoint x: 633, endPoint y: 470, distance: 59.6
click at [634, 473] on p "[PERSON_NAME] serves on the Board of Directors of the United Way of [GEOGRAPHIC…" at bounding box center [676, 348] width 259 height 552
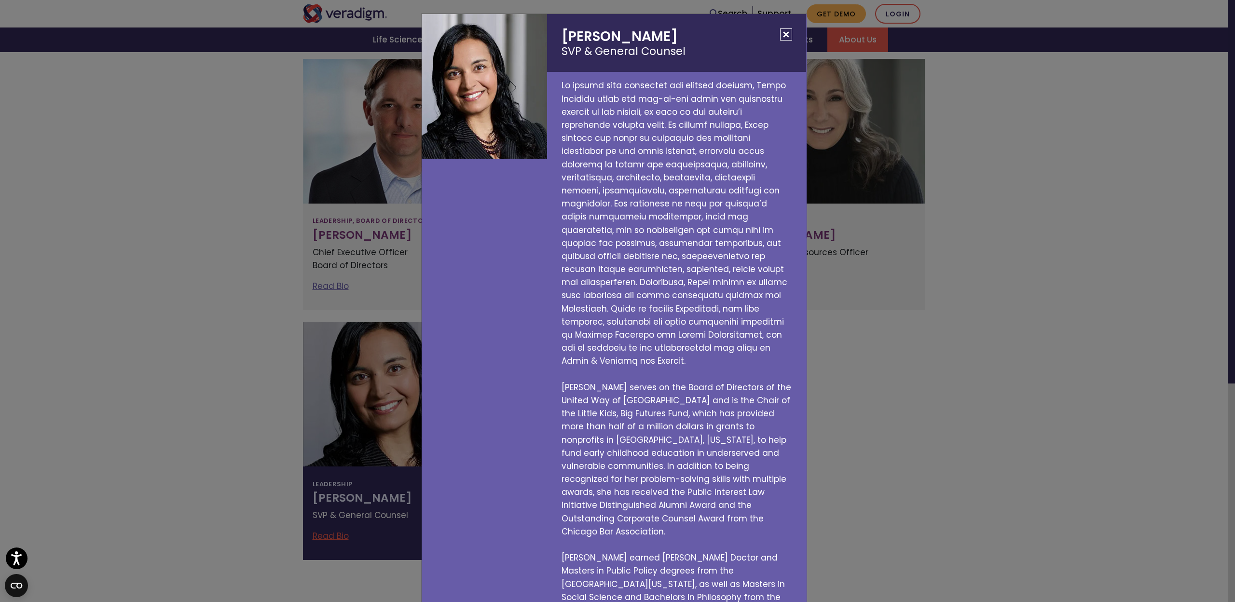
click at [633, 470] on p "[PERSON_NAME] serves on the Board of Directors of the United Way of [GEOGRAPHIC…" at bounding box center [676, 348] width 259 height 552
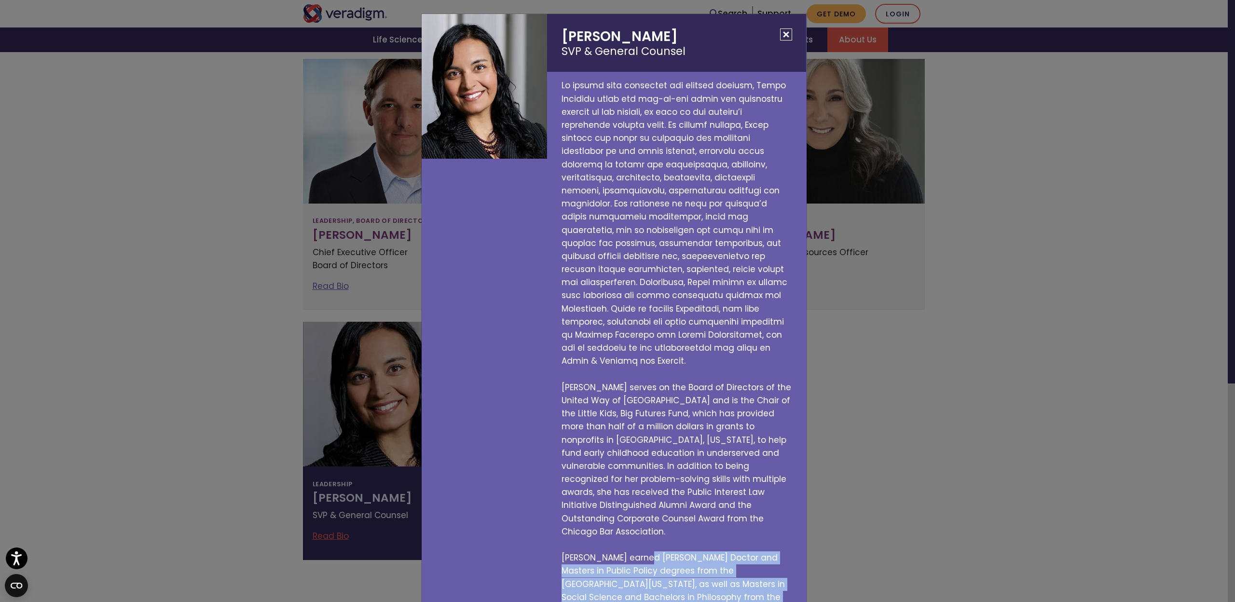
drag, startPoint x: 637, startPoint y: 528, endPoint x: 714, endPoint y: 573, distance: 89.1
click at [714, 573] on p "[PERSON_NAME] serves on the Board of Directors of the United Way of [GEOGRAPHIC…" at bounding box center [676, 348] width 259 height 552
click at [974, 549] on div "[PERSON_NAME] SVP & General Counsel [PERSON_NAME] serves on the Board of Direct…" at bounding box center [617, 301] width 1235 height 602
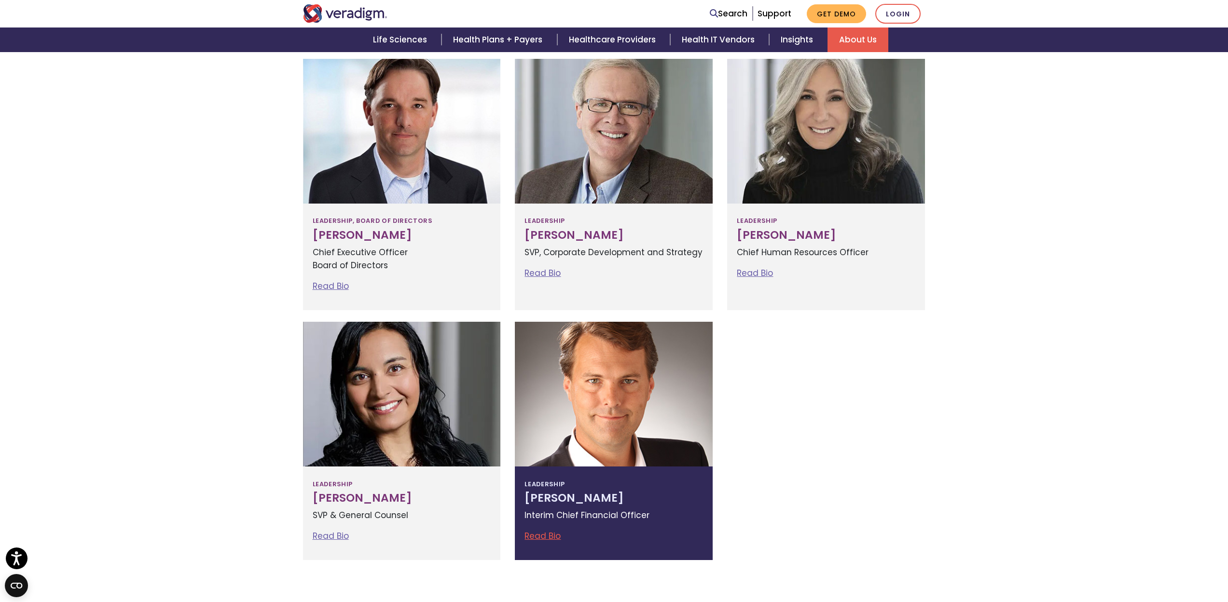
click at [698, 504] on h3 "[PERSON_NAME]" at bounding box center [613, 499] width 179 height 14
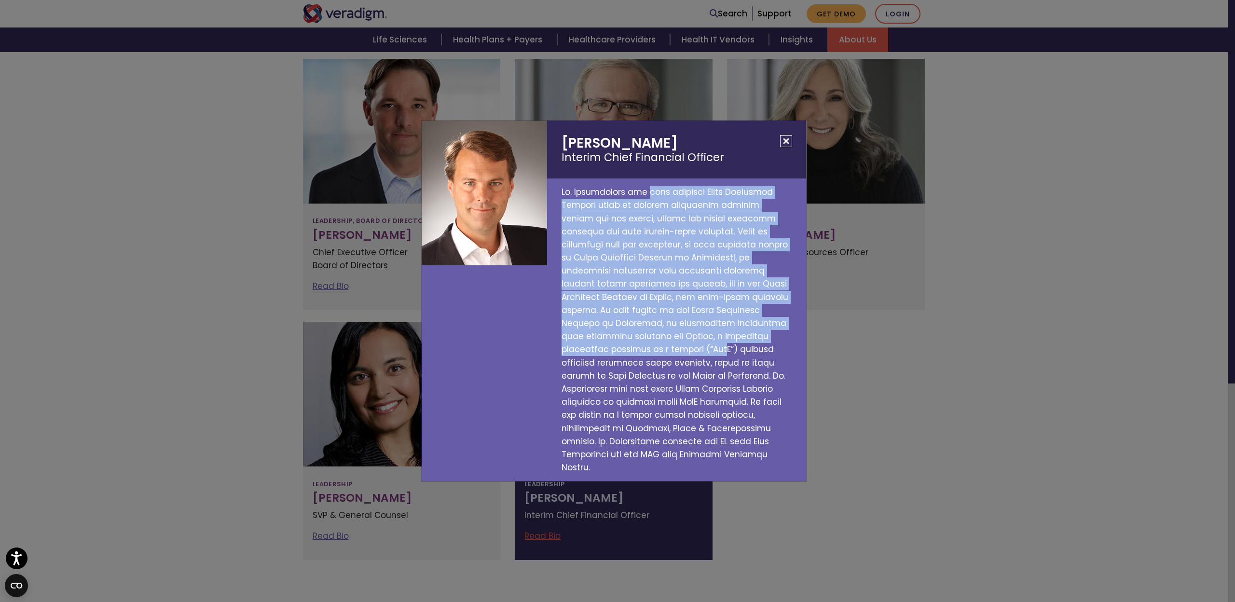
drag, startPoint x: 642, startPoint y: 205, endPoint x: 876, endPoint y: 355, distance: 278.0
click at [728, 351] on p at bounding box center [676, 330] width 259 height 303
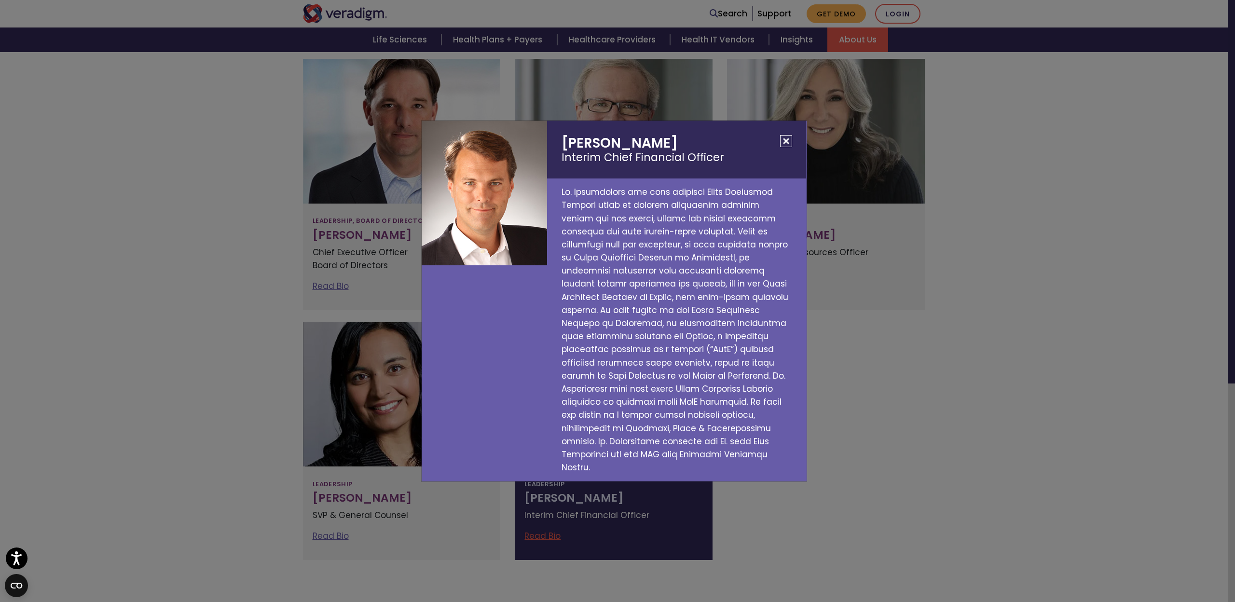
click at [928, 364] on div "[PERSON_NAME] Interim Chief Financial Officer" at bounding box center [617, 301] width 1235 height 602
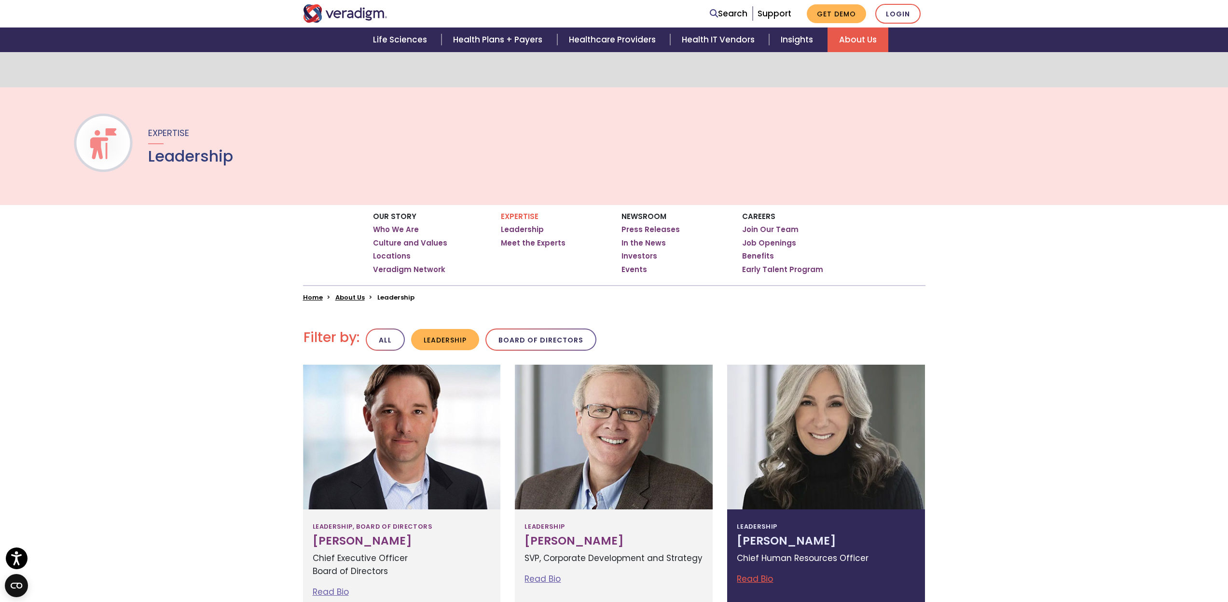
scroll to position [0, 0]
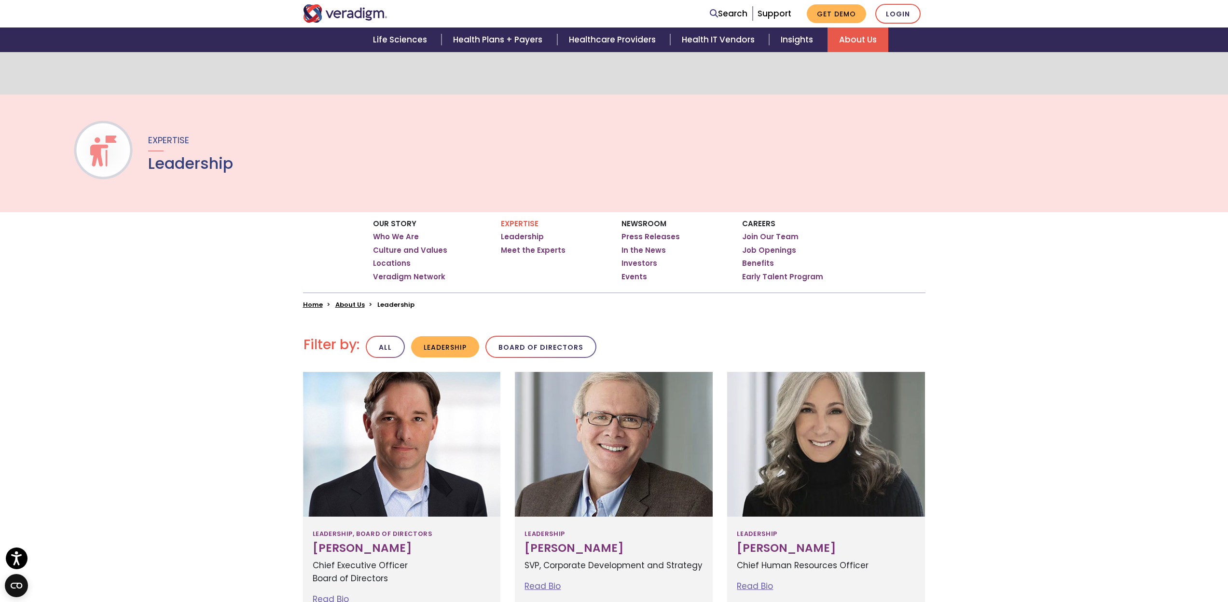
scroll to position [63, 0]
